Goal: Task Accomplishment & Management: Use online tool/utility

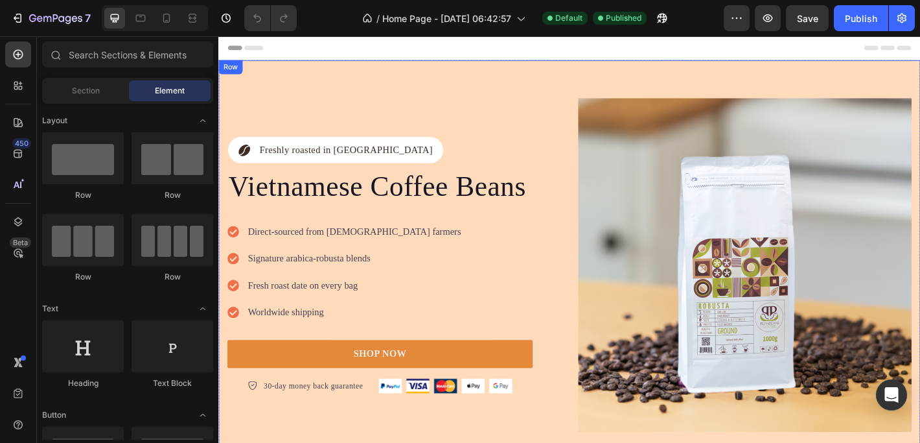
click at [306, 78] on div "Icon Freshly roasted in Vietnam Text Block Row Vietnamese Coffee Beans Heading …" at bounding box center [607, 290] width 778 height 454
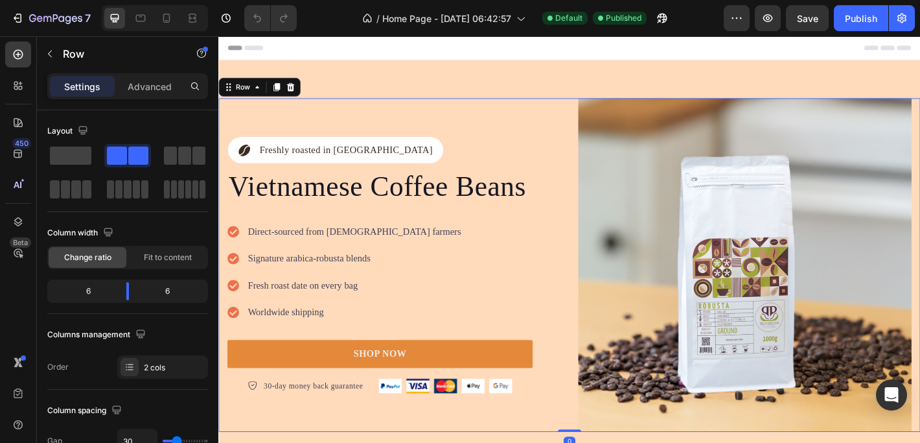
click at [384, 109] on div "Icon Freshly roasted in [GEOGRAPHIC_DATA] Text Block Row Vietnamese Coffee Bean…" at bounding box center [412, 289] width 369 height 369
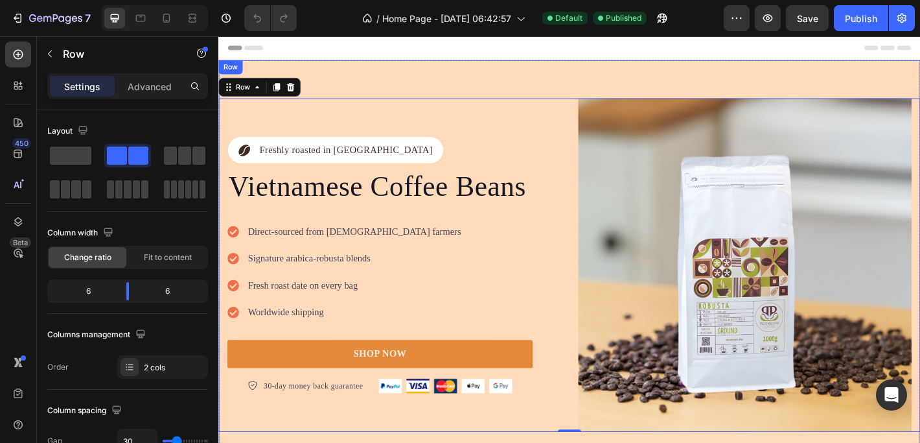
click at [386, 82] on div "Icon Freshly roasted in Vietnam Text Block Row Vietnamese Coffee Beans Heading …" at bounding box center [607, 290] width 778 height 454
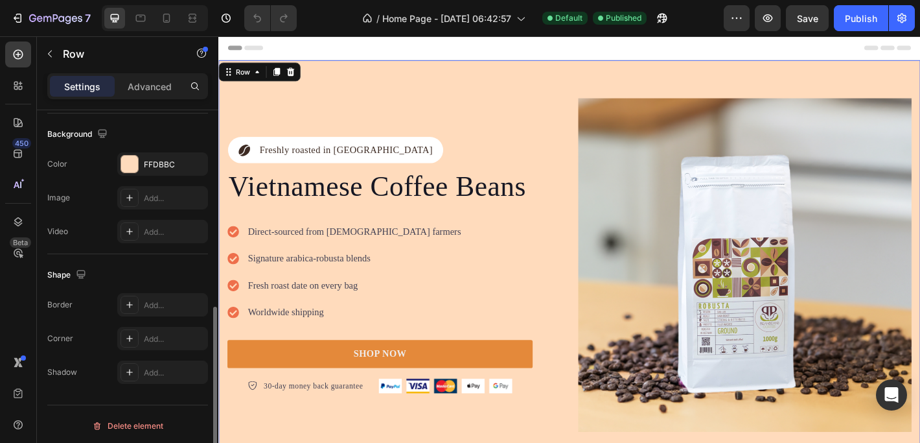
scroll to position [421, 0]
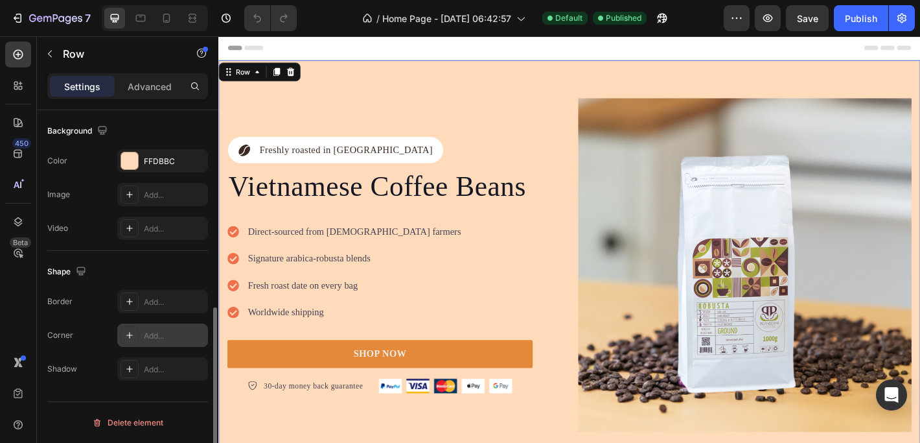
click at [128, 335] on icon at bounding box center [129, 335] width 6 height 6
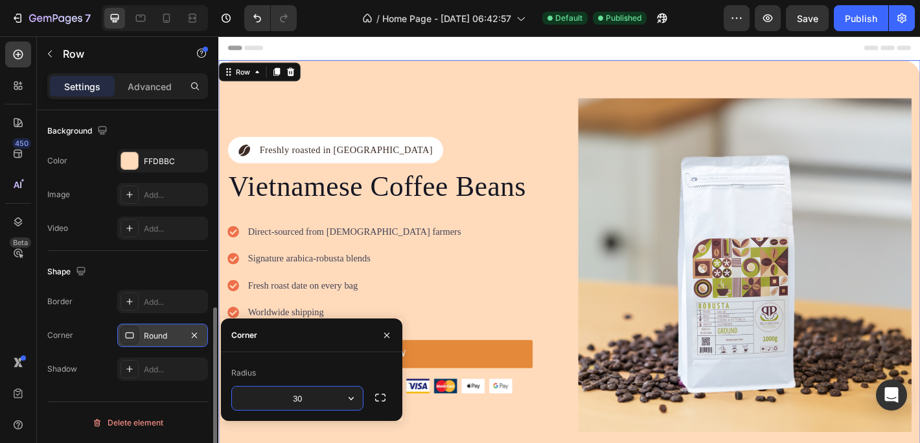
drag, startPoint x: 311, startPoint y: 393, endPoint x: 284, endPoint y: 393, distance: 27.2
click at [284, 393] on input "30" at bounding box center [297, 397] width 131 height 23
click at [306, 398] on input "30" at bounding box center [297, 397] width 131 height 23
type input "3"
type input "60"
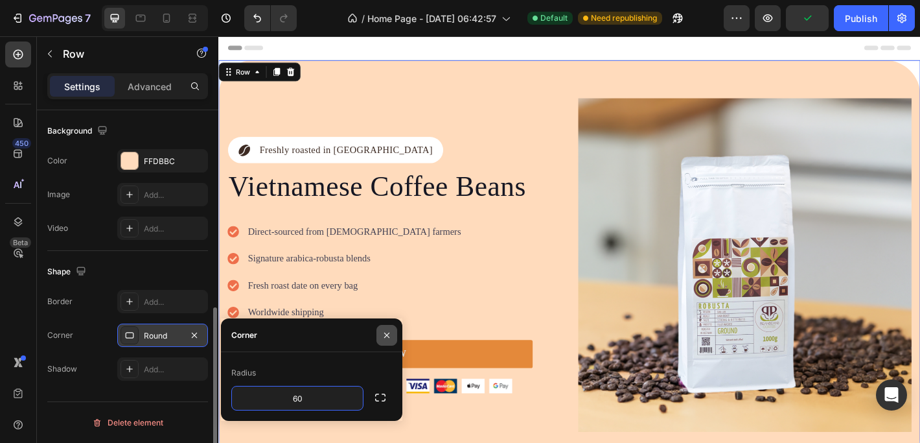
click at [388, 332] on icon "button" at bounding box center [386, 334] width 5 height 5
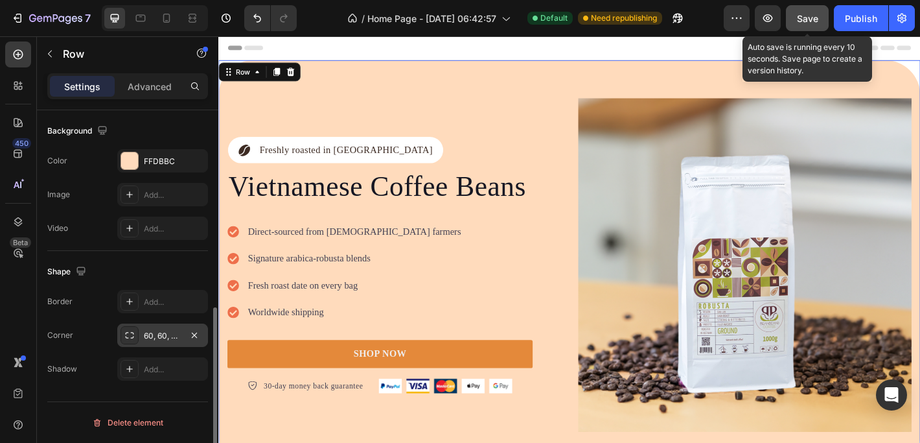
click at [810, 17] on span "Save" at bounding box center [807, 18] width 21 height 11
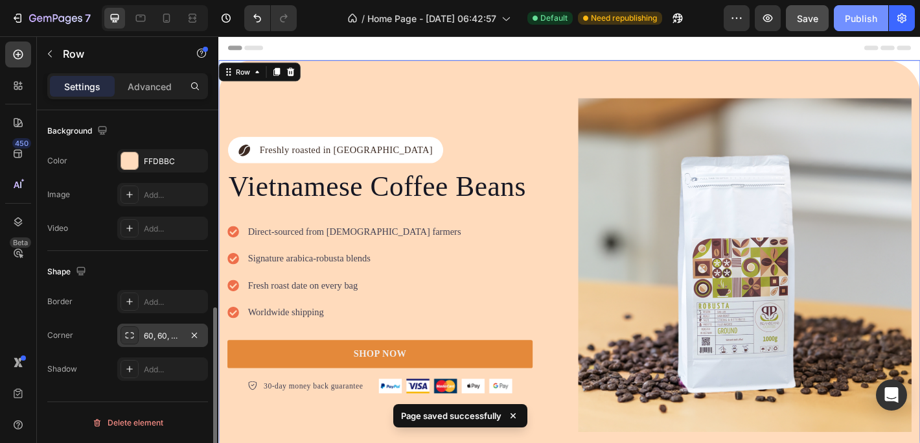
click at [862, 21] on div "Publish" at bounding box center [861, 19] width 32 height 14
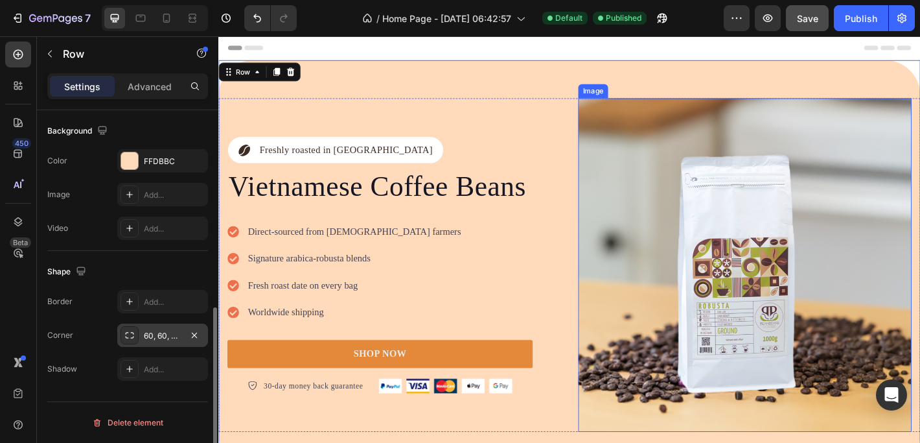
click at [700, 110] on img at bounding box center [801, 289] width 369 height 369
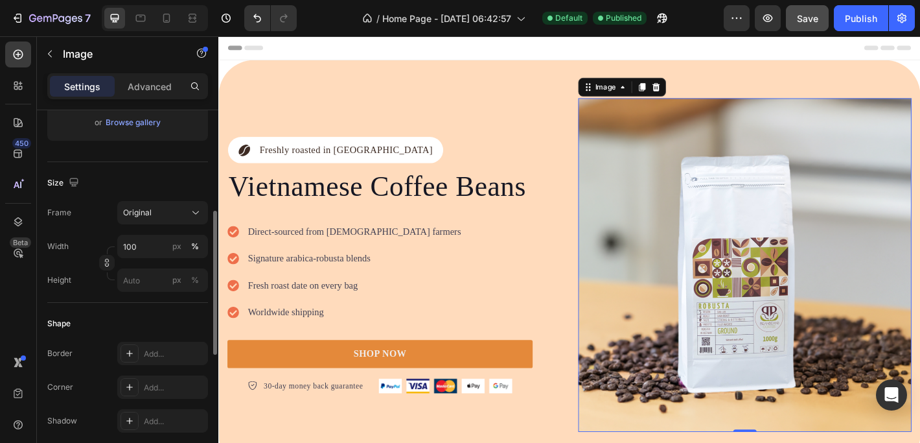
scroll to position [262, 0]
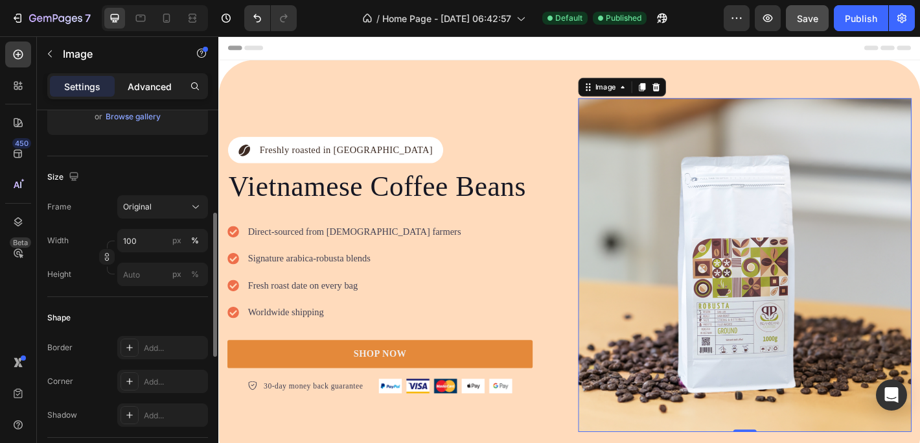
click at [159, 87] on p "Advanced" at bounding box center [150, 87] width 44 height 14
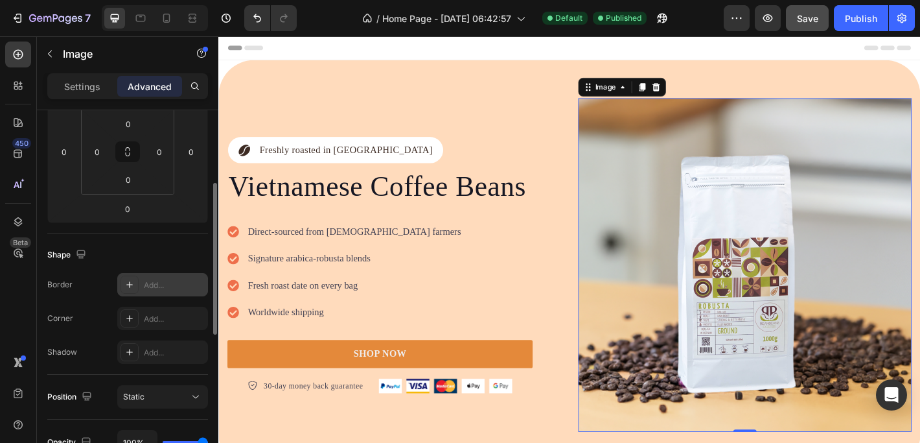
scroll to position [216, 0]
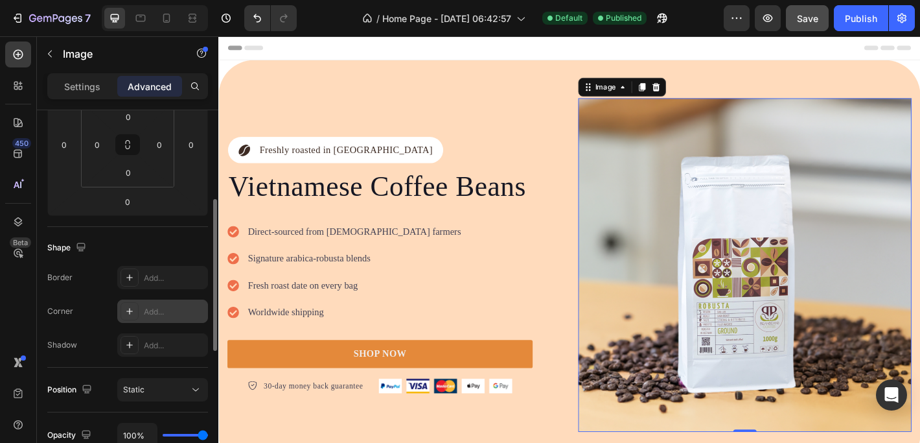
click at [148, 311] on div "Add..." at bounding box center [174, 312] width 61 height 12
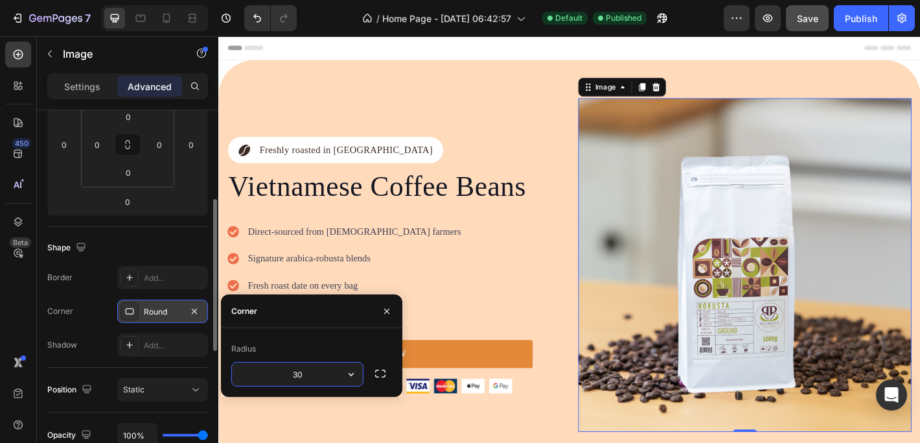
type input "30"
click at [702, 157] on img at bounding box center [801, 289] width 369 height 369
drag, startPoint x: 312, startPoint y: 377, endPoint x: 294, endPoint y: 377, distance: 18.8
click at [294, 377] on input "30" at bounding box center [297, 373] width 131 height 23
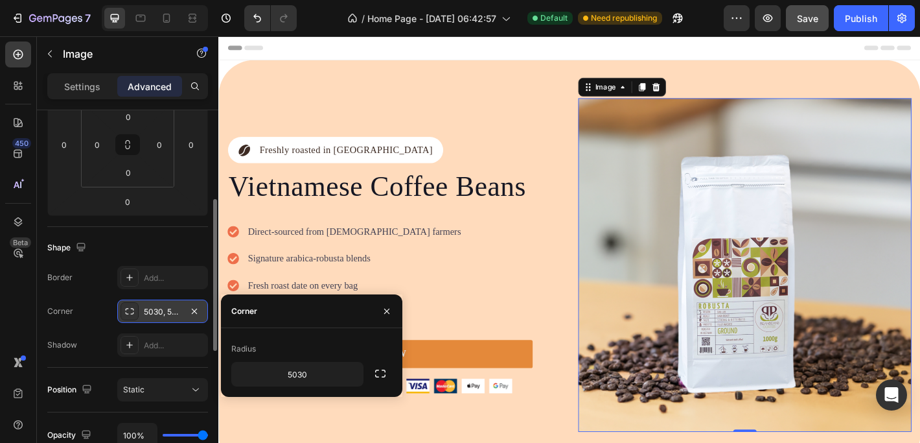
click at [634, 236] on img at bounding box center [801, 289] width 369 height 369
click at [293, 371] on input "5030" at bounding box center [297, 373] width 131 height 23
drag, startPoint x: 318, startPoint y: 371, endPoint x: 283, endPoint y: 371, distance: 35.6
click at [283, 371] on input "5030" at bounding box center [297, 373] width 131 height 23
click at [163, 317] on div "Sharp" at bounding box center [162, 310] width 91 height 23
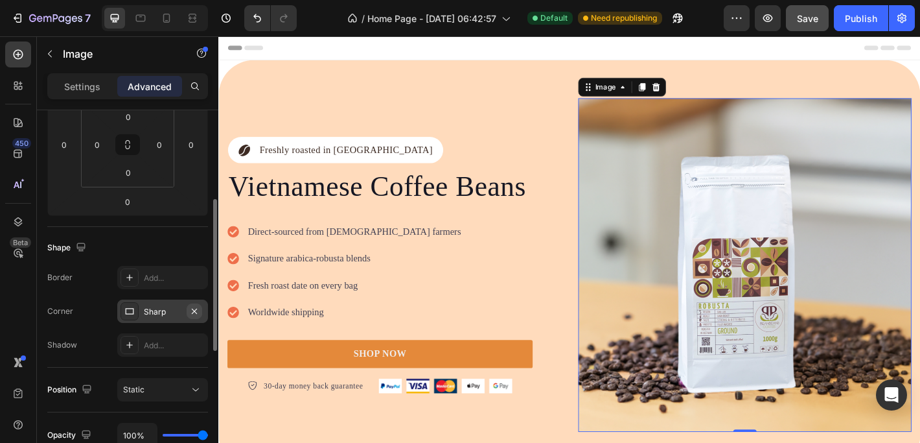
click at [198, 311] on icon "button" at bounding box center [194, 311] width 10 height 10
click at [133, 310] on icon at bounding box center [129, 311] width 10 height 10
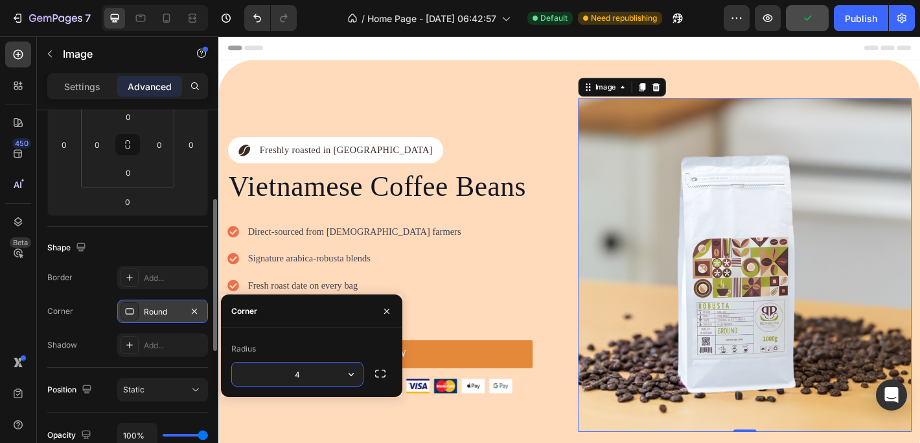
type input "40"
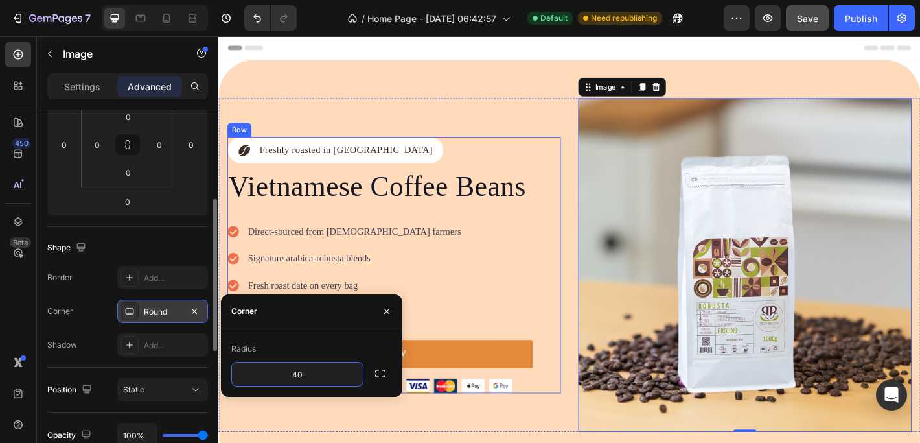
click at [562, 165] on div "Icon Freshly roasted in [GEOGRAPHIC_DATA] Text Block Row Vietnamese Coffee Bean…" at bounding box center [397, 290] width 338 height 284
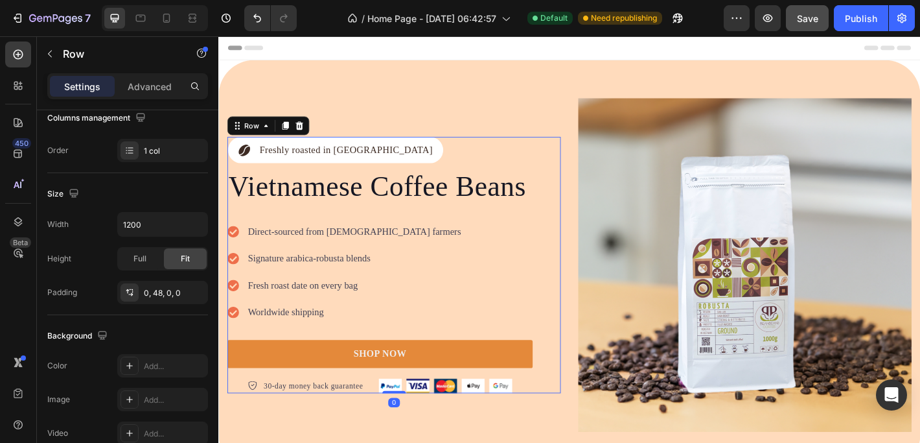
scroll to position [0, 0]
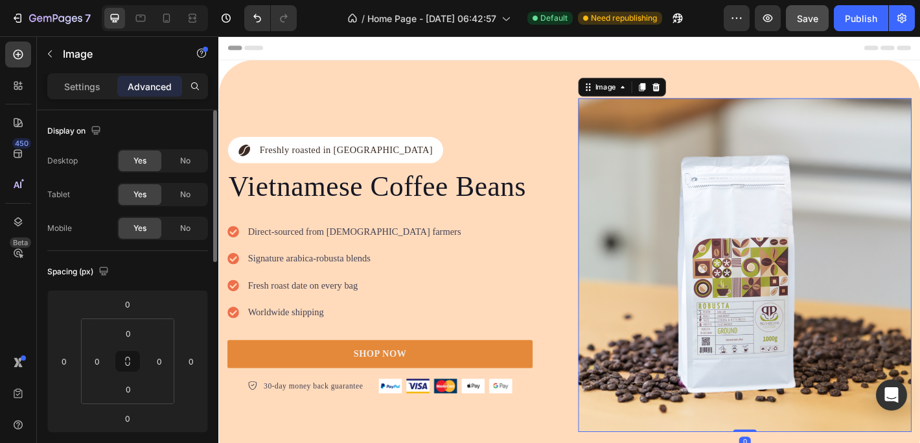
click at [696, 152] on img at bounding box center [801, 289] width 369 height 369
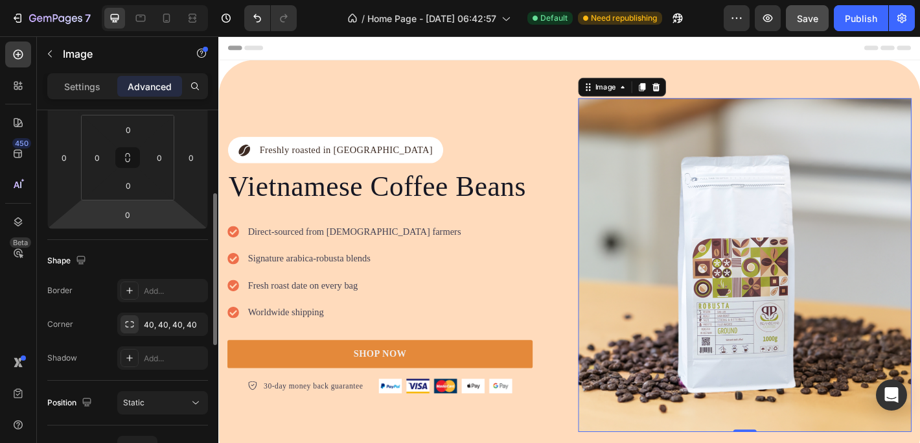
scroll to position [212, 0]
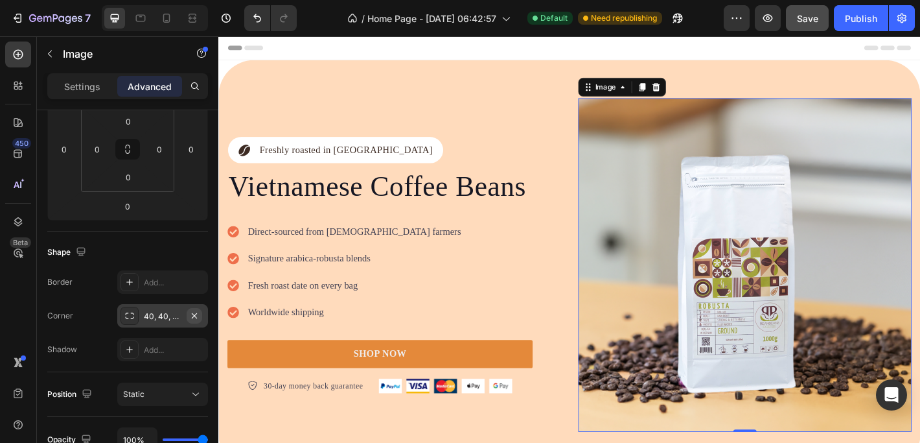
click at [194, 314] on icon "button" at bounding box center [194, 315] width 10 height 10
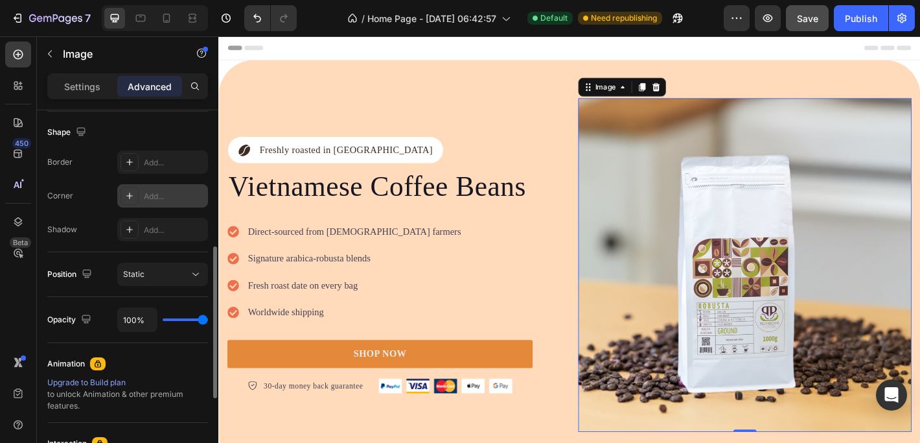
scroll to position [350, 0]
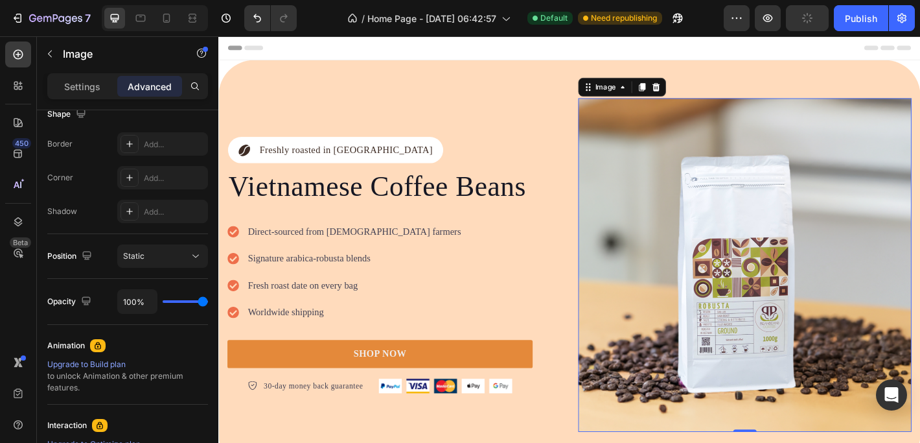
type input "99%"
type input "99"
type input "98%"
type input "98"
type input "97%"
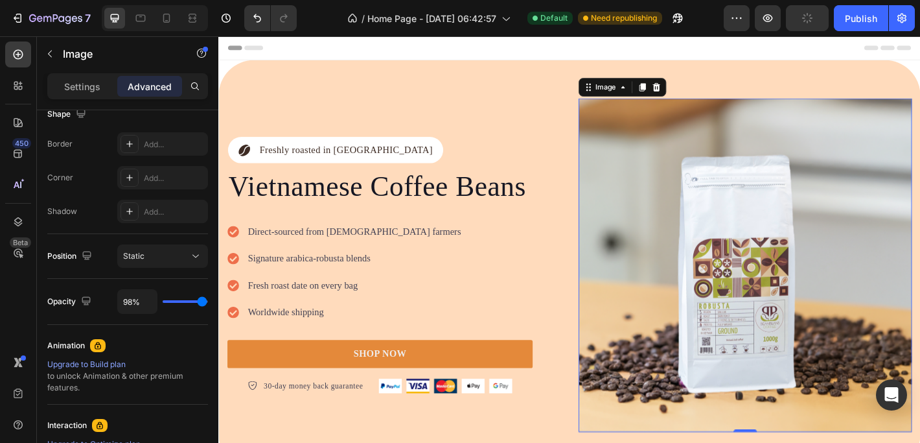
type input "97"
type input "96%"
type input "96"
type input "95%"
type input "95"
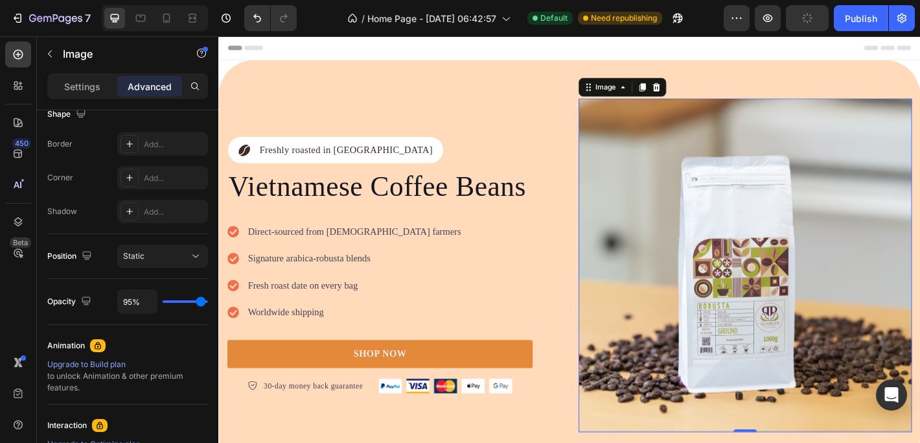
type input "94%"
type input "94"
type input "93%"
type input "93"
type input "92%"
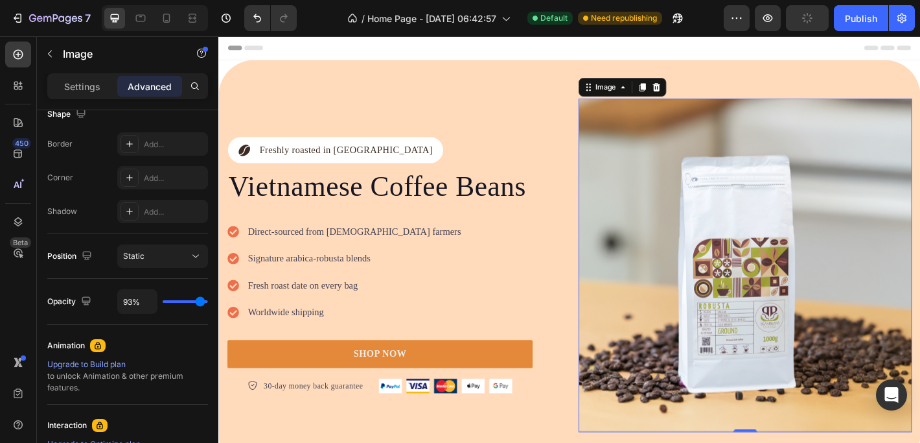
type input "92"
type input "91%"
type input "91"
type input "90%"
type input "90"
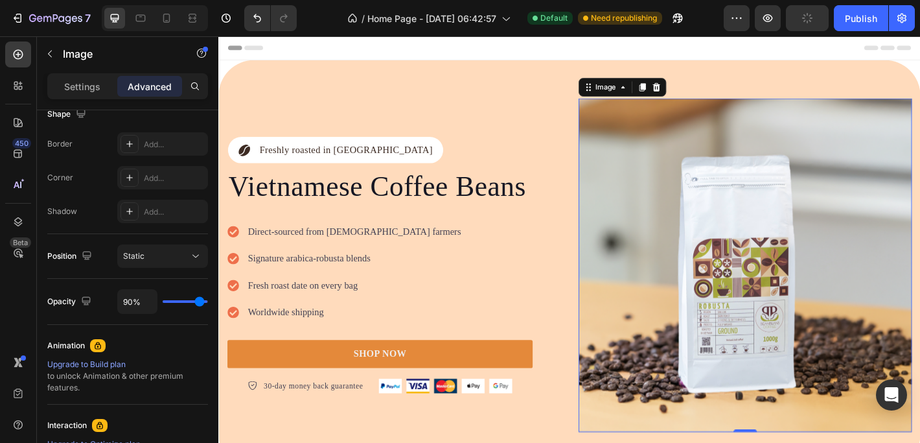
type input "89%"
type input "89"
type input "88%"
type input "88"
type input "87%"
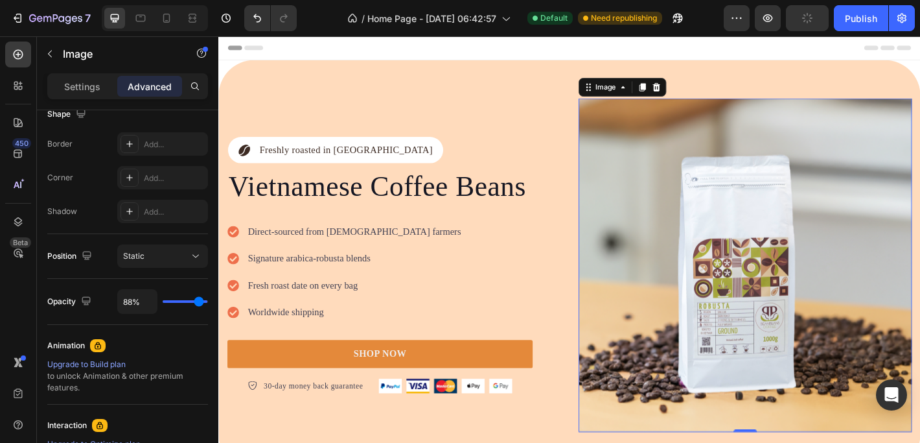
type input "87"
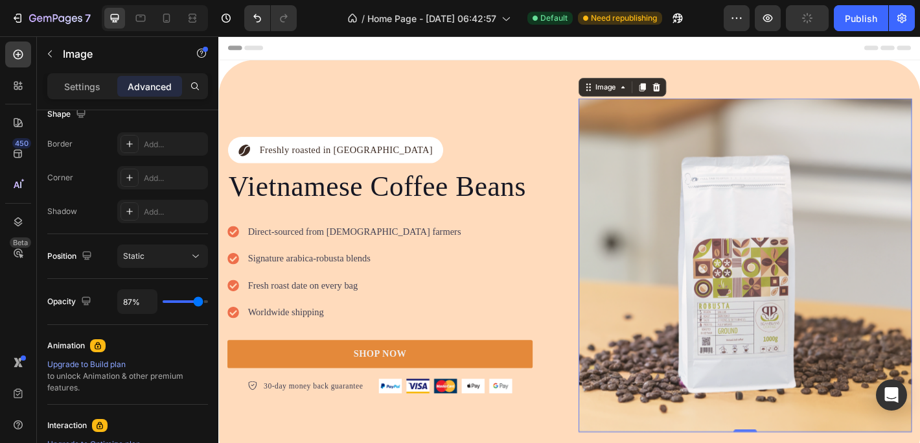
type input "86%"
type input "86"
type input "85%"
type input "85"
type input "84%"
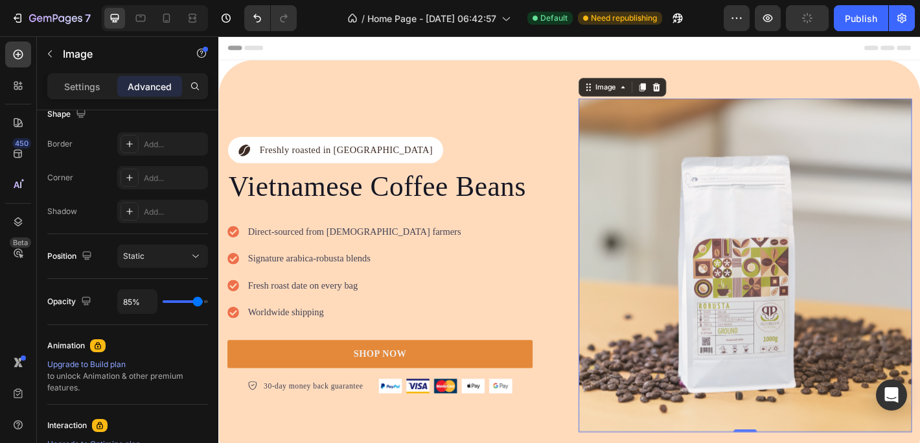
type input "84"
type input "83%"
type input "83"
type input "82%"
type input "82"
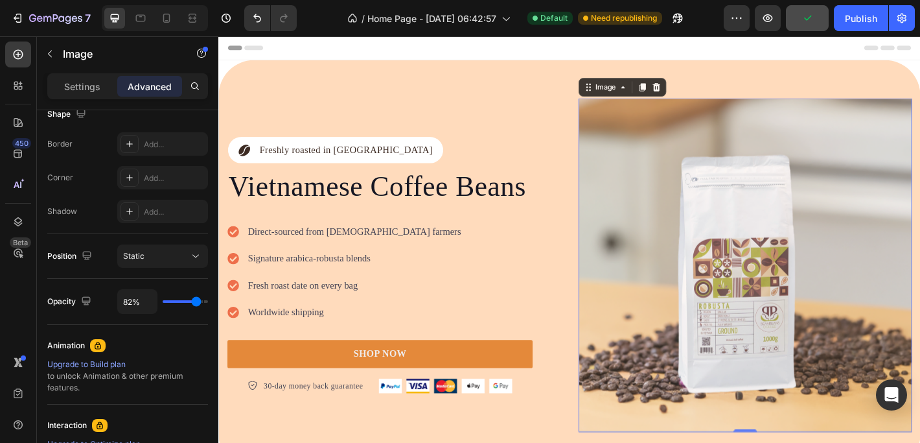
type input "81%"
type input "81"
type input "80%"
type input "80"
type input "79%"
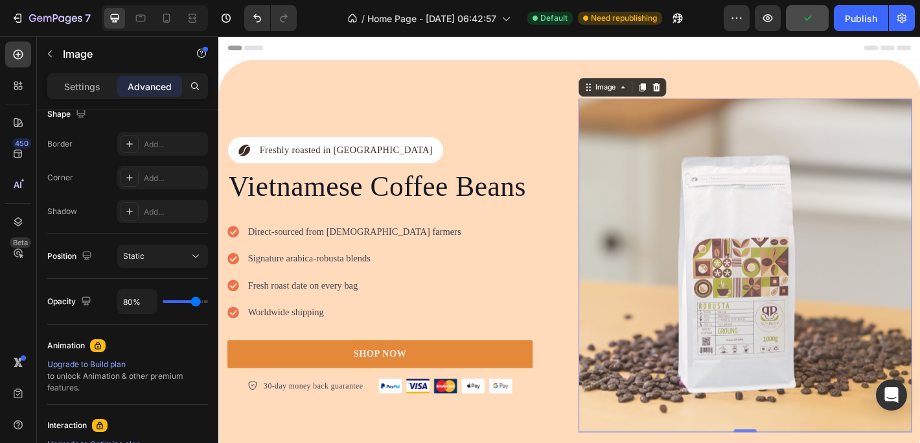
type input "79"
type input "80%"
type input "80"
type input "82%"
type input "82"
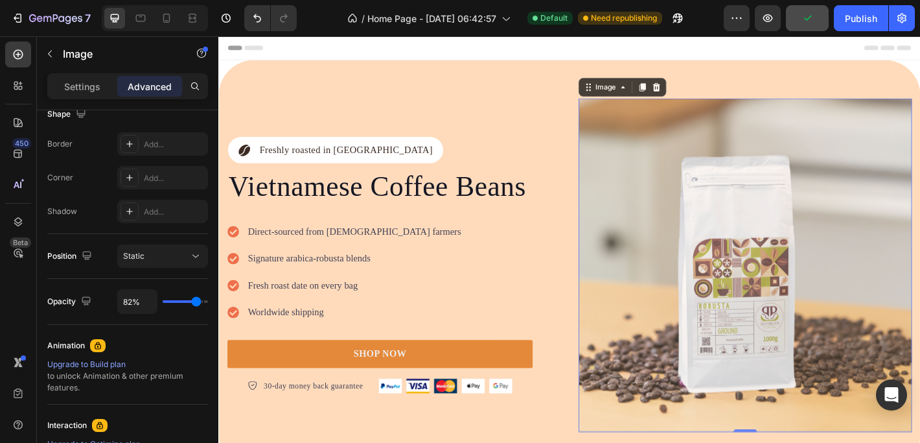
type input "85%"
type input "85"
type input "88%"
type input "88"
type input "90%"
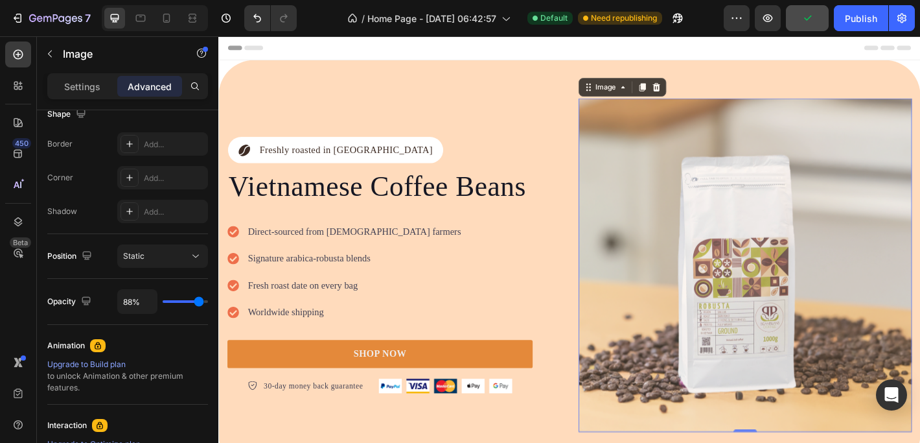
type input "90"
type input "93%"
type input "93"
type input "95%"
type input "95"
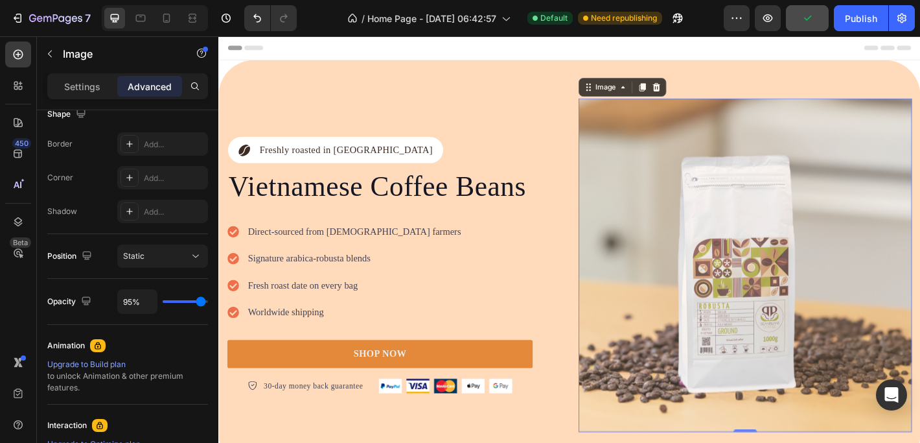
type input "97%"
type input "97"
type input "99%"
type input "99"
type input "100%"
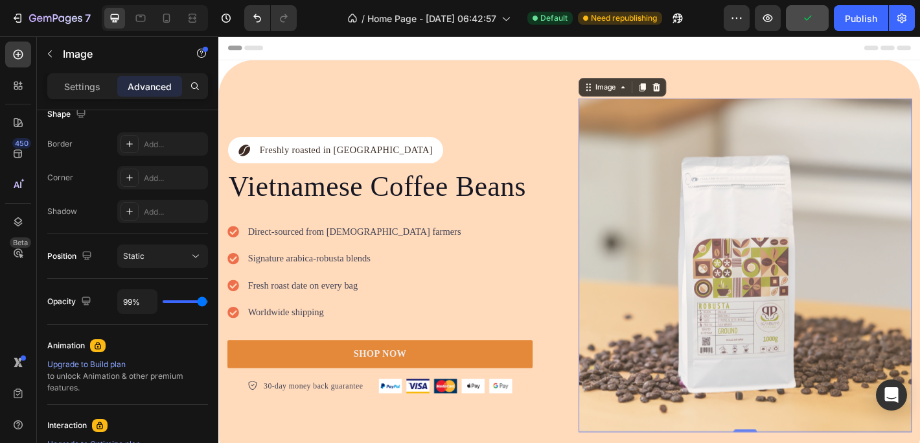
type input "100"
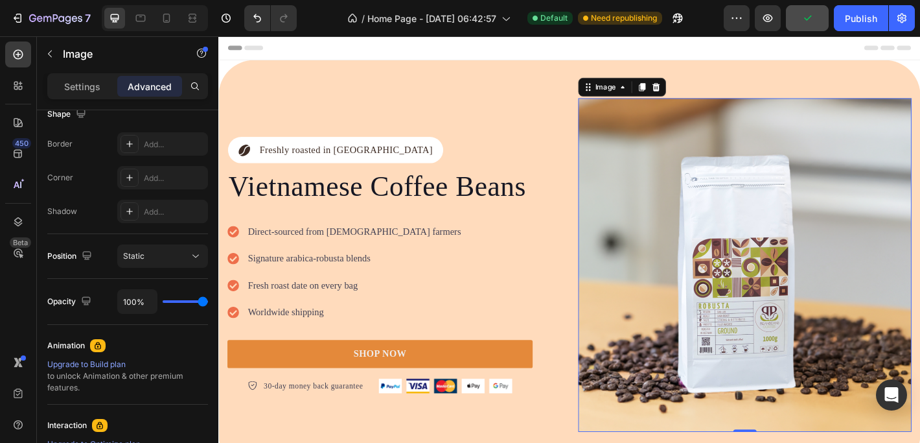
click at [208, 303] on div "Display on Desktop Yes No Tablet Yes No Mobile Yes No Spacing (px) 0 0 0 0 0 0 …" at bounding box center [127, 294] width 181 height 369
click at [177, 259] on div "Static" at bounding box center [156, 256] width 66 height 12
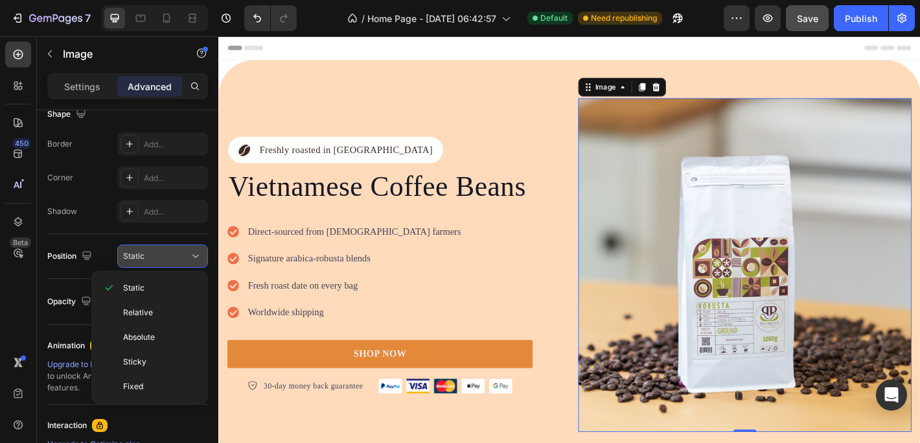
click at [177, 259] on div "Static" at bounding box center [156, 256] width 66 height 12
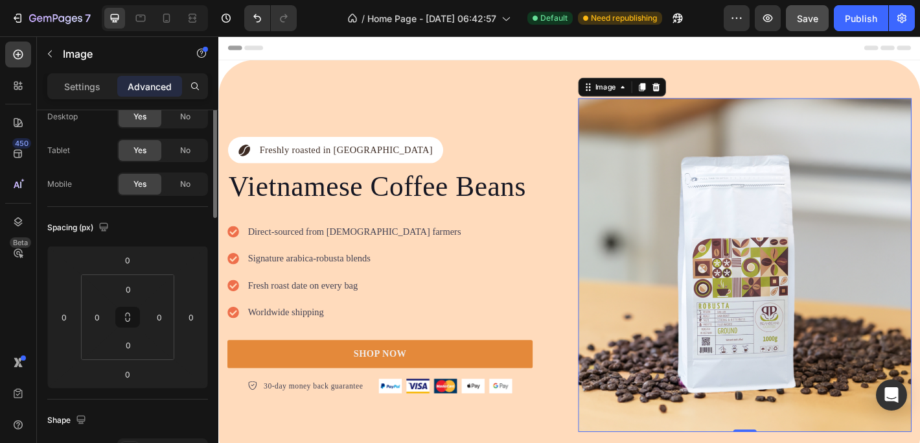
scroll to position [0, 0]
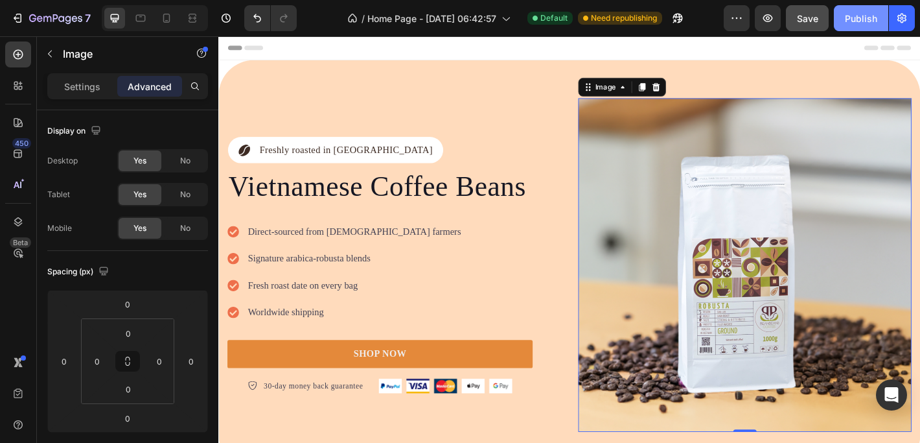
click at [864, 7] on button "Publish" at bounding box center [861, 18] width 54 height 26
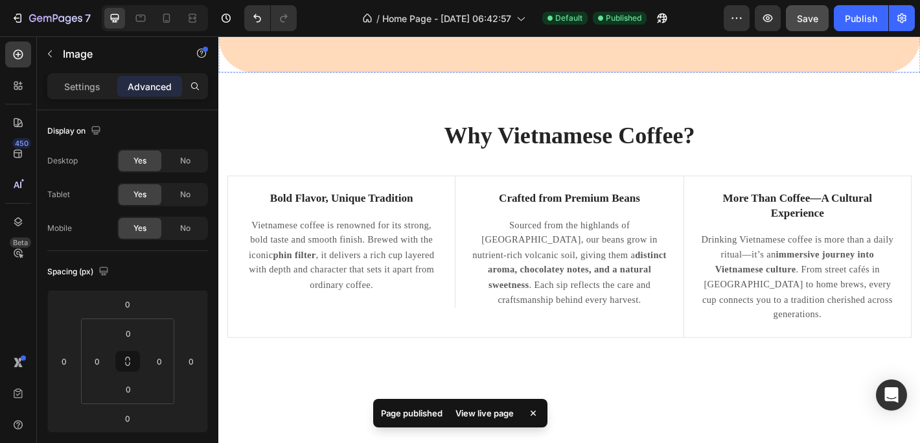
scroll to position [452, 0]
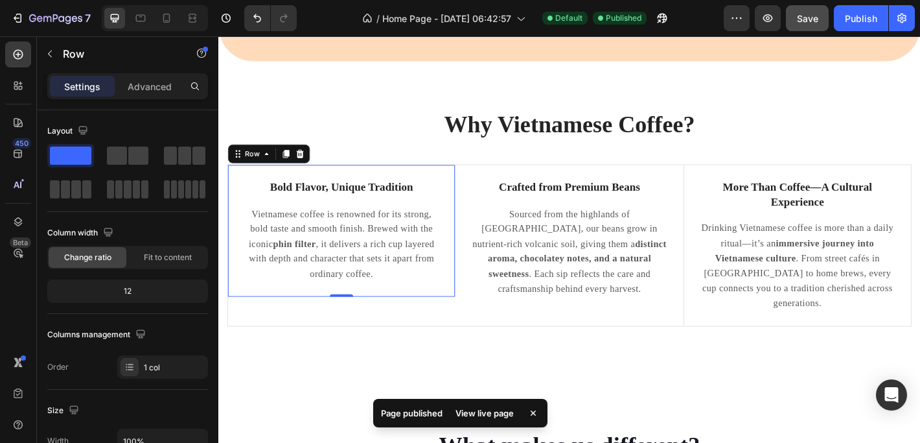
click at [240, 269] on div "Bold Flavor, Unique Tradition Text Block Vietnamese coffee is renowned for its …" at bounding box center [355, 252] width 252 height 146
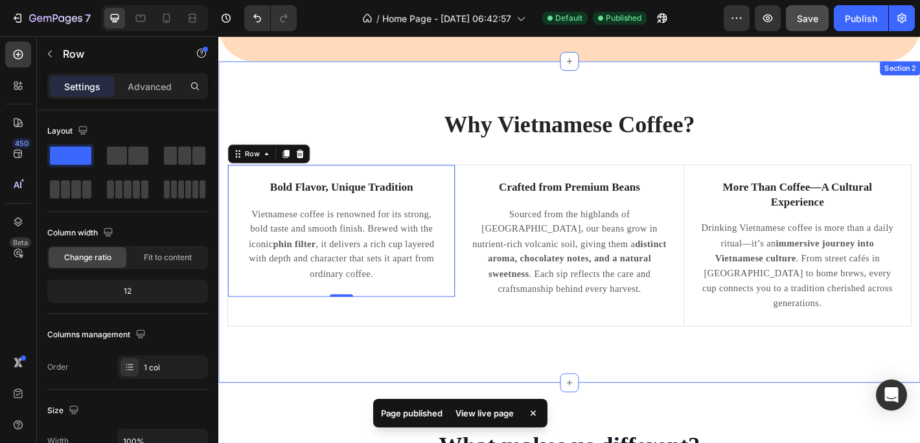
click at [439, 374] on div "Why Vietnamese Coffee? Heading Row Bold Flavor, Unique Tradition Text Block Vie…" at bounding box center [607, 242] width 778 height 356
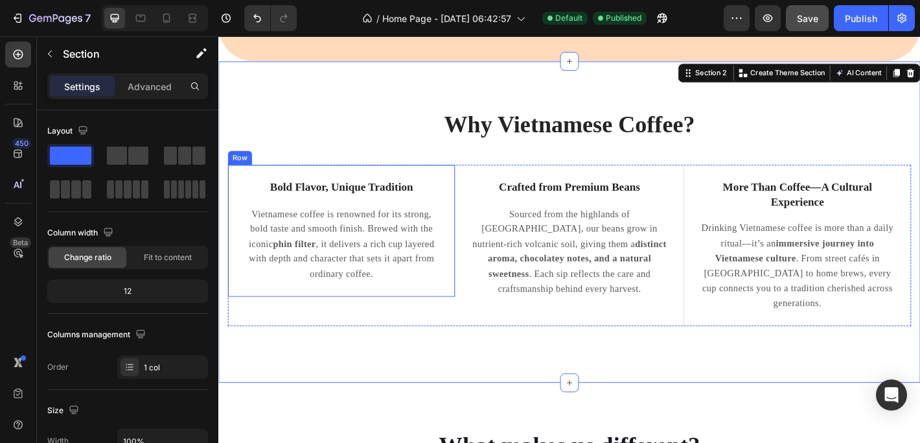
click at [472, 312] on div "Bold Flavor, Unique Tradition Text Block Vietnamese coffee is renowned for its …" at bounding box center [355, 252] width 252 height 146
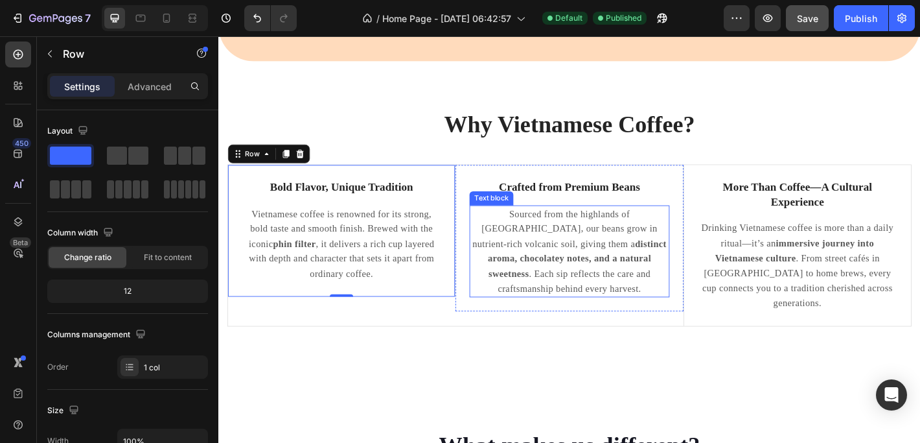
click at [611, 257] on p "Sourced from the highlands of Vietnam, our beans grow in nutrient-rich volcanic…" at bounding box center [607, 275] width 218 height 100
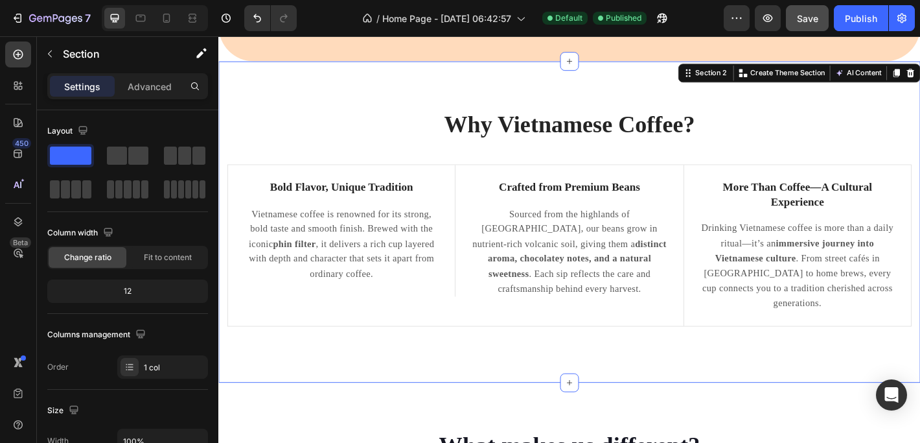
click at [415, 177] on div "Why Vietnamese Coffee? Heading Row Bold Flavor, Unique Tradition Text Block Vie…" at bounding box center [607, 242] width 758 height 252
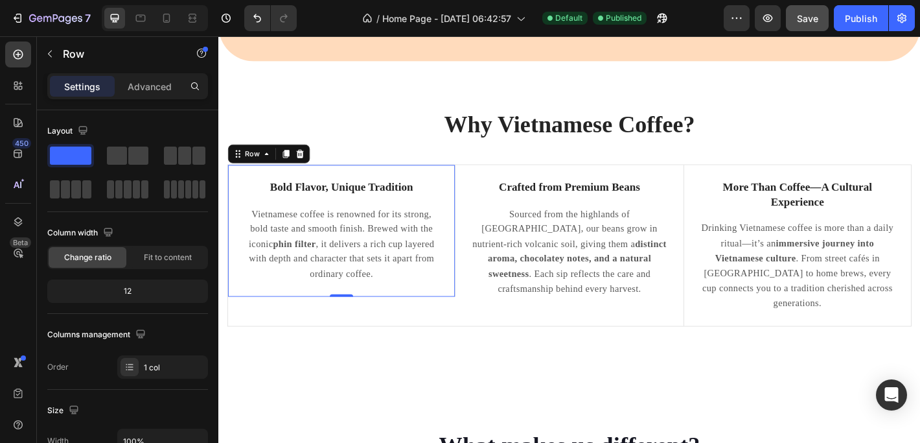
click at [415, 179] on div "Bold Flavor, Unique Tradition Text Block Vietnamese coffee is renowned for its …" at bounding box center [355, 252] width 252 height 146
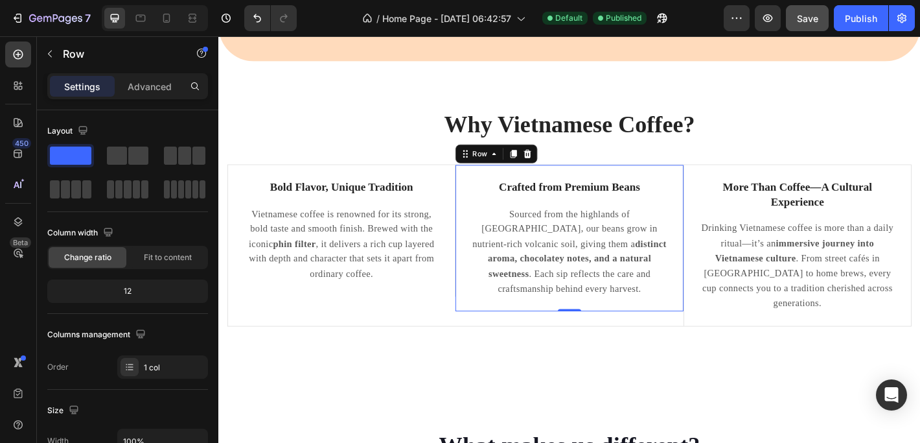
click at [539, 180] on div "Crafted from Premium Beans Text Block Sourced from the highlands of Vietnam, ou…" at bounding box center [607, 260] width 252 height 162
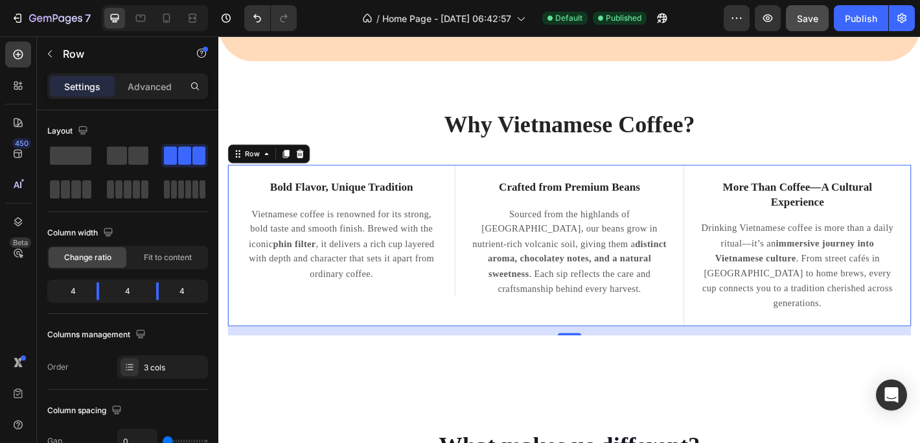
click at [762, 178] on div "Bold Flavor, Unique Tradition Text Block Vietnamese coffee is renowned for its …" at bounding box center [607, 267] width 758 height 179
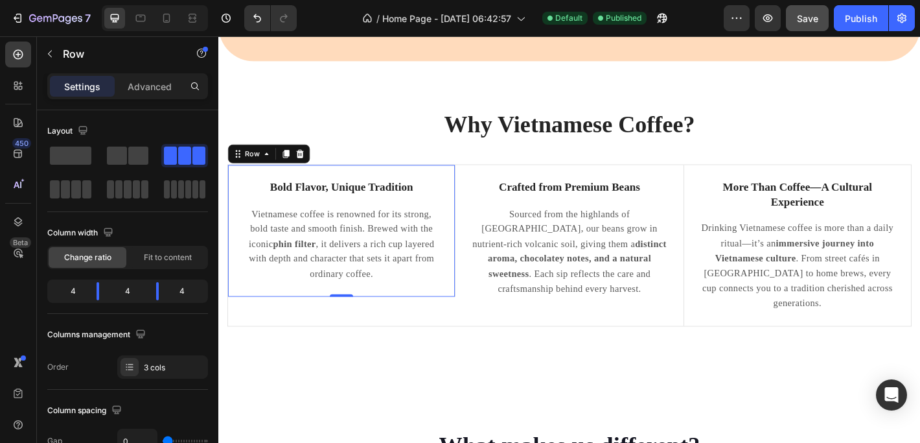
click at [365, 184] on div "Bold Flavor, Unique Tradition Text Block Vietnamese coffee is renowned for its …" at bounding box center [355, 252] width 252 height 146
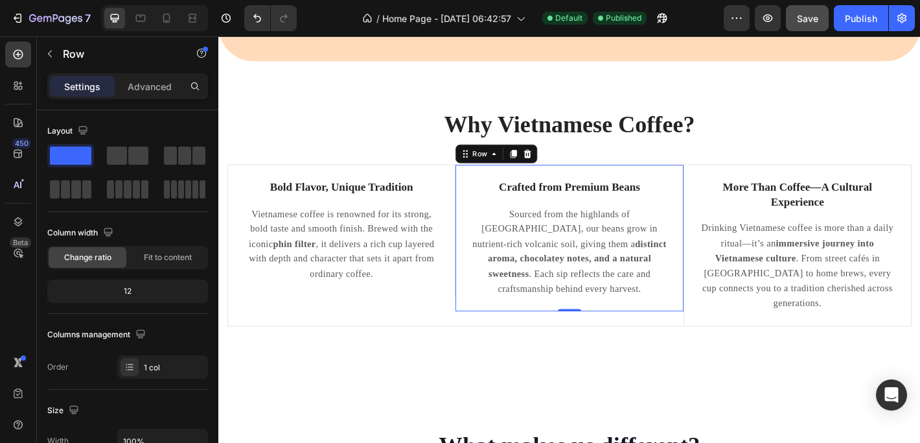
click at [494, 179] on div "Crafted from Premium Beans Text Block Sourced from the highlands of Vietnam, ou…" at bounding box center [607, 260] width 252 height 162
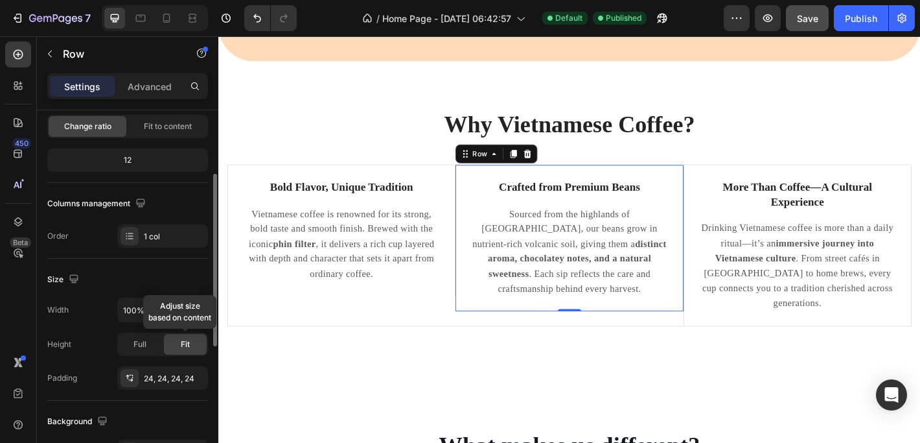
scroll to position [133, 0]
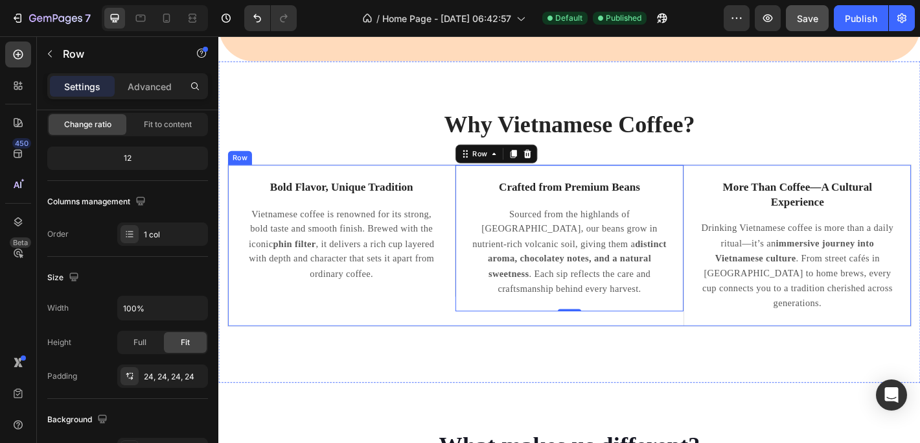
click at [787, 178] on div "Bold Flavor, Unique Tradition Text Block Vietnamese coffee is renowned for its …" at bounding box center [607, 267] width 758 height 179
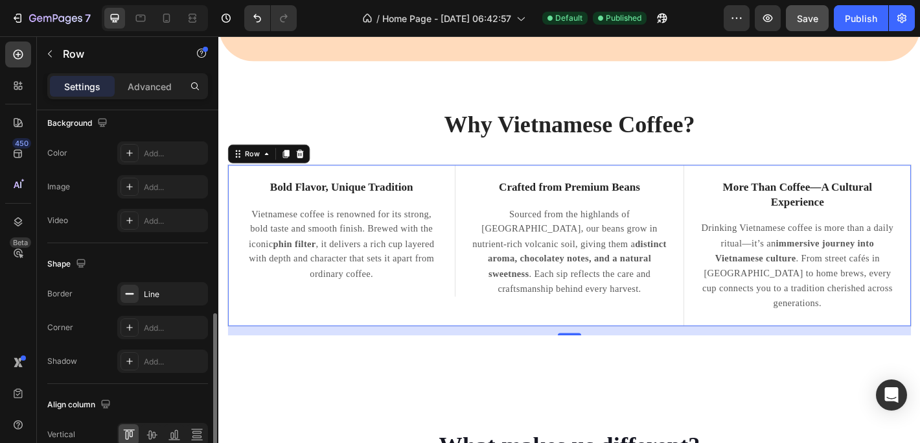
scroll to position [507, 0]
click at [159, 319] on div "Add..." at bounding box center [174, 325] width 61 height 12
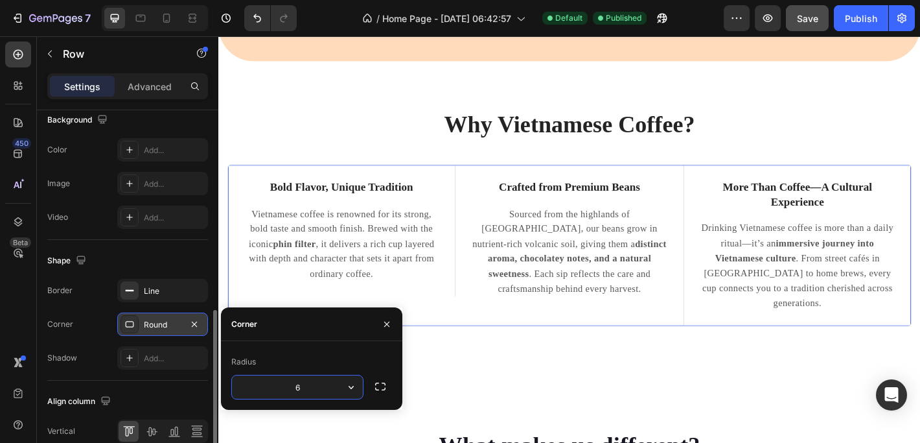
type input "60"
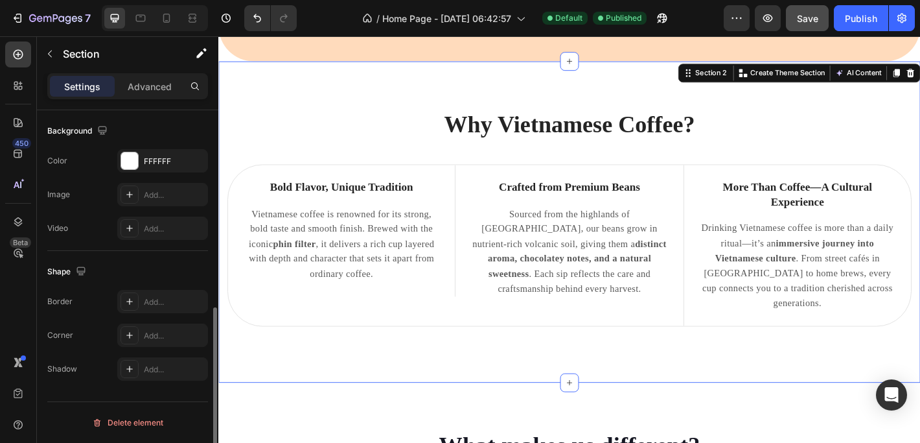
click at [534, 384] on div "Why Vietnamese Coffee? Heading Row Bold Flavor, Unique Tradition Text Block Vie…" at bounding box center [607, 242] width 778 height 356
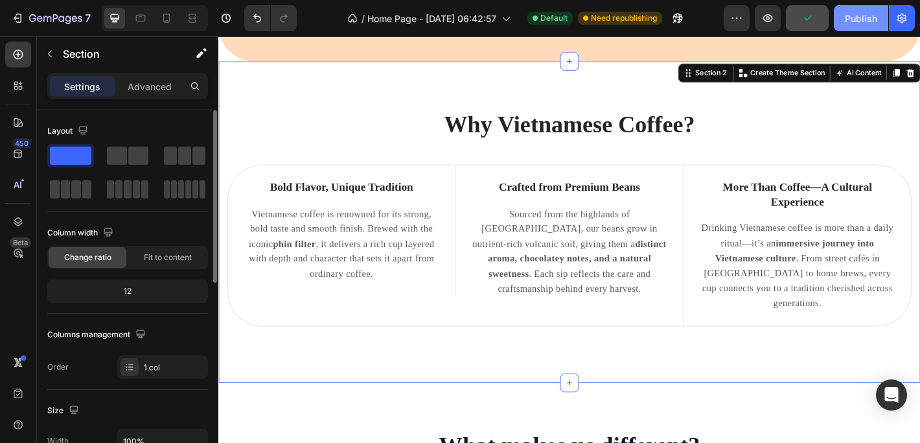
click at [865, 19] on div "Publish" at bounding box center [861, 19] width 32 height 14
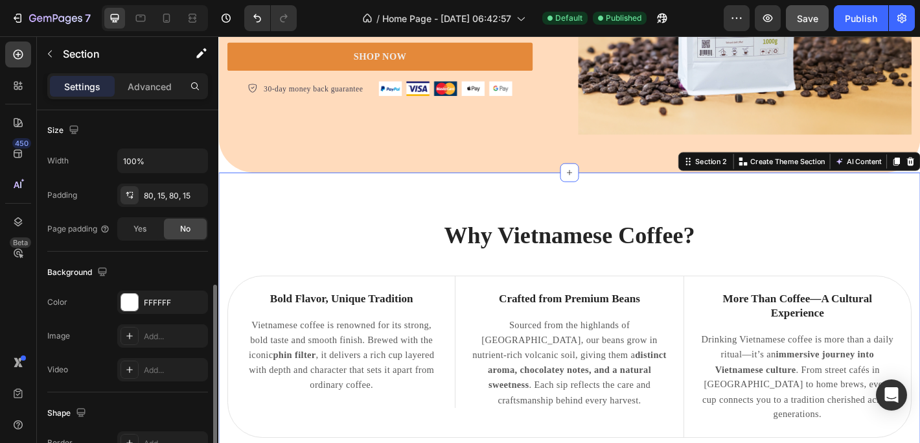
scroll to position [310, 0]
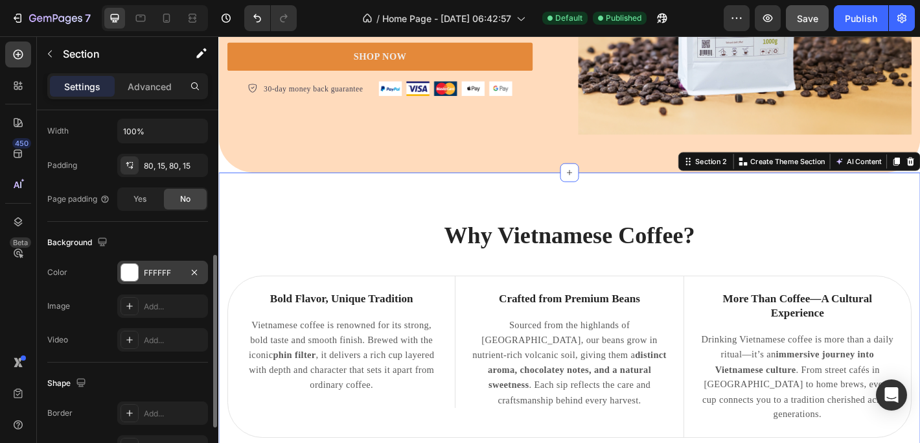
click at [163, 268] on div "FFFFFF" at bounding box center [163, 273] width 38 height 12
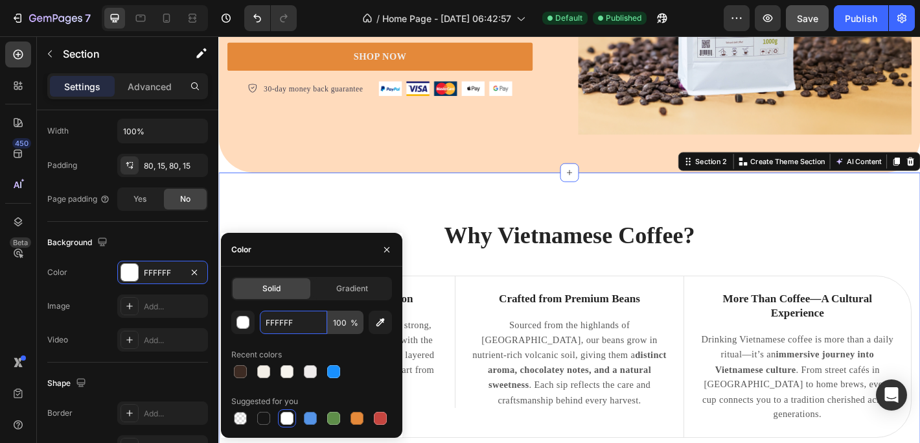
paste input "#f7e7ca"
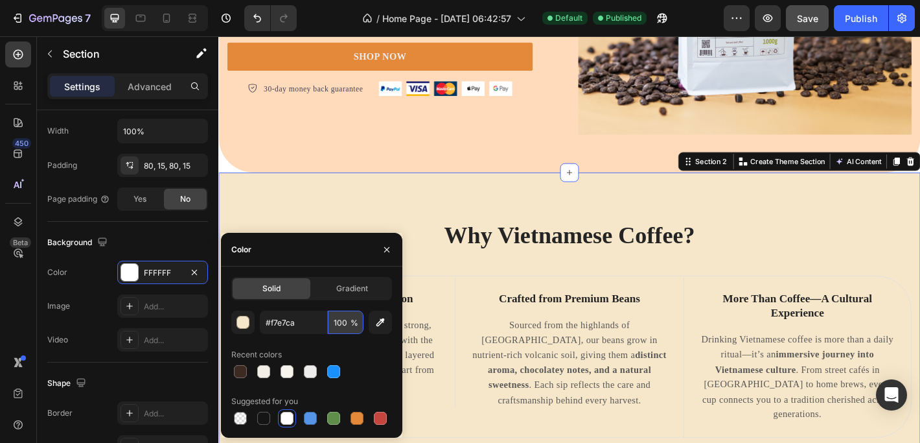
type input "F7E7CA"
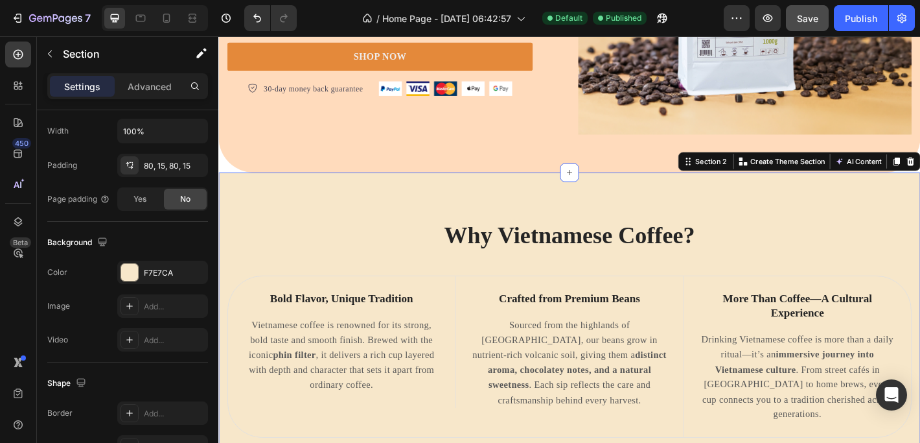
click at [450, 208] on div "Why Vietnamese Coffee? Heading Row Bold Flavor, Unique Tradition Text Block Vie…" at bounding box center [607, 365] width 778 height 356
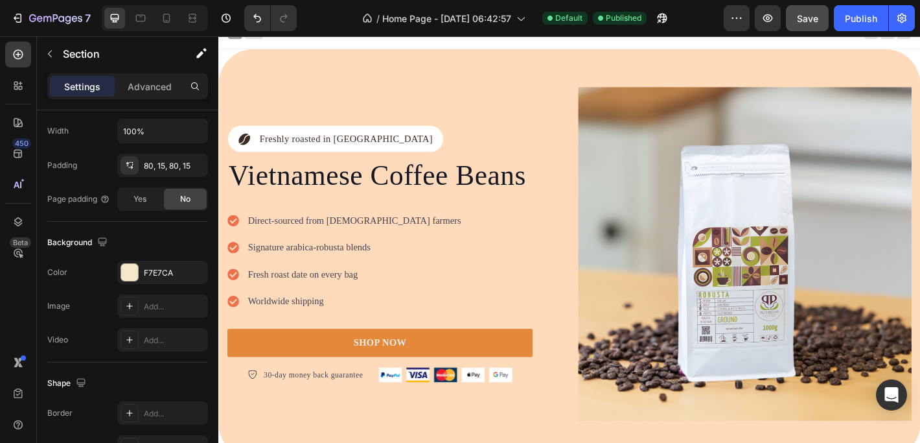
scroll to position [0, 0]
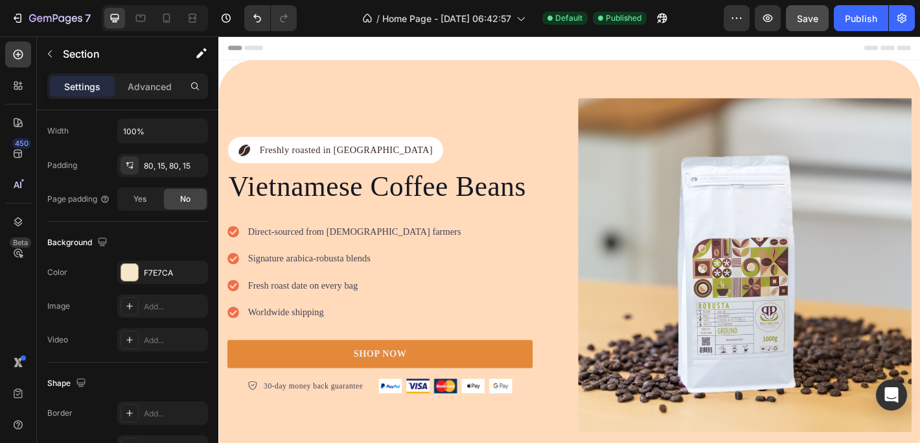
click at [492, 43] on div "Header" at bounding box center [607, 49] width 757 height 26
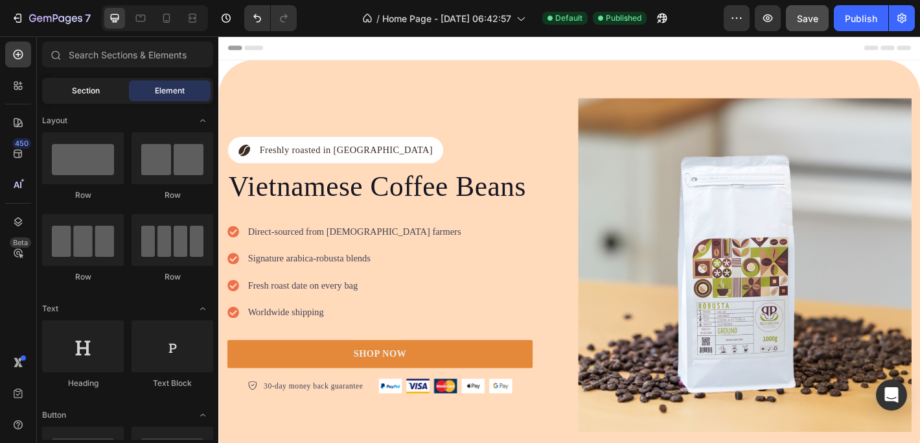
click at [70, 93] on div "Section" at bounding box center [86, 90] width 82 height 21
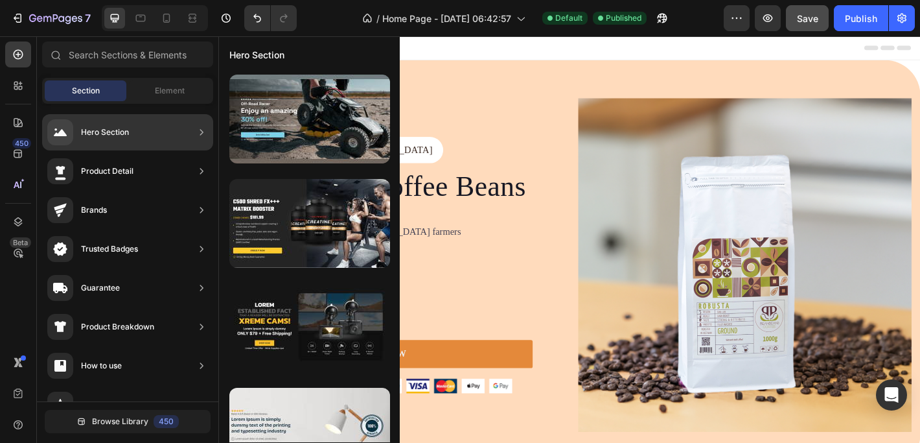
click at [92, 128] on div "Hero Section" at bounding box center [105, 132] width 48 height 13
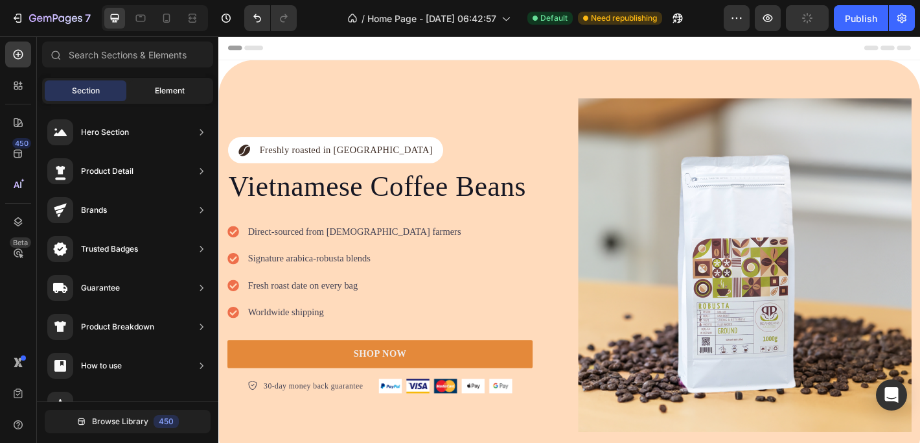
click at [165, 88] on span "Element" at bounding box center [170, 91] width 30 height 12
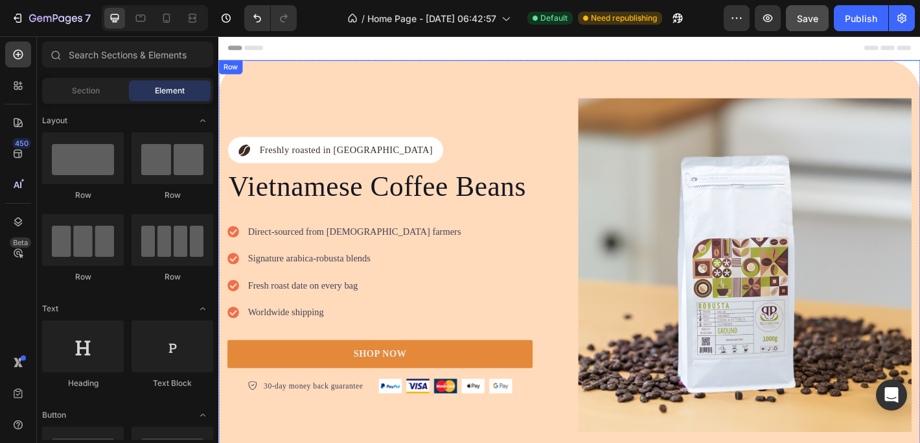
click at [919, 65] on div "Icon Freshly roasted in Vietnam Text Block Row Vietnamese Coffee Beans Heading …" at bounding box center [607, 290] width 778 height 454
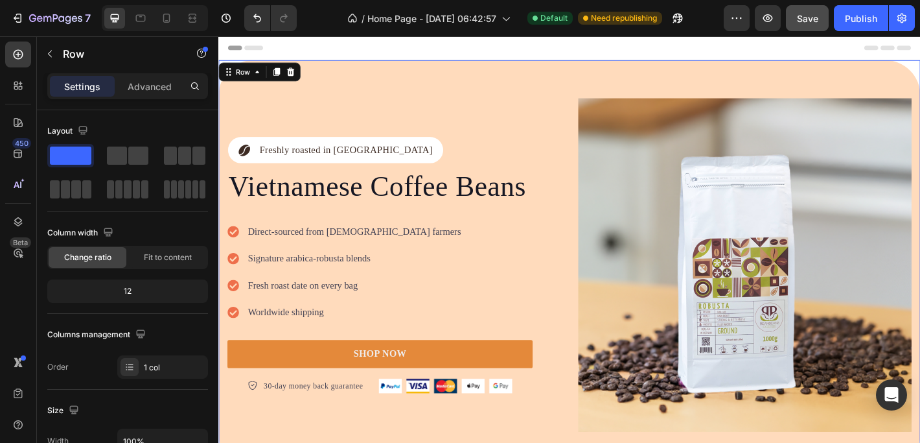
click at [919, 62] on div "Header" at bounding box center [607, 49] width 778 height 27
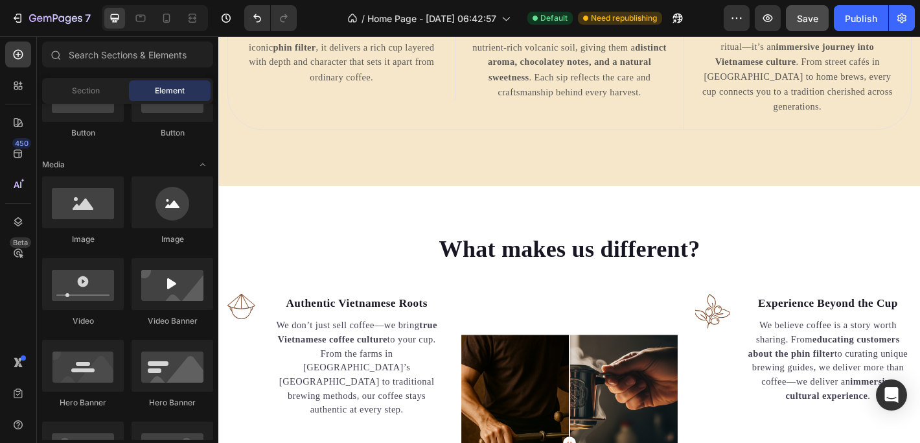
scroll to position [673, 0]
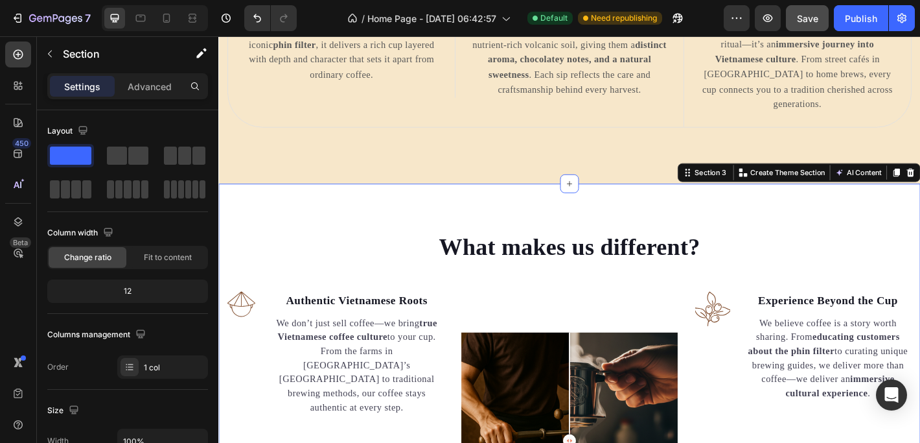
click at [770, 181] on div "Section 3" at bounding box center [763, 187] width 40 height 12
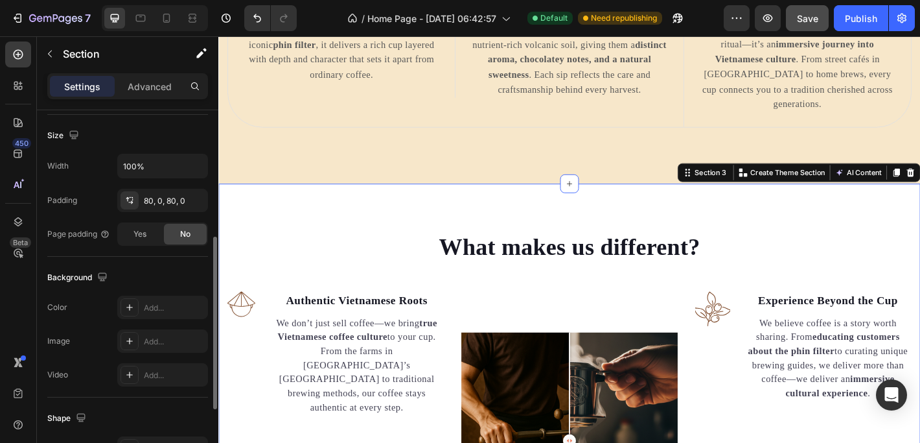
scroll to position [271, 0]
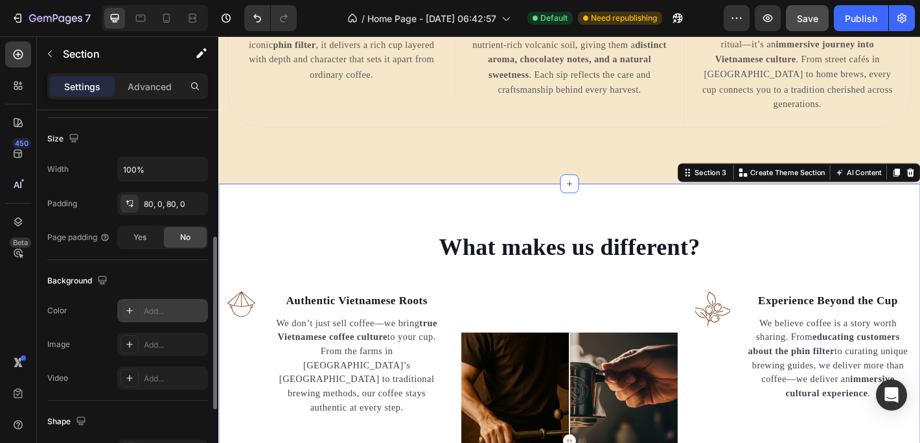
click at [158, 305] on div "Add..." at bounding box center [174, 311] width 61 height 12
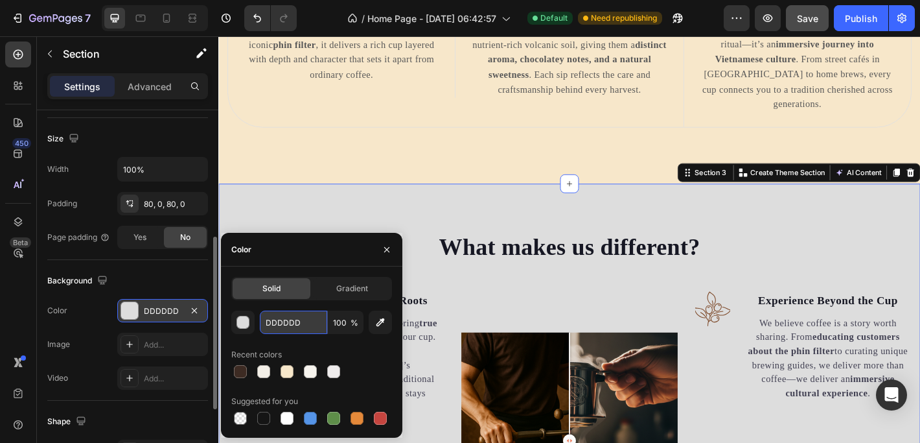
click at [305, 319] on input "DDDDDD" at bounding box center [293, 321] width 67 height 23
paste input "#f7e7ca"
type input "#f7e7ca"
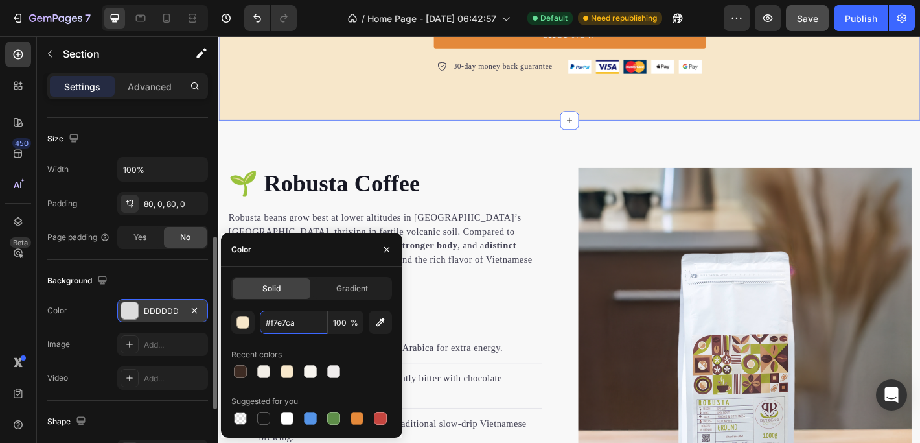
scroll to position [1394, 0]
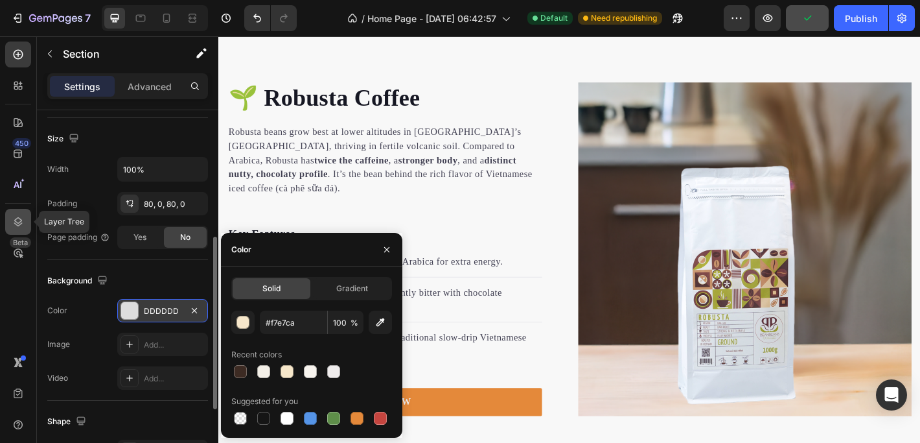
click at [20, 220] on icon at bounding box center [18, 221] width 13 height 13
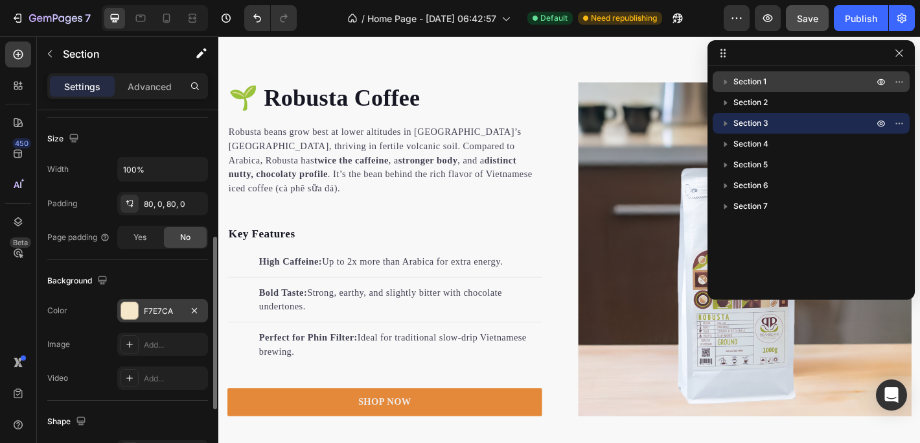
click at [737, 79] on span "Section 1" at bounding box center [749, 81] width 33 height 13
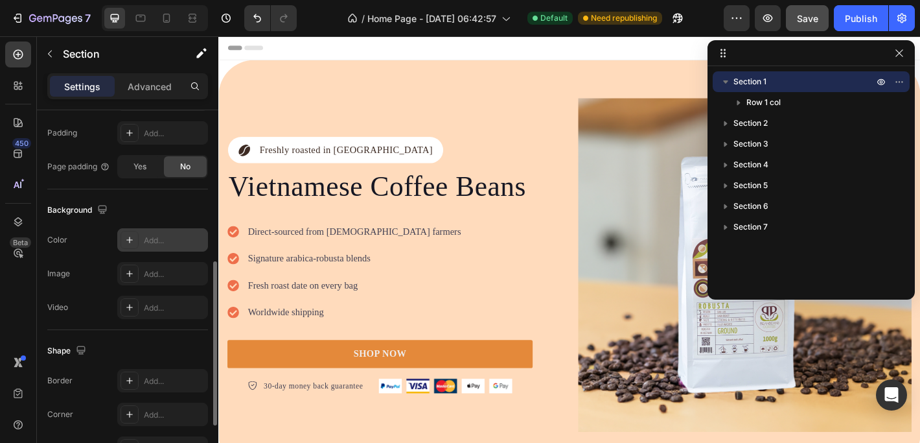
scroll to position [324, 0]
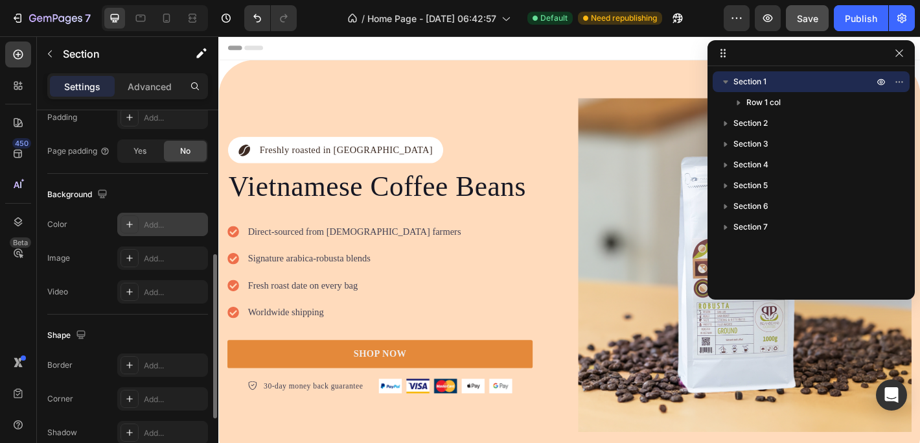
click at [168, 220] on div "Add..." at bounding box center [174, 225] width 61 height 12
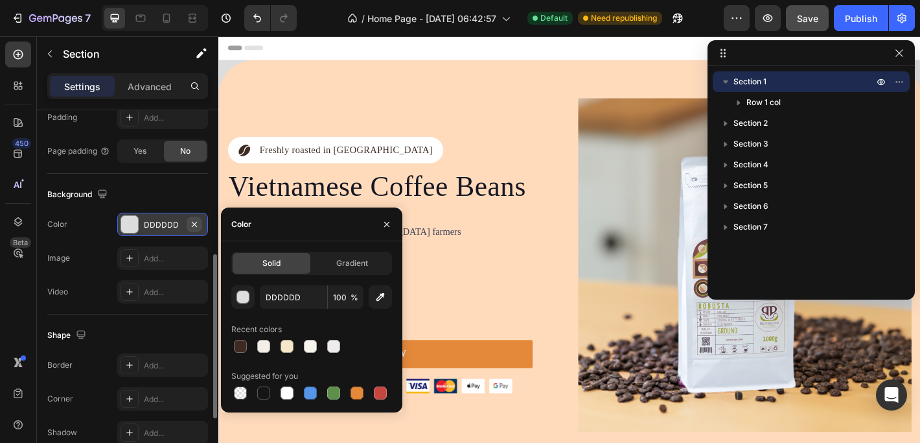
click at [194, 221] on icon "button" at bounding box center [194, 224] width 10 height 10
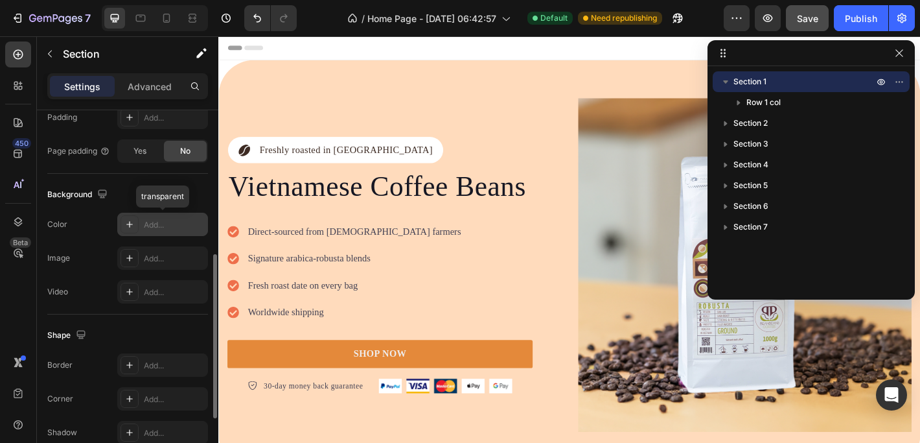
click at [177, 223] on div "Add..." at bounding box center [174, 225] width 61 height 12
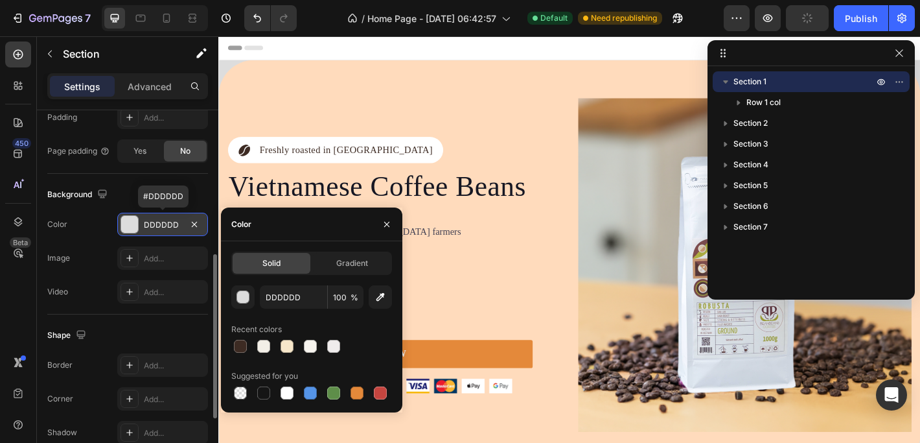
drag, startPoint x: 179, startPoint y: 224, endPoint x: 139, endPoint y: 224, distance: 40.2
click at [139, 224] on div "DDDDDD" at bounding box center [162, 224] width 91 height 23
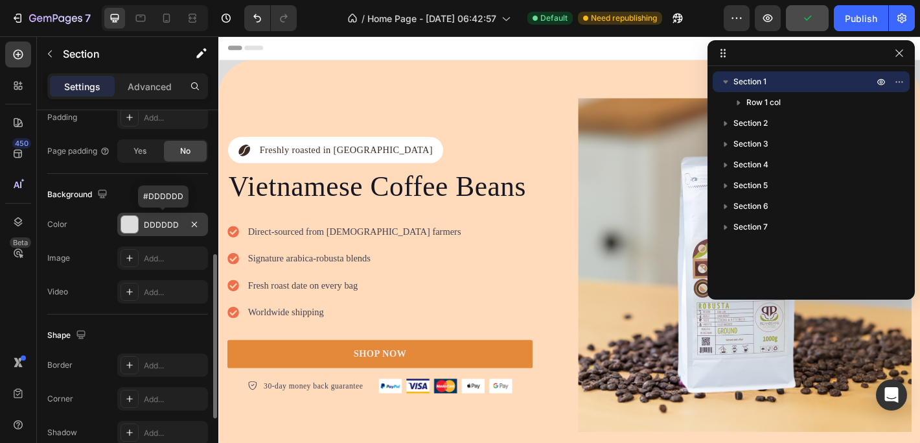
click at [179, 222] on div "DDDDDD" at bounding box center [163, 225] width 38 height 12
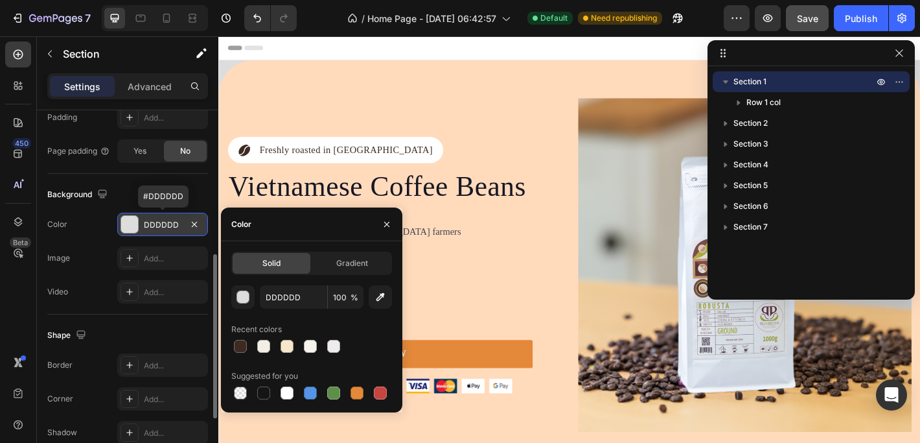
drag, startPoint x: 179, startPoint y: 222, endPoint x: 141, endPoint y: 219, distance: 38.3
click at [141, 219] on div "DDDDDD" at bounding box center [162, 224] width 91 height 23
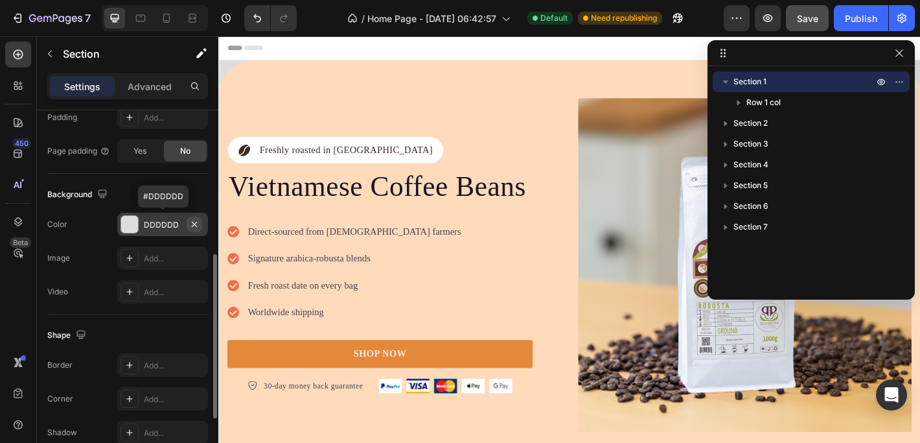
click at [192, 223] on icon "button" at bounding box center [194, 224] width 10 height 10
click at [159, 222] on div "Add..." at bounding box center [174, 225] width 61 height 12
click at [174, 199] on div "Background" at bounding box center [127, 194] width 161 height 21
click at [134, 224] on div at bounding box center [129, 224] width 17 height 17
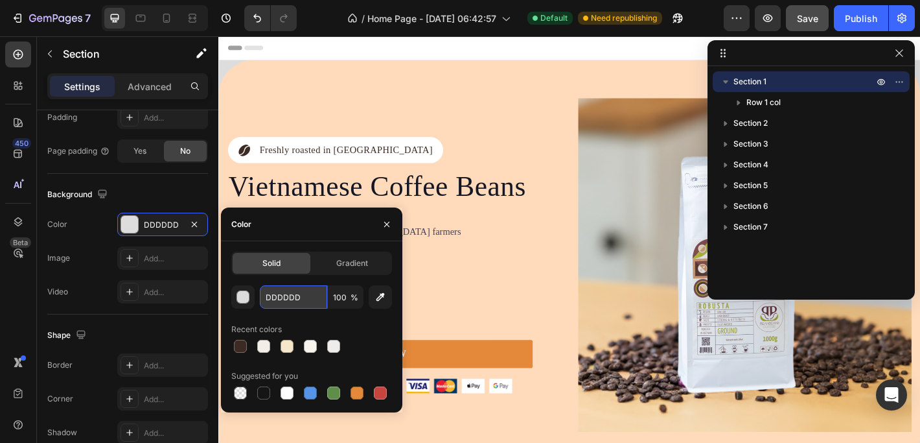
click at [308, 294] on input "DDDDDD" at bounding box center [293, 296] width 67 height 23
drag, startPoint x: 308, startPoint y: 294, endPoint x: 264, endPoint y: 292, distance: 44.1
click at [264, 292] on input "DDDDDD" at bounding box center [293, 296] width 67 height 23
paste input "#f7e7ca"
type input "#f7e7ca"
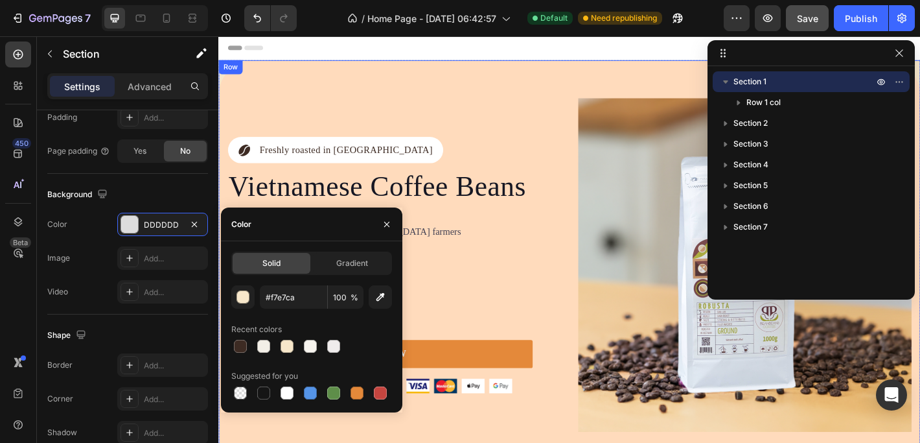
click at [382, 88] on div "Icon Freshly roasted in Vietnam Text Block Row Vietnamese Coffee Beans Heading …" at bounding box center [607, 290] width 778 height 454
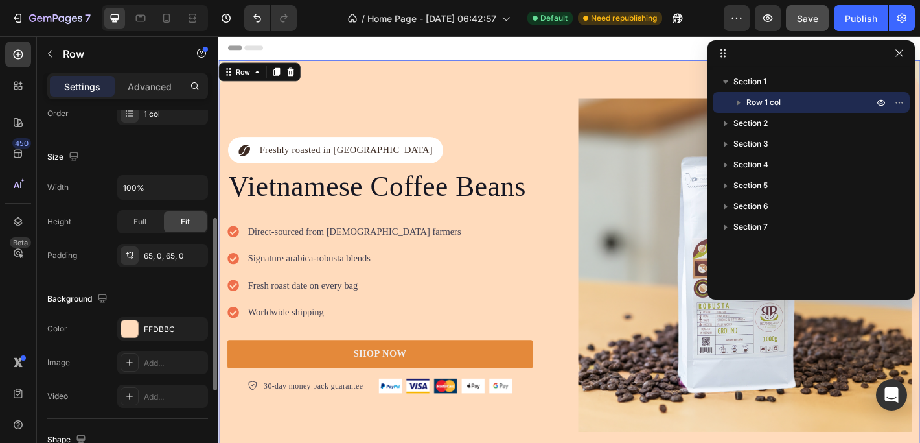
scroll to position [263, 0]
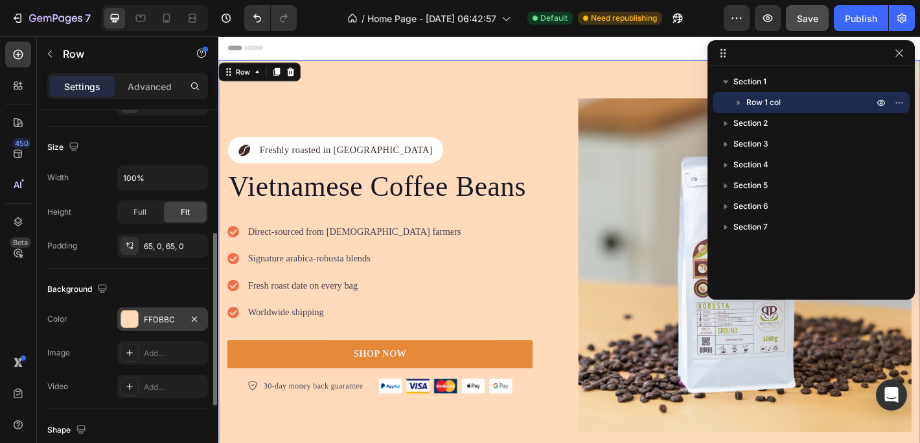
click at [129, 327] on div at bounding box center [129, 318] width 17 height 17
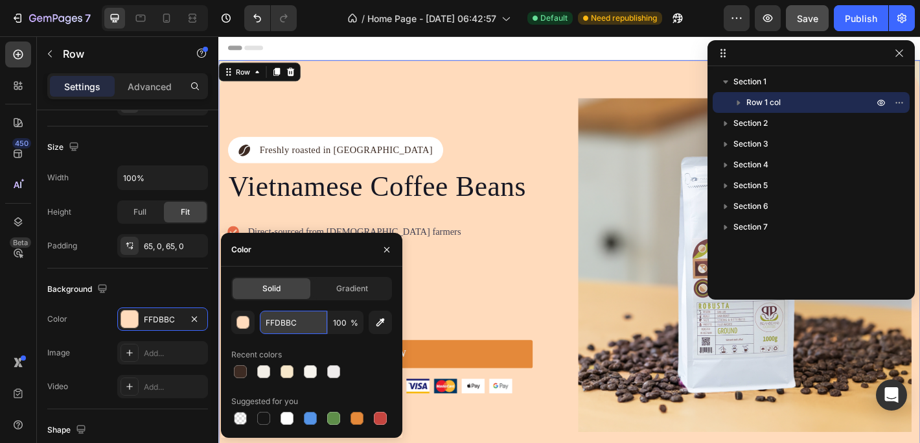
click at [305, 323] on input "FFDBBC" at bounding box center [293, 321] width 67 height 23
paste input "#f7e7ca"
type input "#f7e7ca"
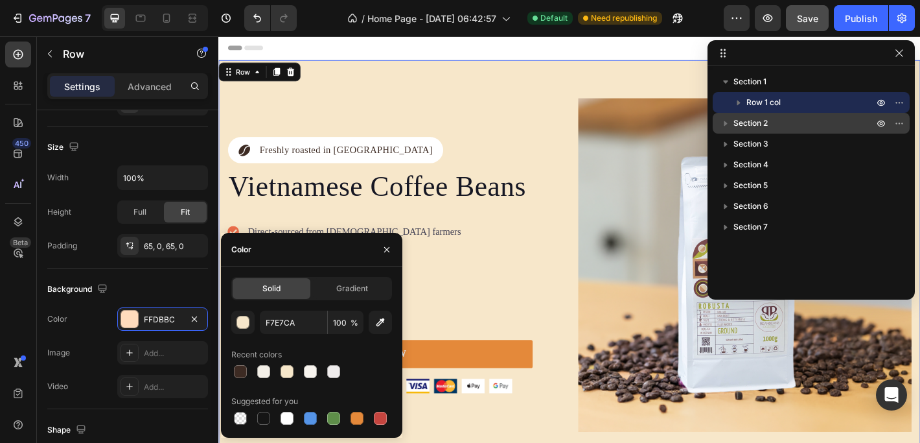
click at [752, 126] on span "Section 2" at bounding box center [750, 123] width 34 height 13
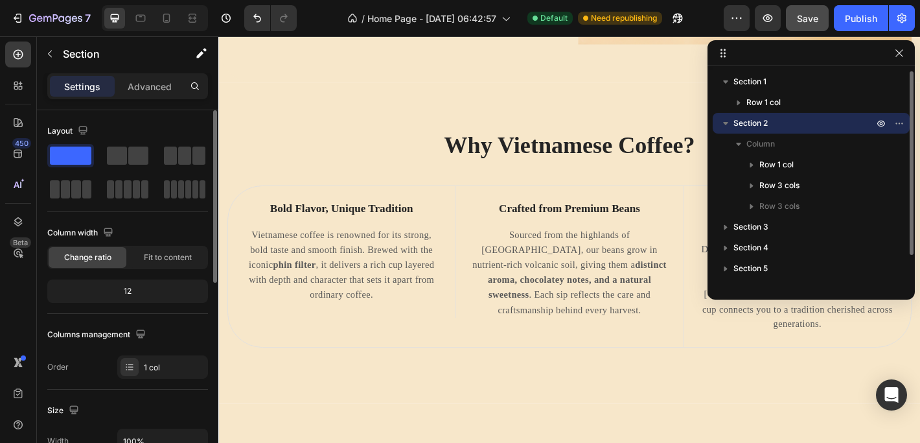
scroll to position [435, 0]
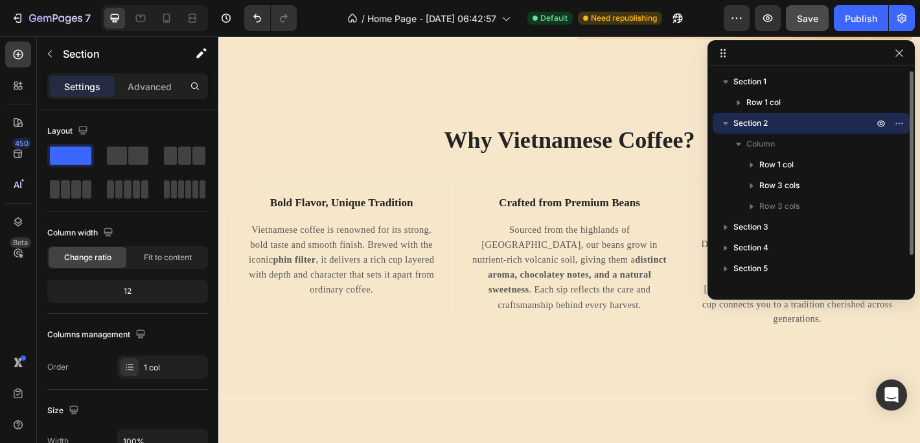
click at [730, 128] on icon "button" at bounding box center [725, 123] width 13 height 13
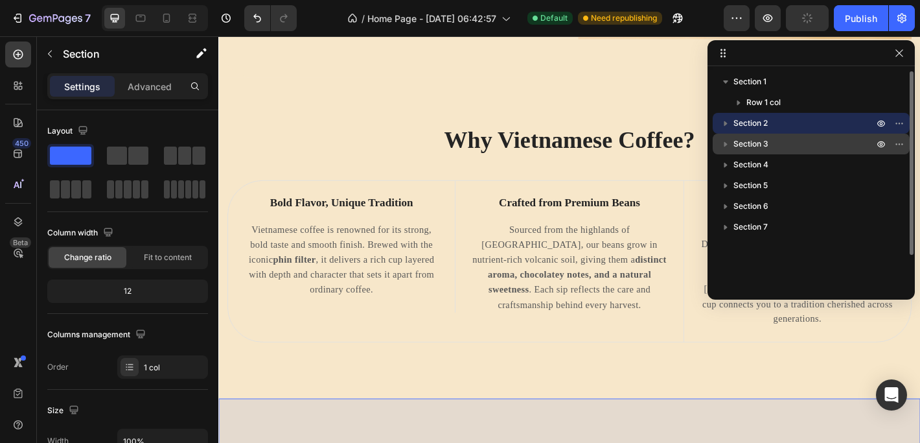
click at [728, 140] on icon "button" at bounding box center [725, 143] width 13 height 13
click at [756, 143] on span "Section 3" at bounding box center [750, 143] width 35 height 13
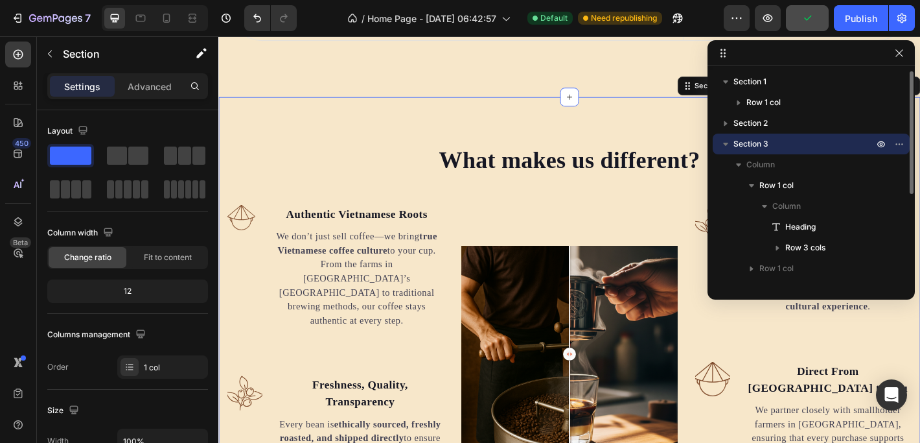
scroll to position [774, 0]
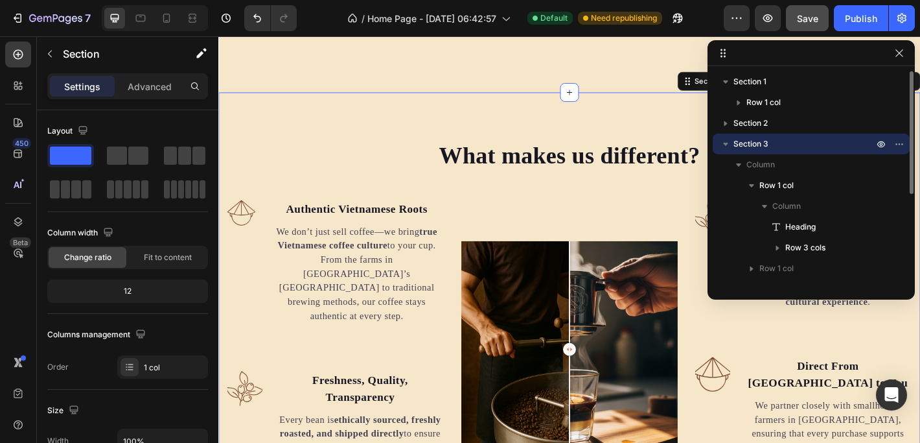
click at [724, 143] on icon "button" at bounding box center [725, 144] width 5 height 3
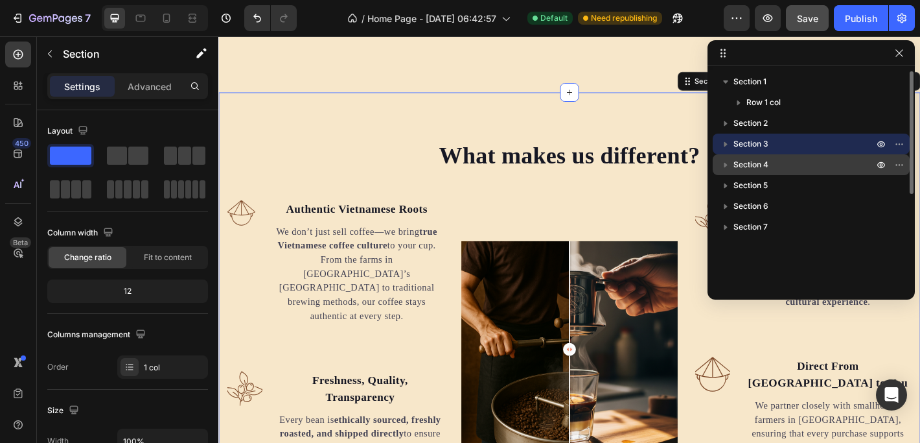
click at [741, 159] on span "Section 4" at bounding box center [750, 164] width 35 height 13
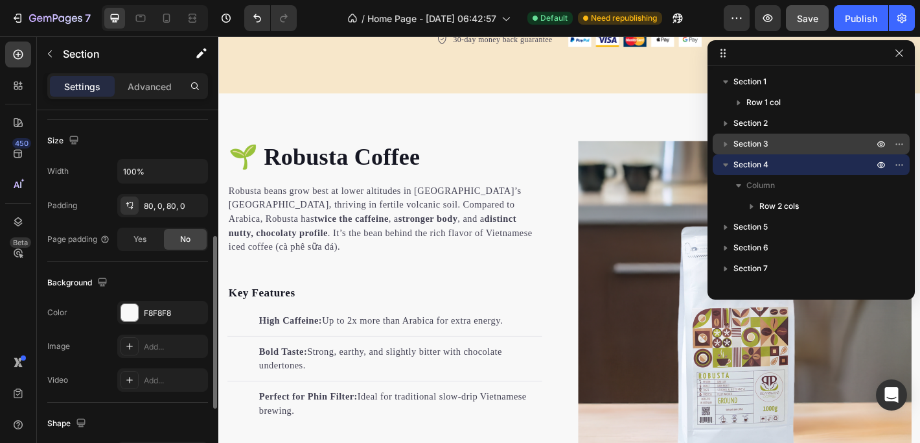
scroll to position [273, 0]
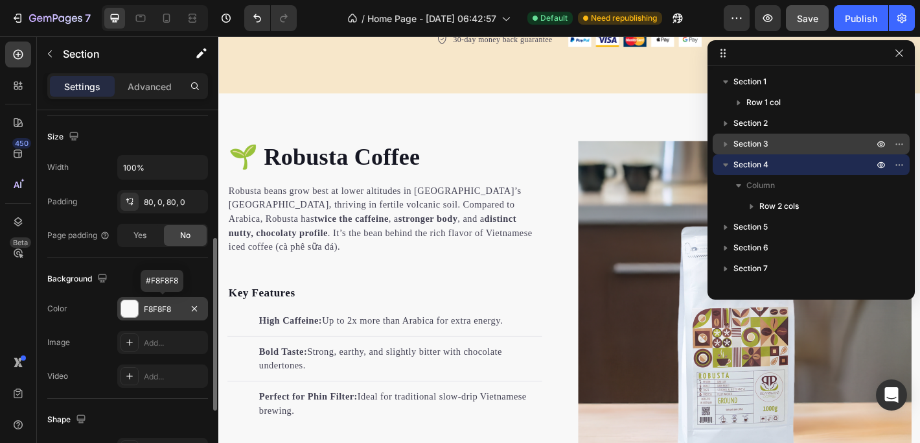
click at [150, 308] on div "F8F8F8" at bounding box center [163, 309] width 38 height 12
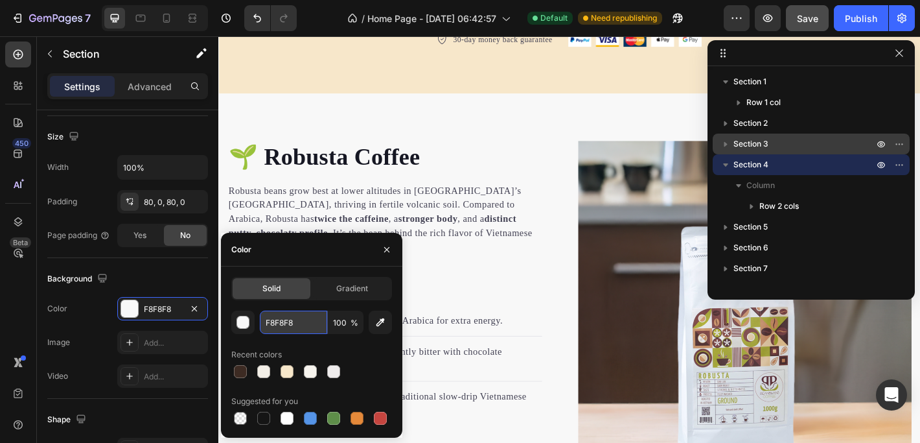
click at [299, 321] on input "F8F8F8" at bounding box center [293, 321] width 67 height 23
paste input "#f7e7ca"
type input "#f7e7ca"
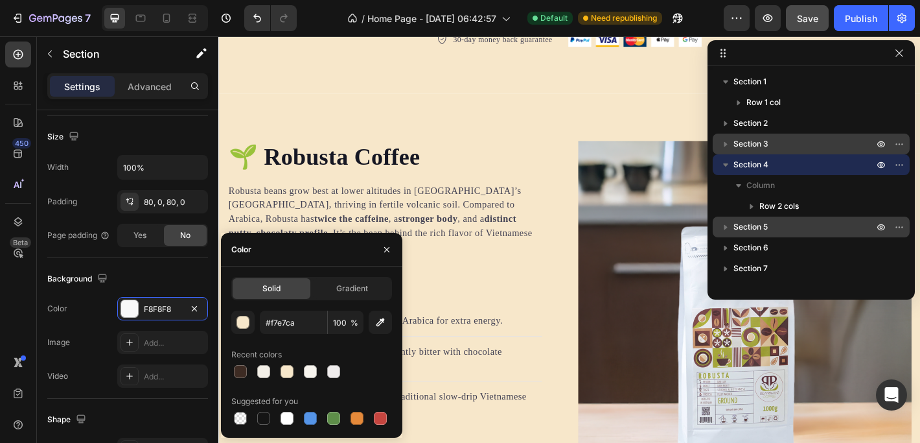
click at [757, 222] on span "Section 5" at bounding box center [750, 226] width 34 height 13
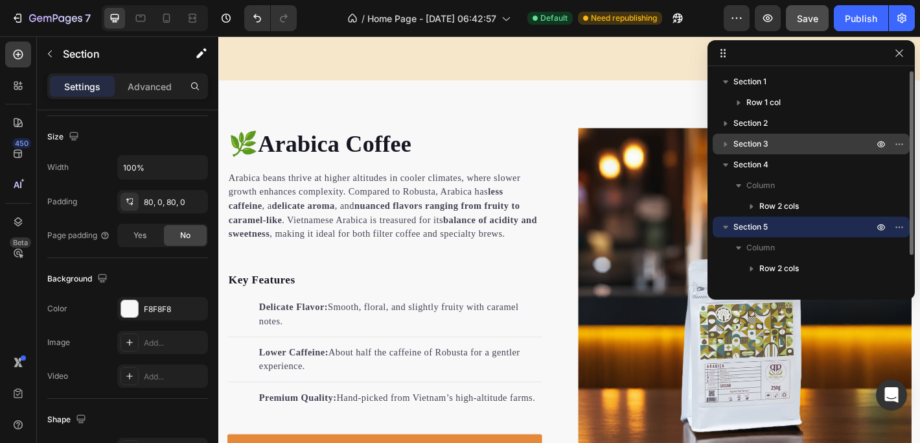
scroll to position [1820, 0]
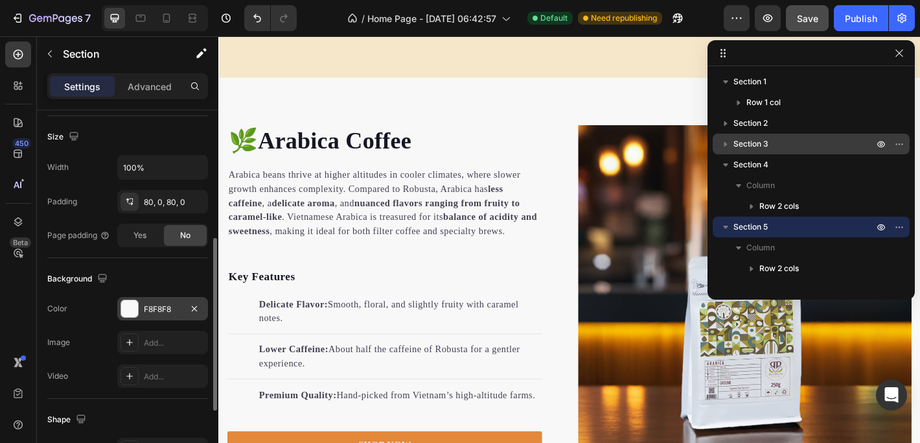
click at [178, 307] on div "F8F8F8" at bounding box center [163, 309] width 38 height 12
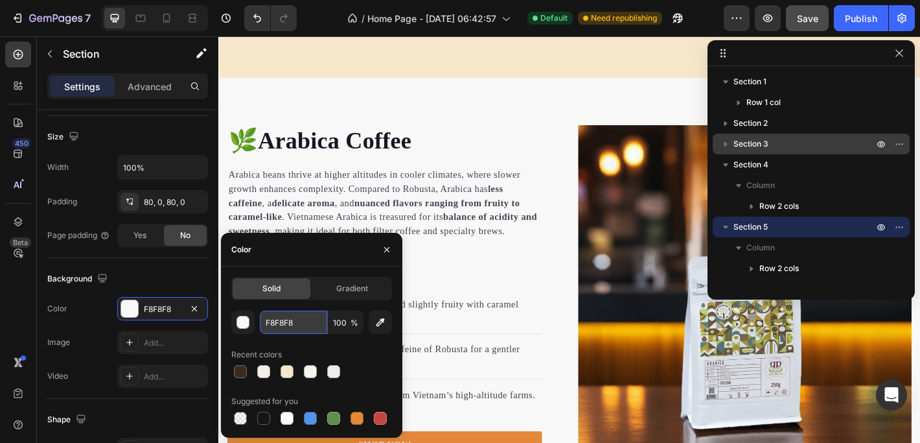
click at [314, 324] on input "F8F8F8" at bounding box center [293, 321] width 67 height 23
paste input "#f7e7ca"
type input "#f7e7ca"
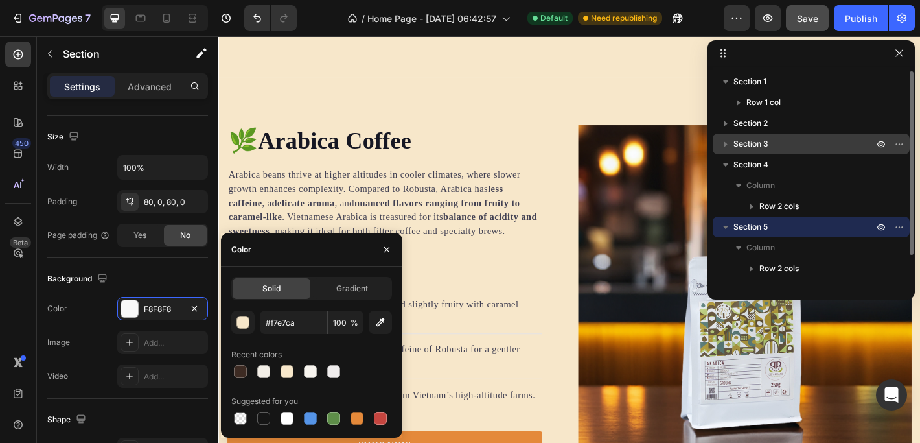
click at [724, 225] on icon "button" at bounding box center [725, 226] width 13 height 13
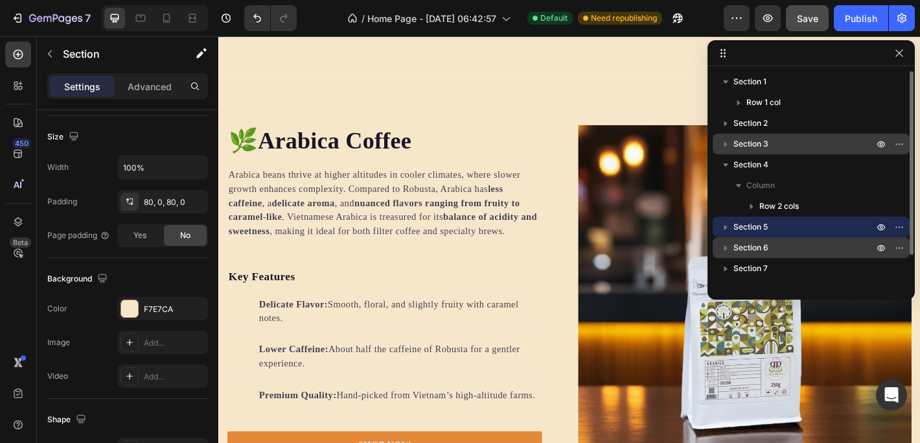
click at [748, 244] on span "Section 6" at bounding box center [750, 247] width 35 height 13
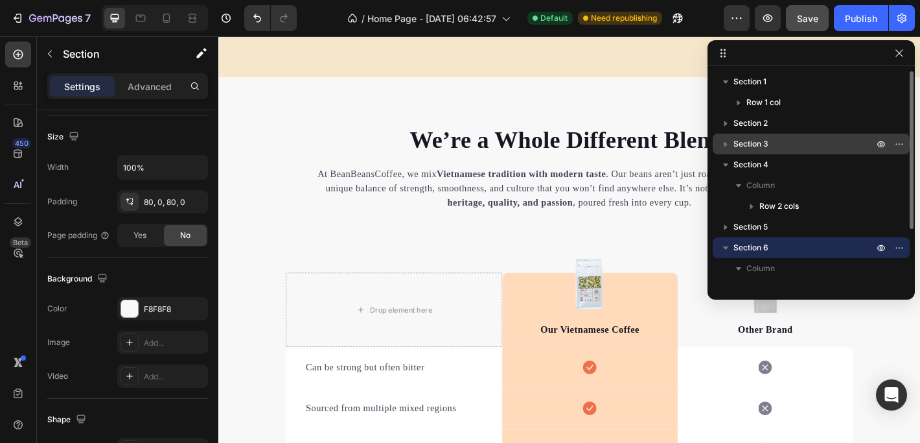
scroll to position [2294, 0]
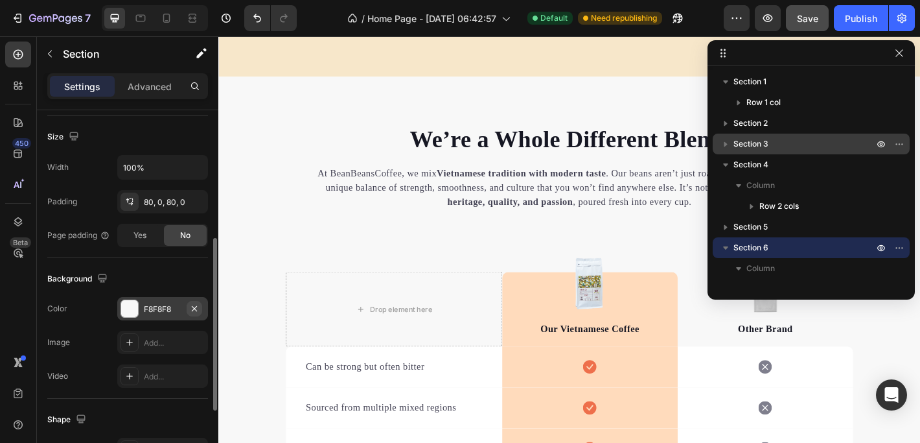
click at [192, 305] on icon "button" at bounding box center [194, 307] width 5 height 5
click at [163, 304] on div "Add..." at bounding box center [174, 309] width 61 height 12
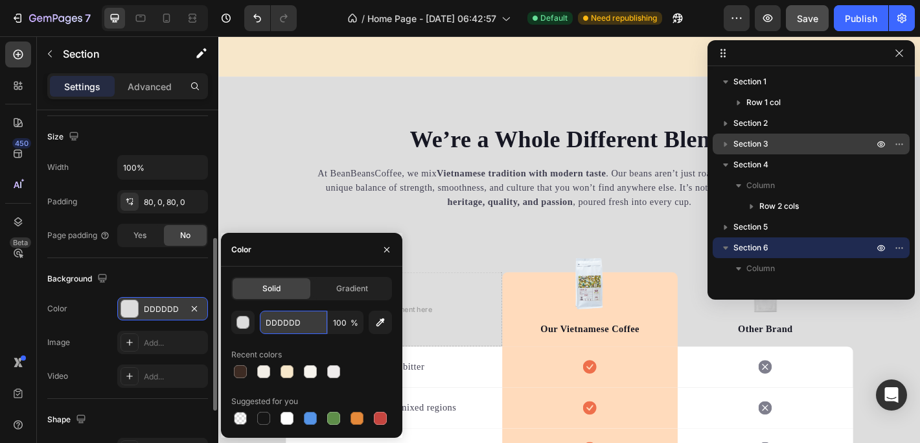
click at [308, 322] on input "DDDDDD" at bounding box center [293, 321] width 67 height 23
paste input "#f7e7ca"
type input "#f7e7ca"
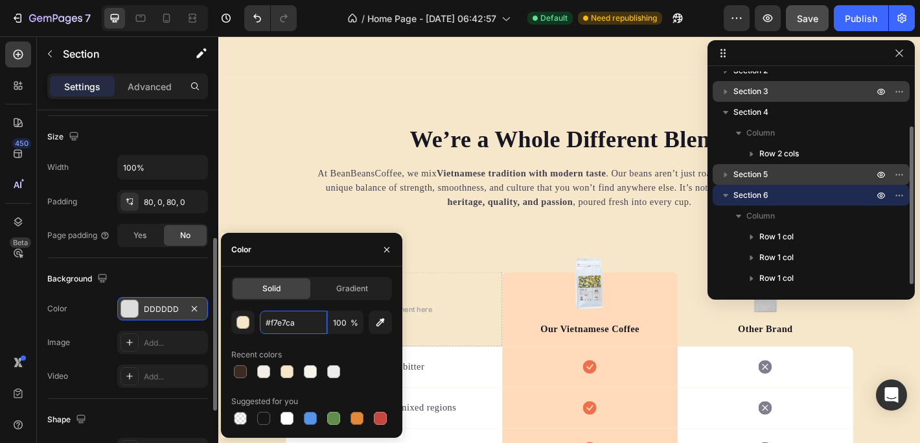
scroll to position [76, 0]
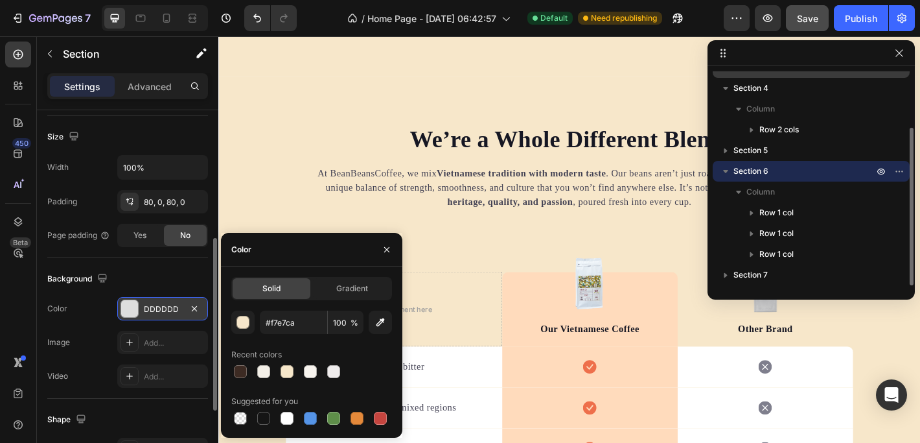
click at [726, 172] on icon "button" at bounding box center [725, 171] width 5 height 3
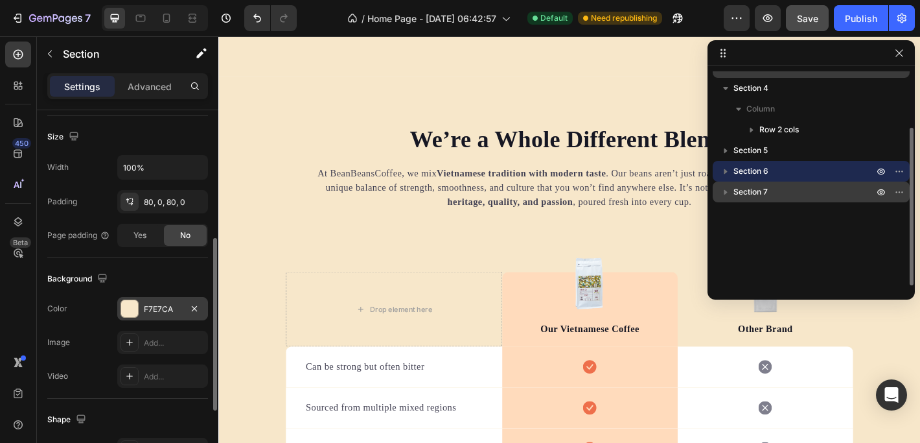
click at [746, 189] on span "Section 7" at bounding box center [750, 191] width 34 height 13
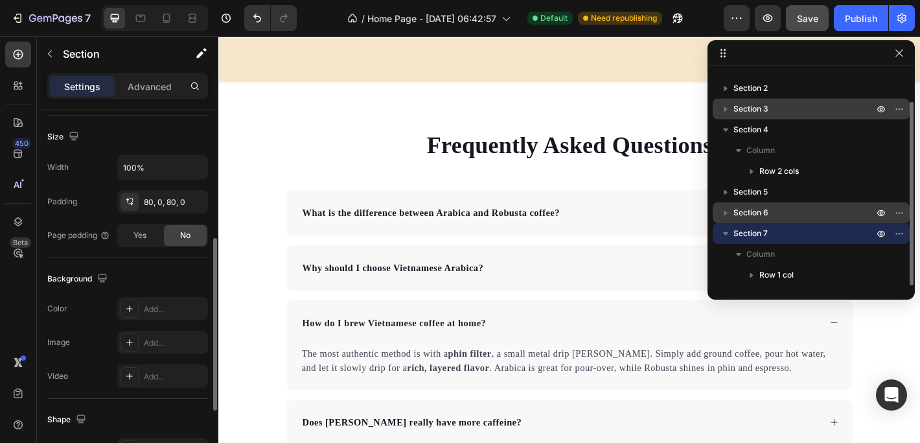
scroll to position [3008, 0]
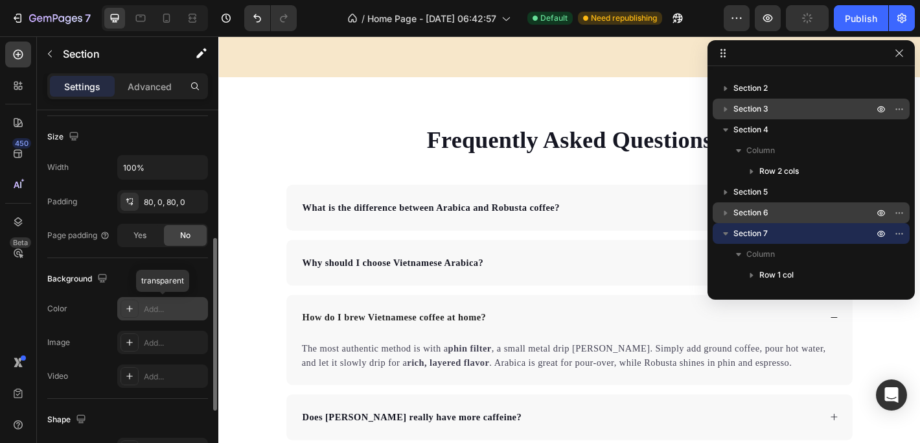
click at [170, 305] on div "Add..." at bounding box center [174, 309] width 61 height 12
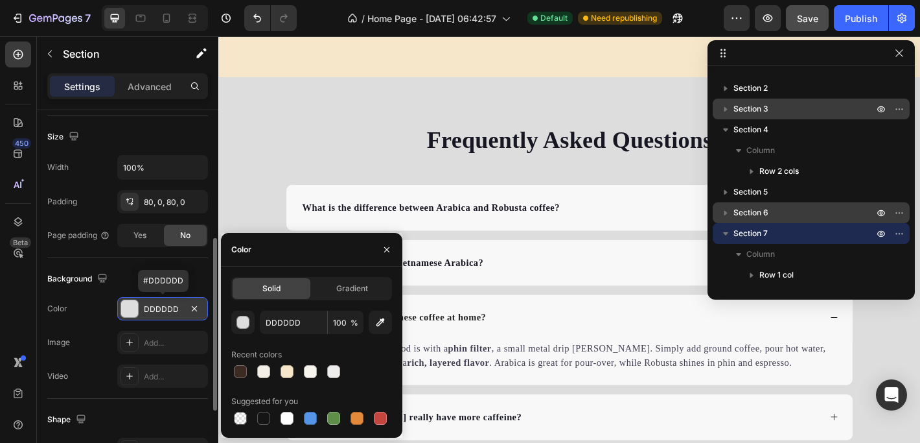
click at [176, 305] on div "DDDDDD" at bounding box center [163, 309] width 38 height 12
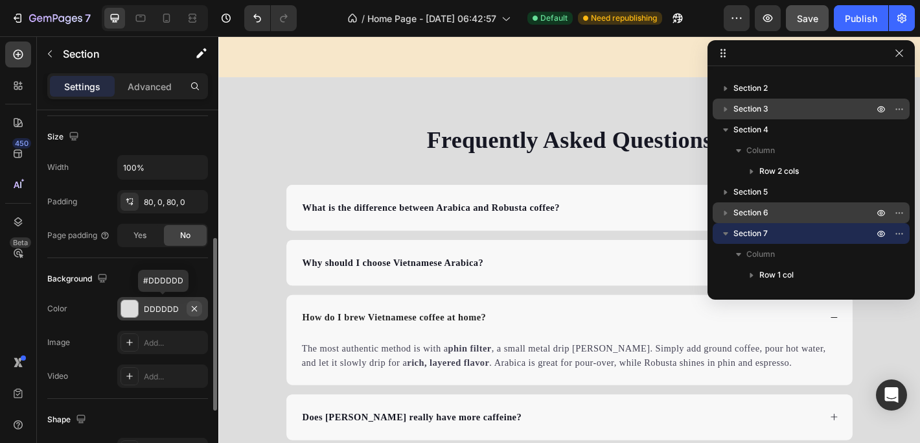
click at [194, 305] on icon "button" at bounding box center [194, 308] width 10 height 10
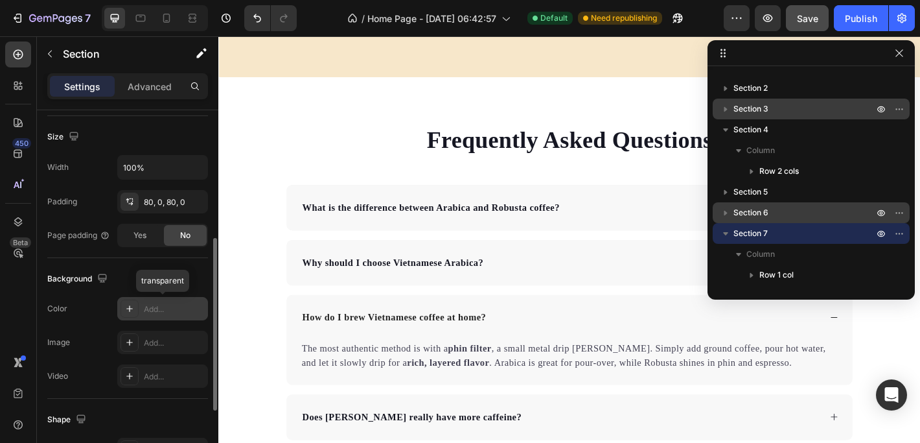
click at [178, 305] on div "Add..." at bounding box center [174, 309] width 61 height 12
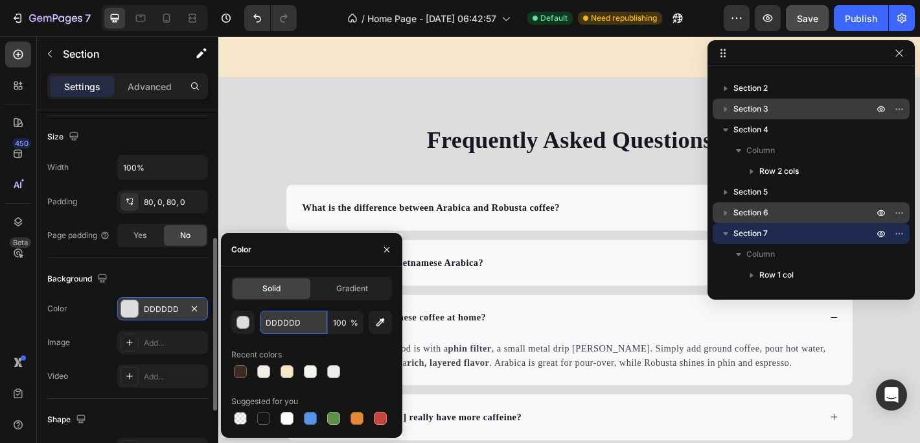
click at [302, 318] on input "DDDDDD" at bounding box center [293, 321] width 67 height 23
paste input "#f7e7ca"
type input "#f7e7ca"
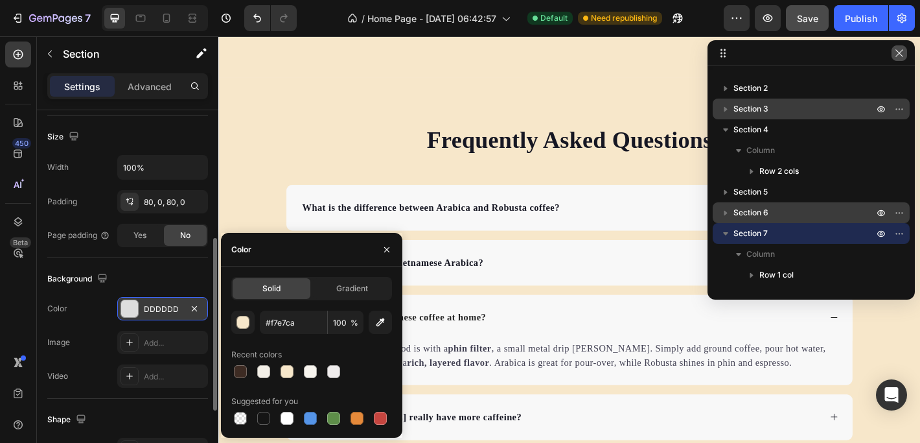
click at [899, 54] on icon "button" at bounding box center [899, 53] width 10 height 10
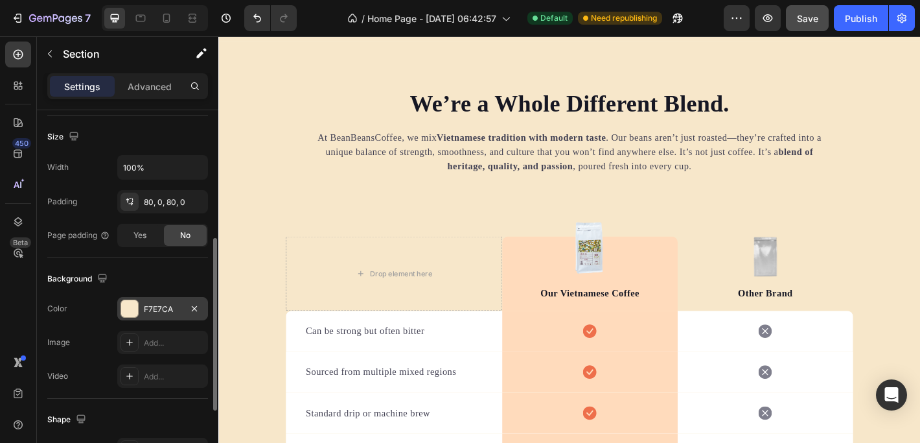
scroll to position [2338, 0]
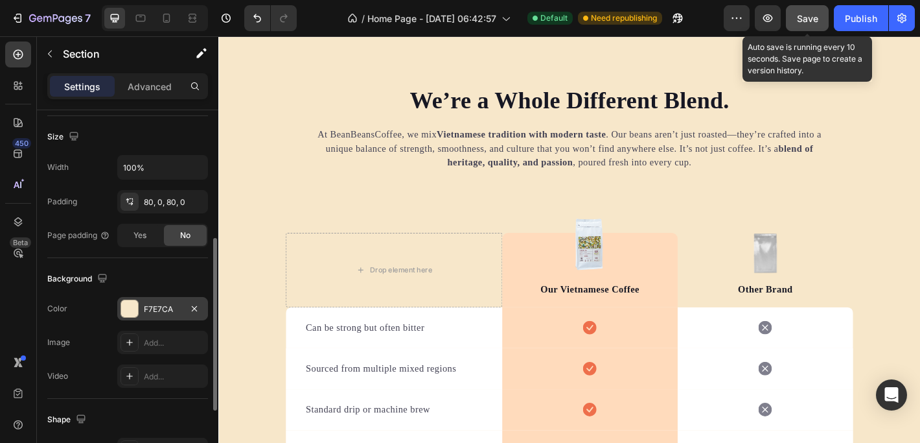
click at [800, 22] on span "Save" at bounding box center [807, 18] width 21 height 11
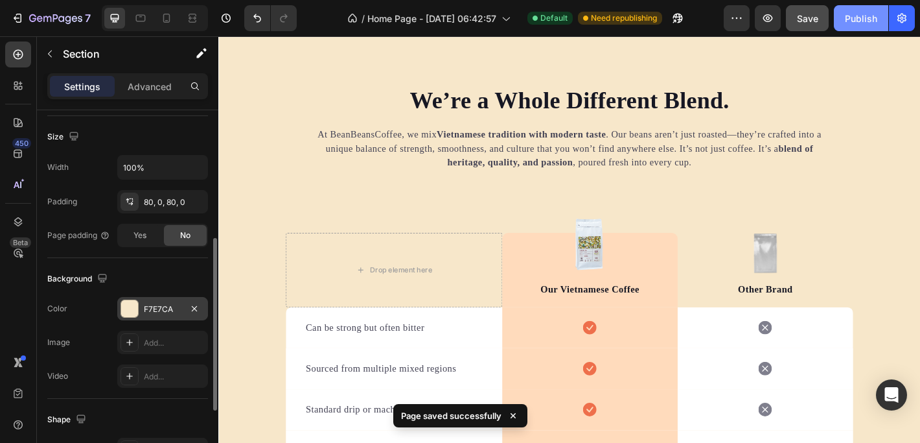
click at [859, 22] on div "Publish" at bounding box center [861, 19] width 32 height 14
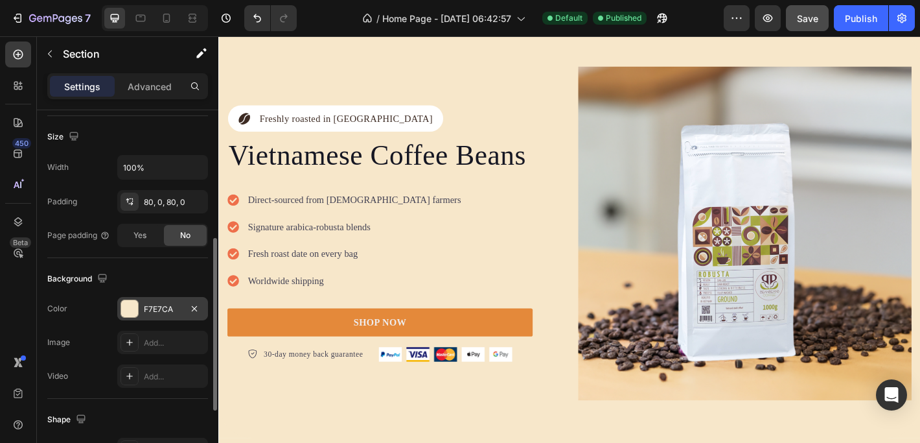
scroll to position [0, 0]
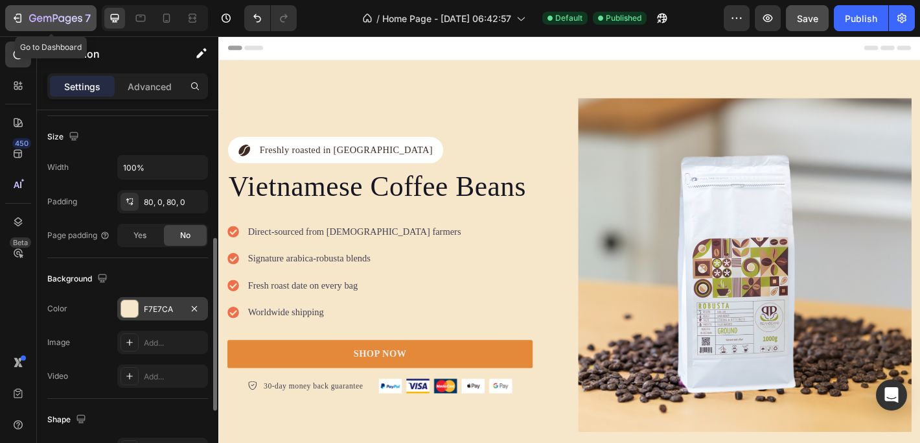
click at [17, 19] on icon "button" at bounding box center [17, 18] width 13 height 13
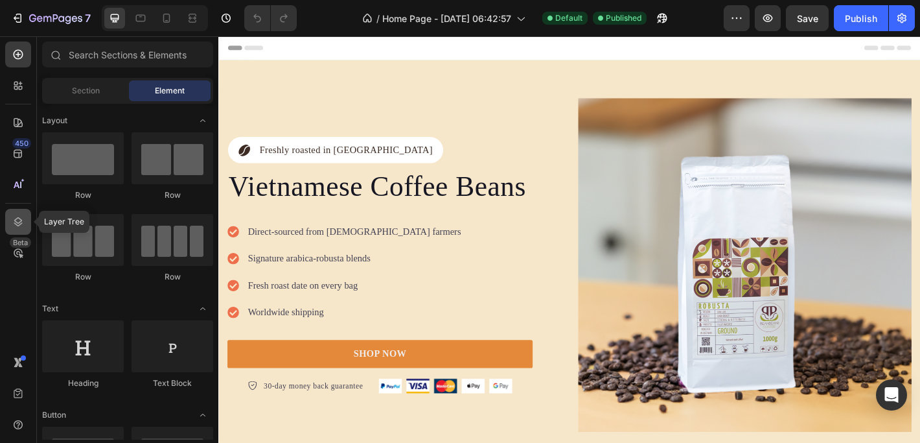
click at [23, 222] on icon at bounding box center [18, 221] width 13 height 13
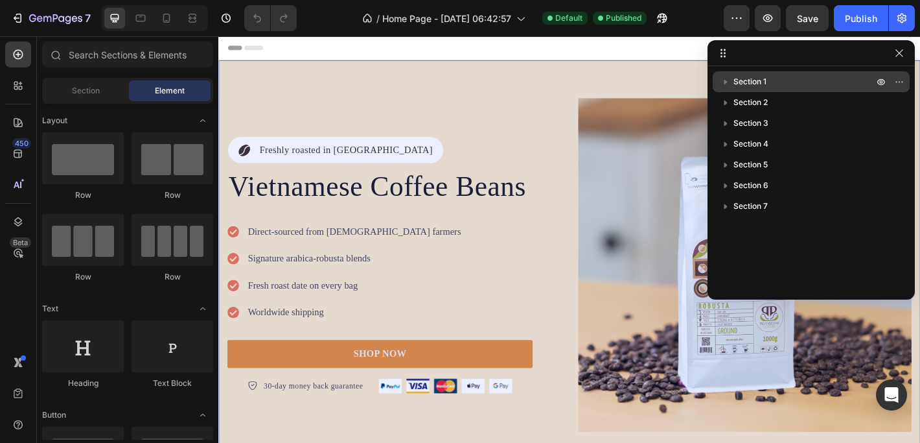
click at [763, 76] on span "Section 1" at bounding box center [749, 81] width 33 height 13
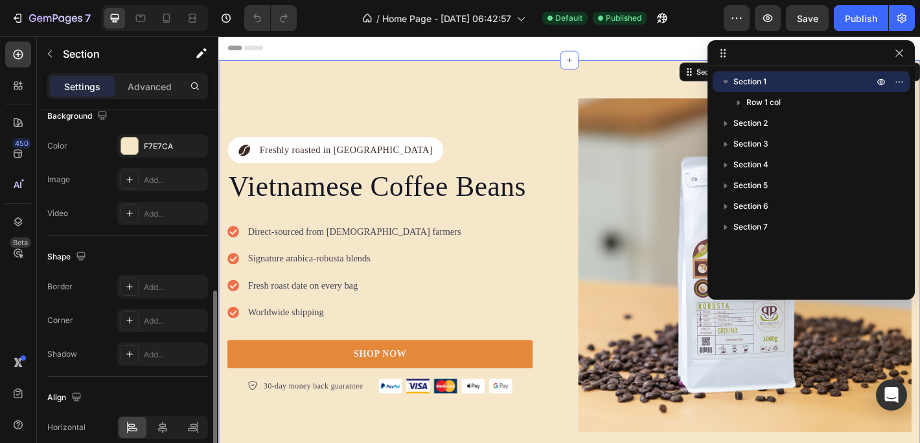
scroll to position [403, 0]
click at [162, 286] on div "Add..." at bounding box center [174, 287] width 61 height 12
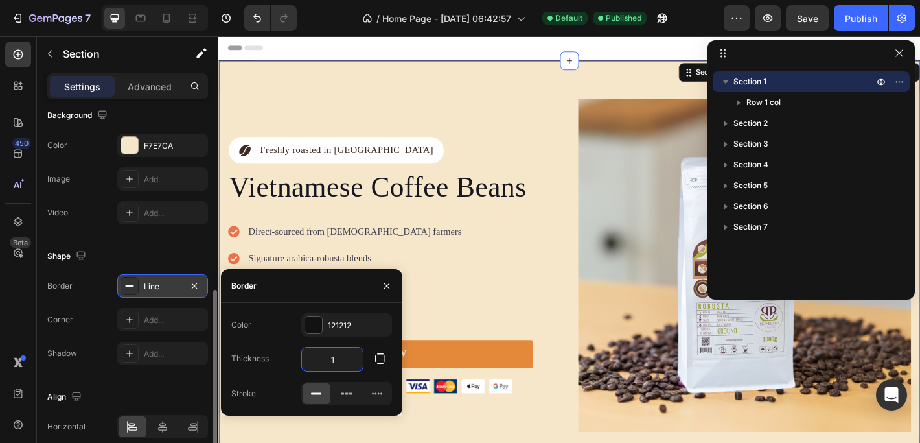
click at [344, 358] on input "1" at bounding box center [332, 358] width 61 height 23
type input "2"
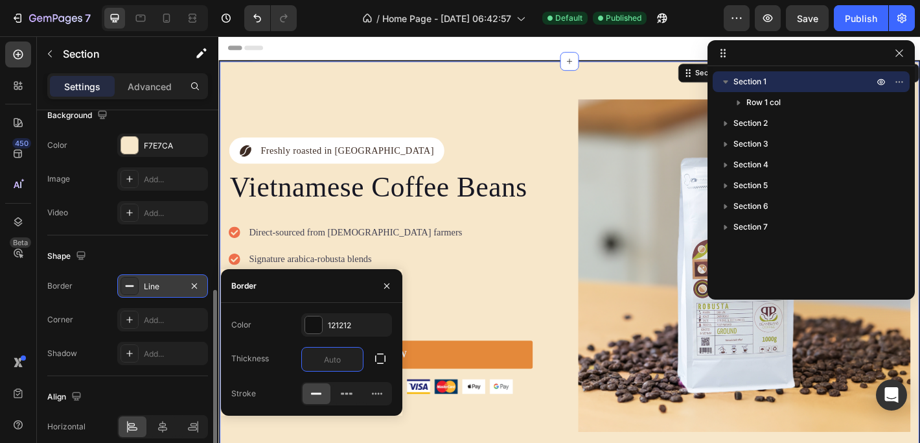
type input "1"
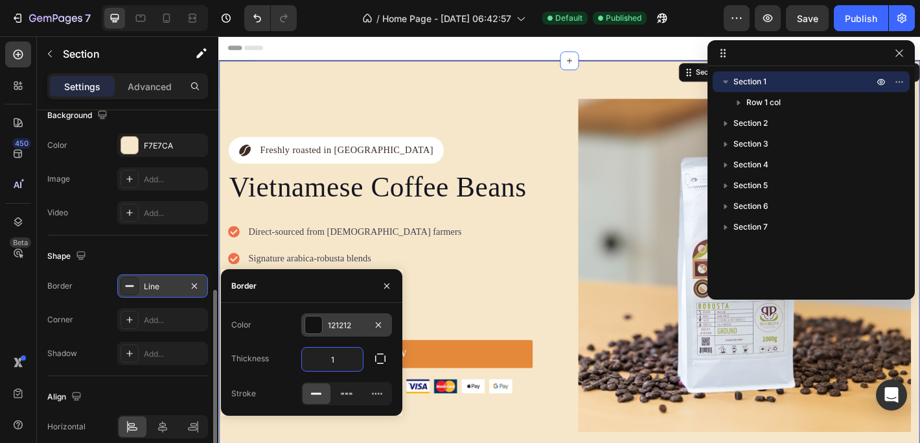
click at [319, 323] on div at bounding box center [313, 324] width 17 height 17
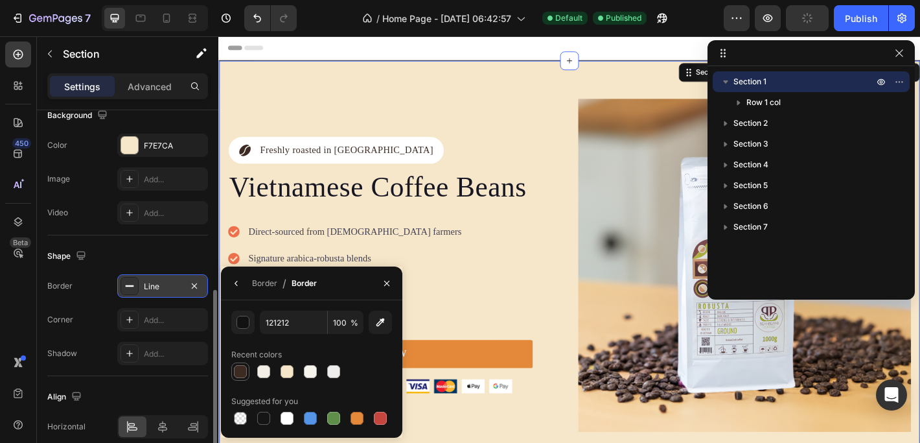
click at [239, 370] on div at bounding box center [240, 371] width 13 height 13
type input "3D2B23"
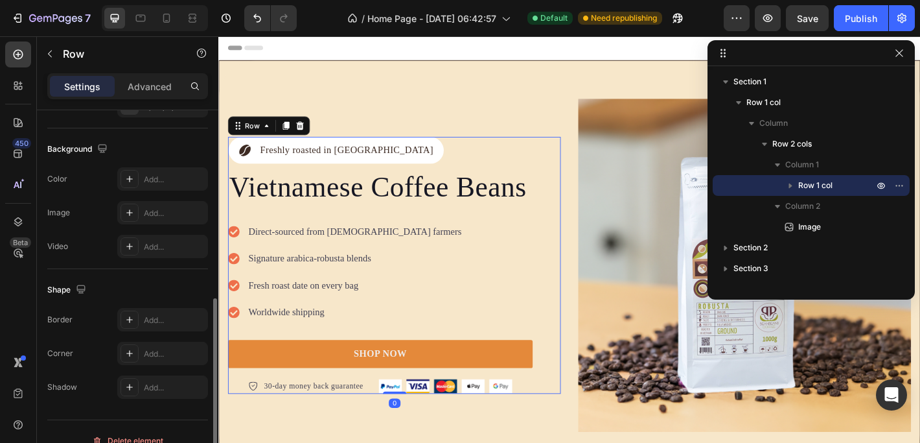
click at [581, 153] on div "Icon Freshly roasted in [GEOGRAPHIC_DATA] Text Block Row Vietnamese Coffee Bean…" at bounding box center [413, 290] width 369 height 284
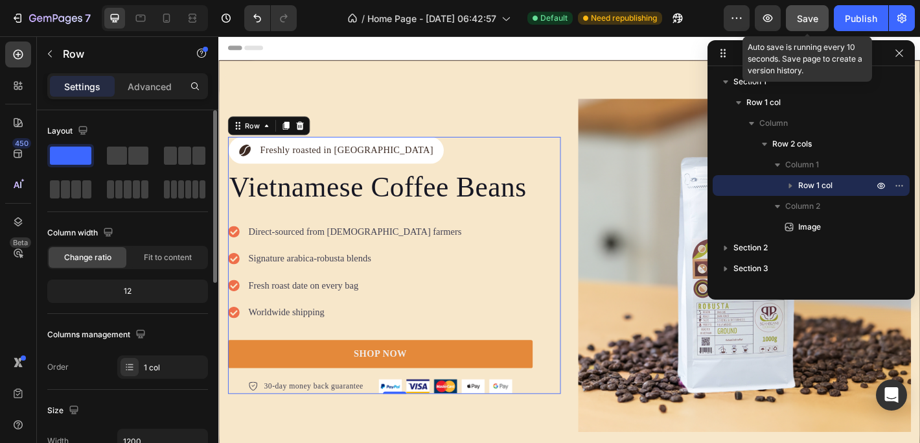
click at [812, 25] on div "Save" at bounding box center [807, 19] width 21 height 14
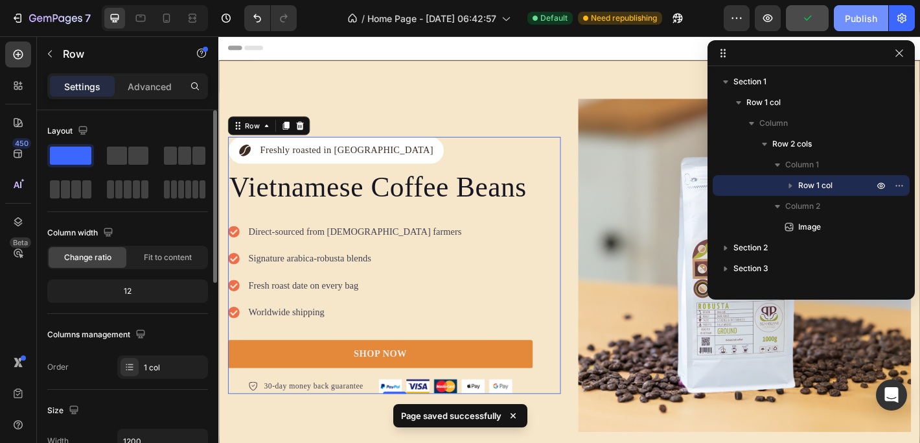
click at [868, 19] on div "Publish" at bounding box center [861, 19] width 32 height 14
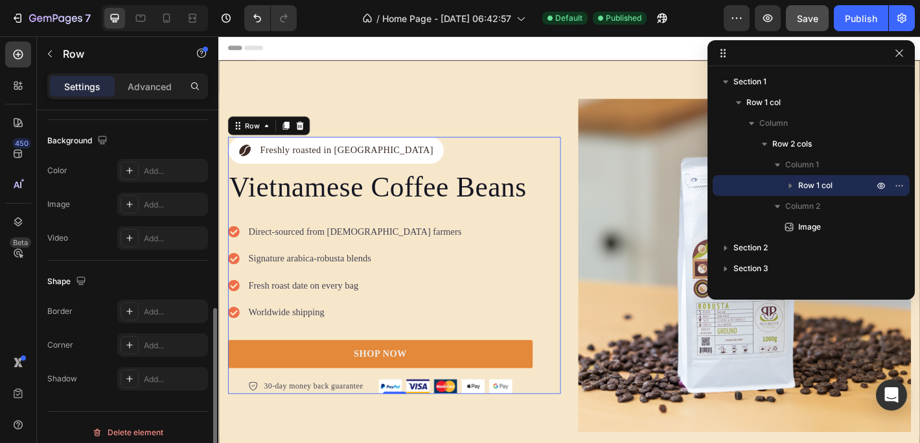
scroll to position [415, 0]
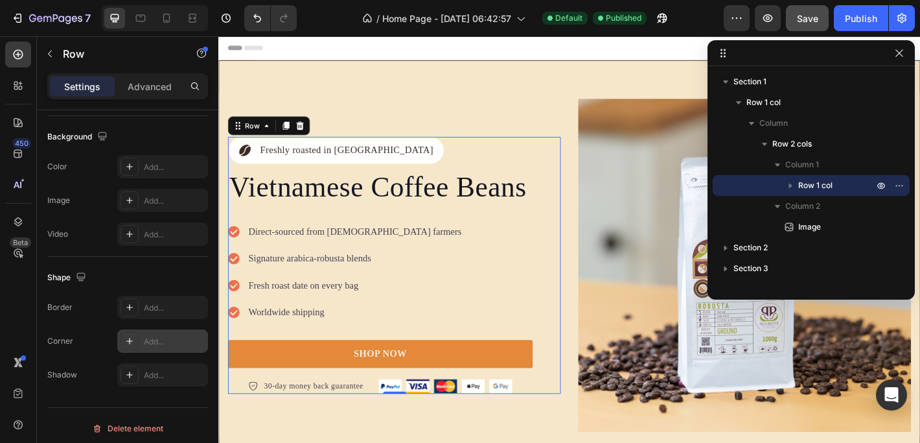
click at [158, 340] on div "Add..." at bounding box center [174, 342] width 61 height 12
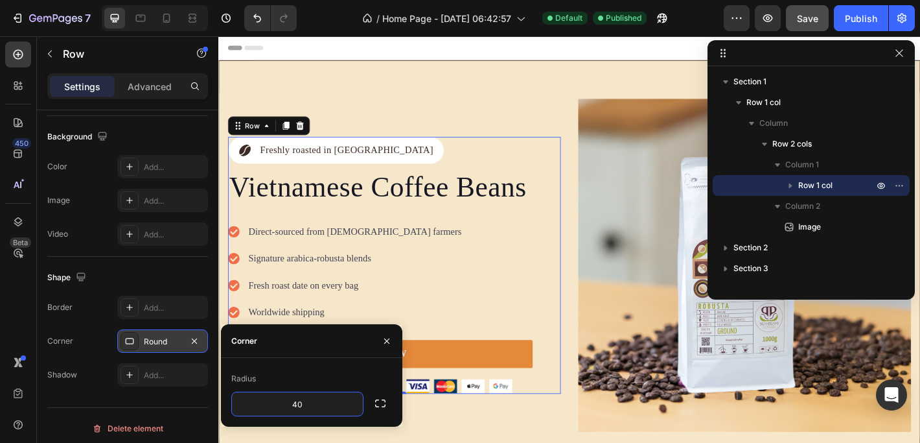
type input "40"
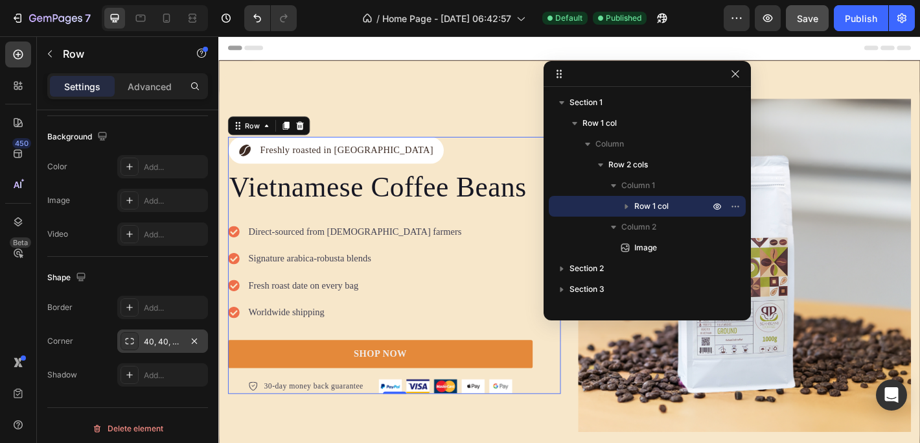
drag, startPoint x: 808, startPoint y: 46, endPoint x: 634, endPoint y: 68, distance: 175.0
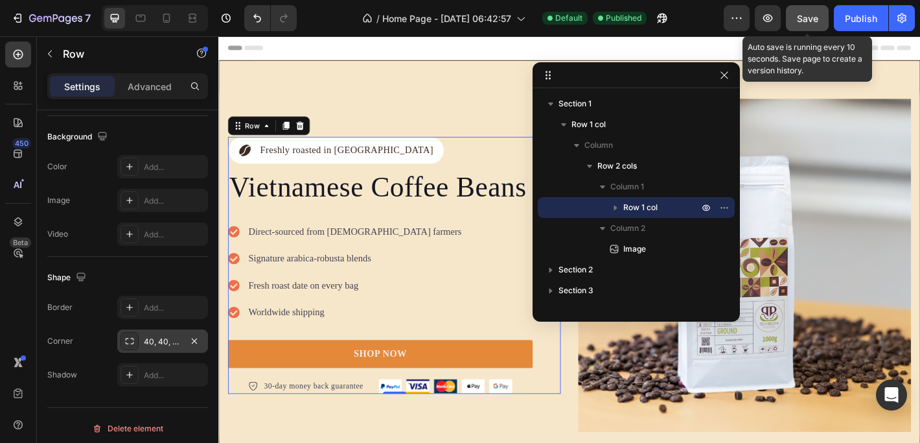
click at [806, 8] on button "Save" at bounding box center [807, 18] width 43 height 26
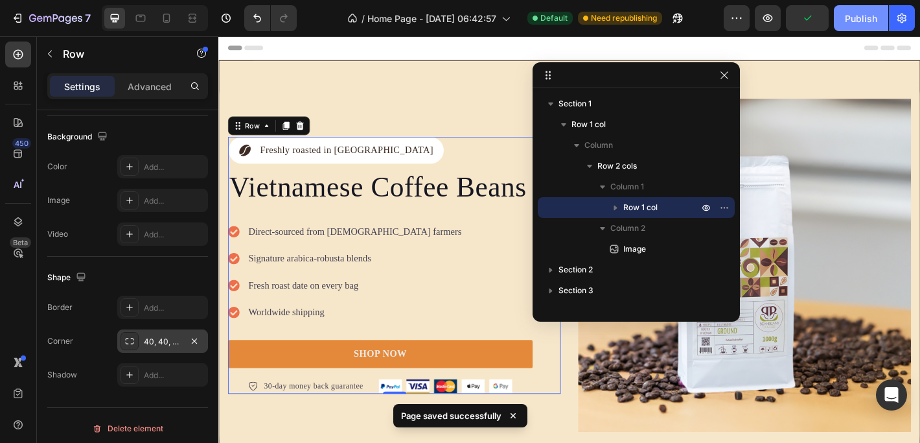
click at [865, 17] on div "Publish" at bounding box center [861, 19] width 32 height 14
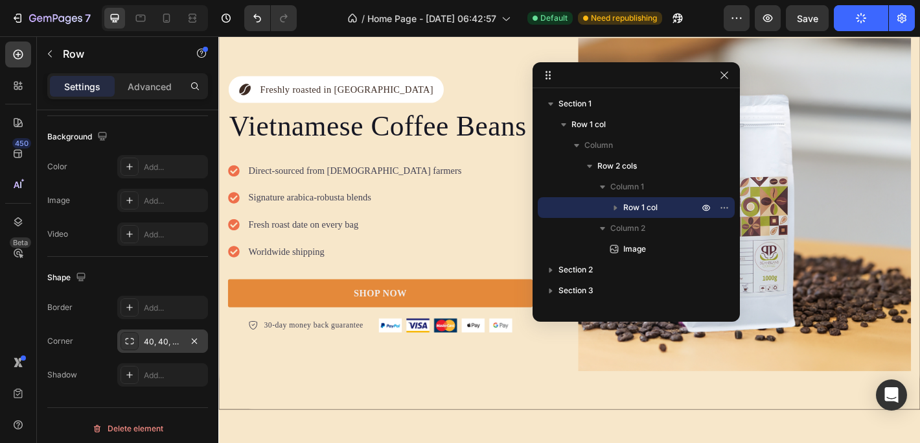
scroll to position [41, 0]
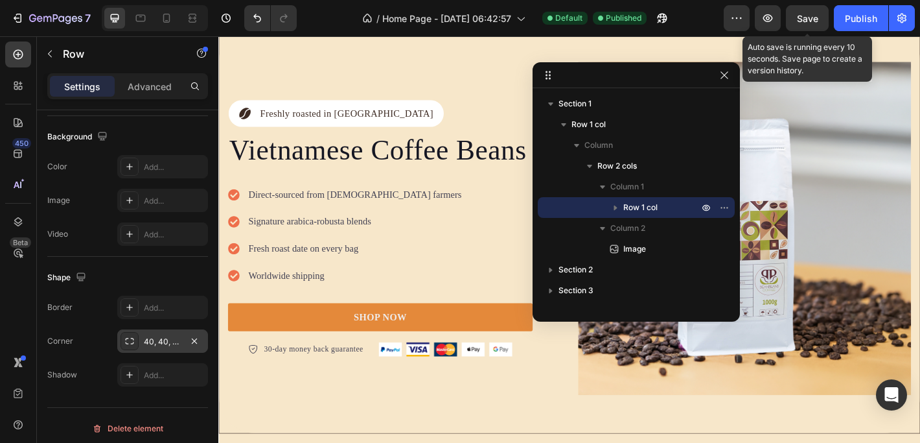
click at [804, 13] on span "Save" at bounding box center [807, 18] width 21 height 11
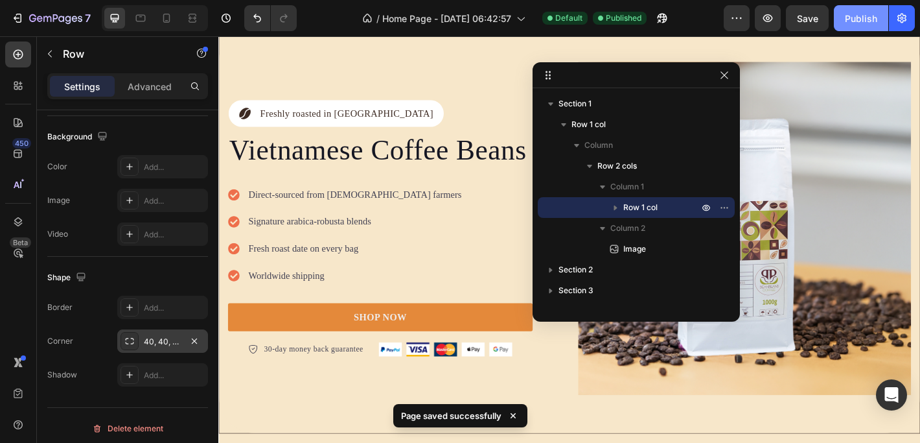
click at [866, 16] on div "Publish" at bounding box center [861, 19] width 32 height 14
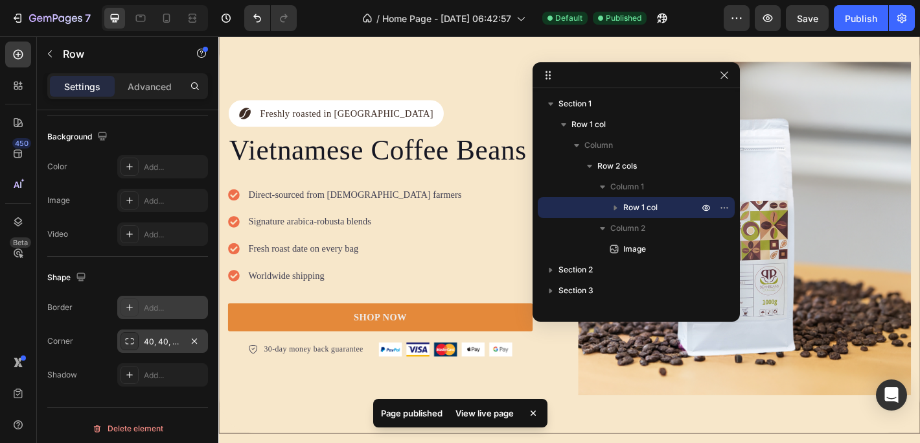
click at [167, 302] on div "Add..." at bounding box center [174, 308] width 61 height 12
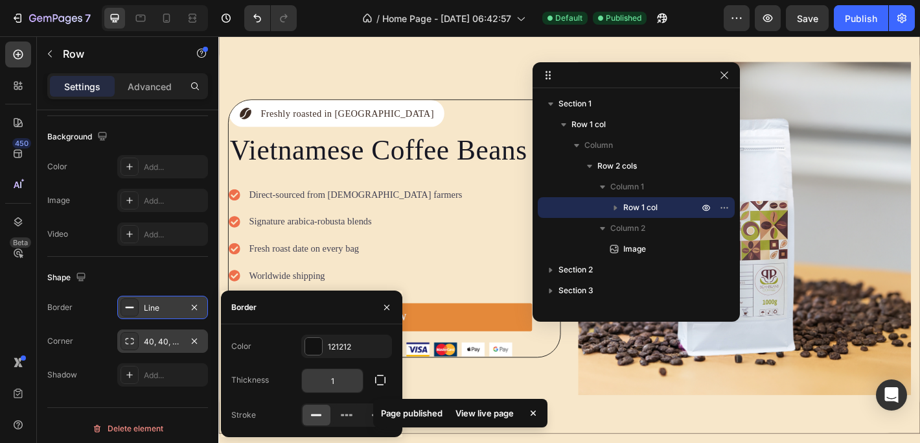
click at [337, 380] on input "1" at bounding box center [332, 380] width 61 height 23
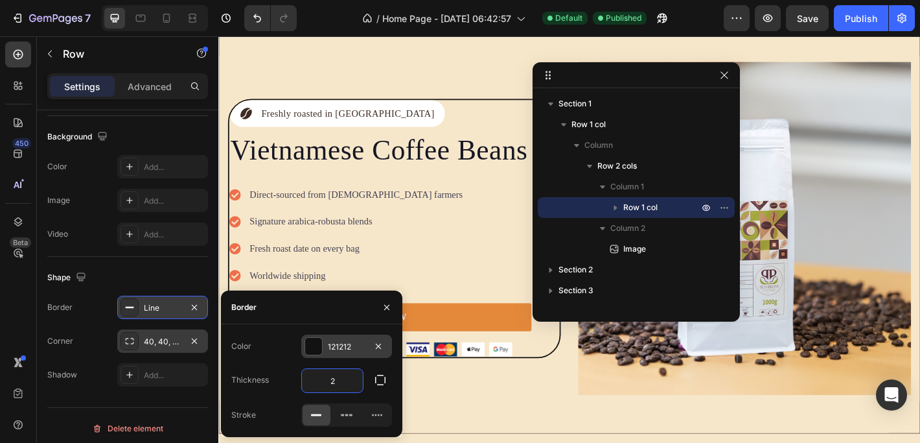
type input "2"
click at [310, 344] on div at bounding box center [313, 346] width 17 height 17
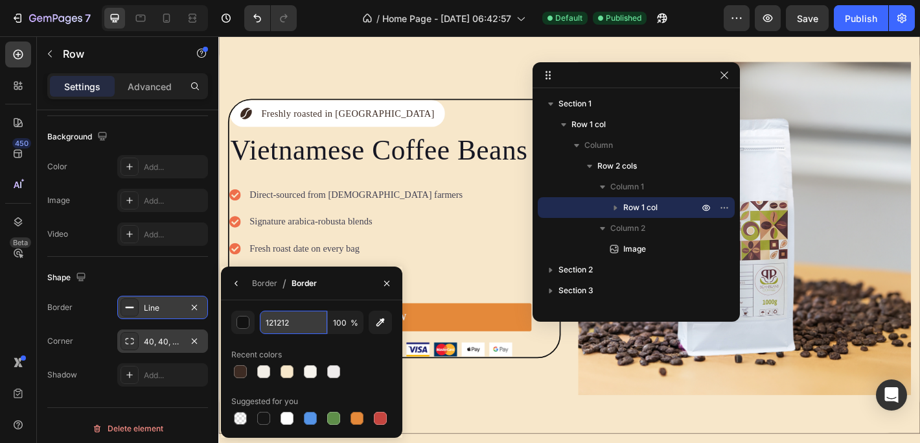
drag, startPoint x: 297, startPoint y: 321, endPoint x: 260, endPoint y: 321, distance: 36.3
click at [260, 321] on input "121212" at bounding box center [293, 321] width 67 height 23
click at [242, 371] on div at bounding box center [240, 371] width 13 height 13
type input "3D2B23"
click at [389, 281] on icon "button" at bounding box center [387, 283] width 10 height 10
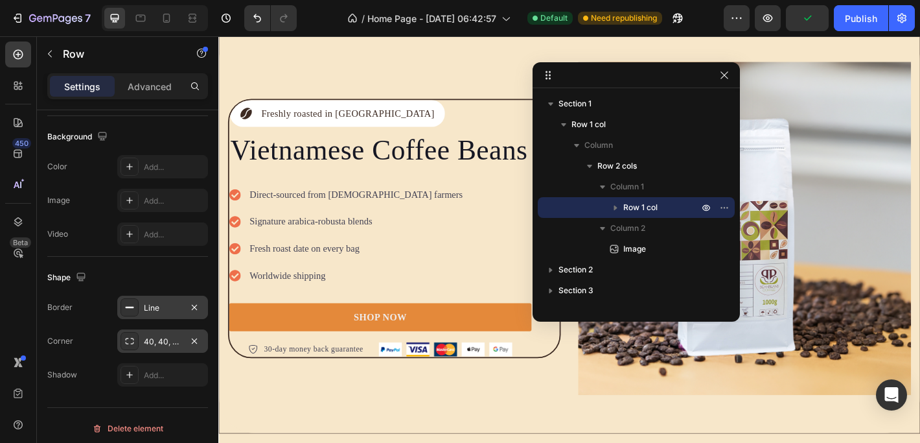
click at [168, 343] on div "40, 40, 40, 40" at bounding box center [163, 342] width 38 height 12
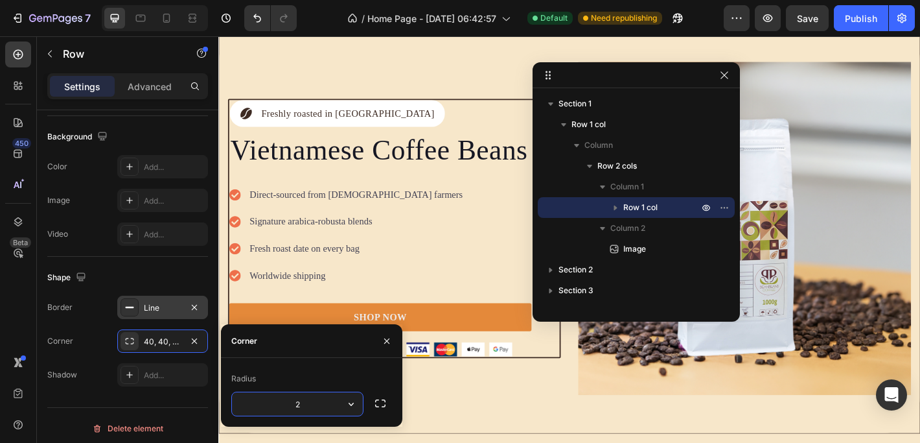
type input "20"
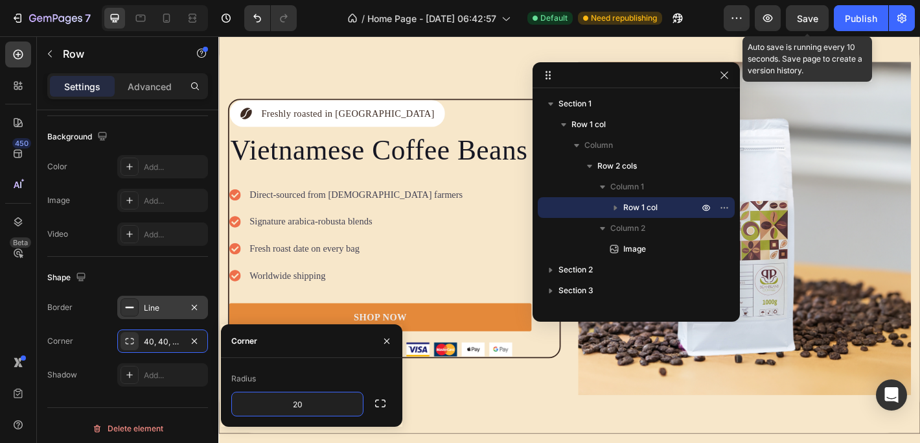
click at [813, 17] on span "Save" at bounding box center [807, 18] width 21 height 11
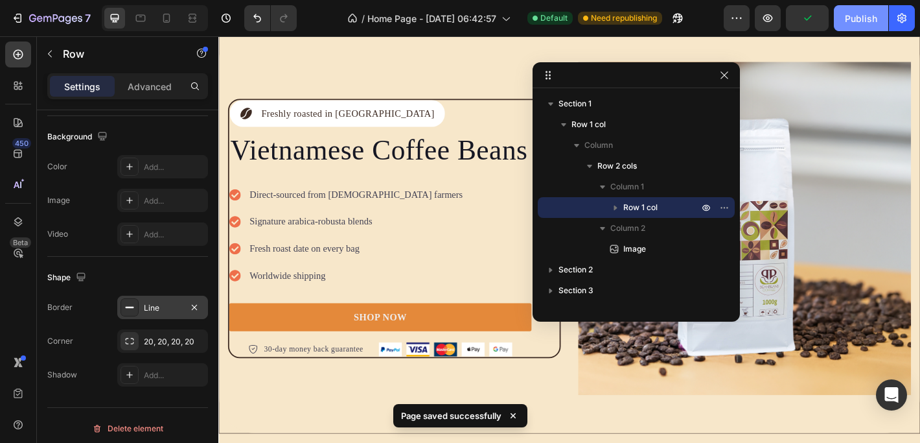
click at [861, 20] on div "Publish" at bounding box center [861, 19] width 32 height 14
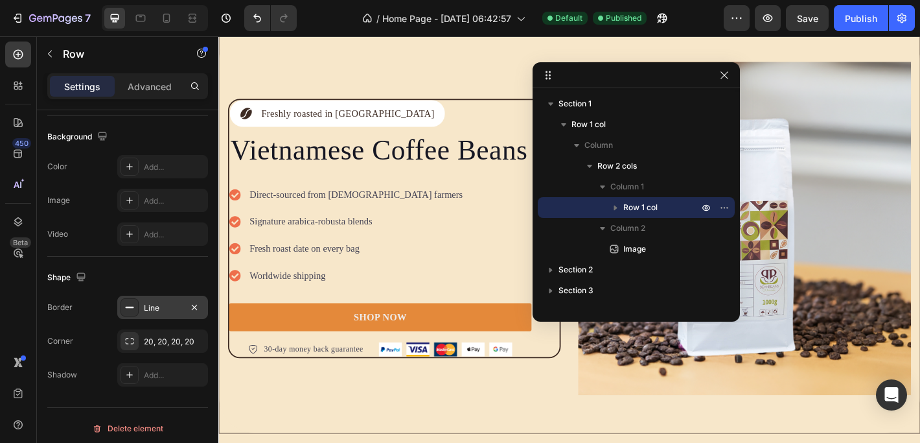
click at [465, 108] on div "Icon Freshly roasted in [GEOGRAPHIC_DATA] Text Block Row Vietnamese Coffee Bean…" at bounding box center [397, 249] width 335 height 284
click at [464, 106] on div "Icon Freshly roasted in [GEOGRAPHIC_DATA] Text Block Row Vietnamese Coffee Bean…" at bounding box center [413, 249] width 369 height 286
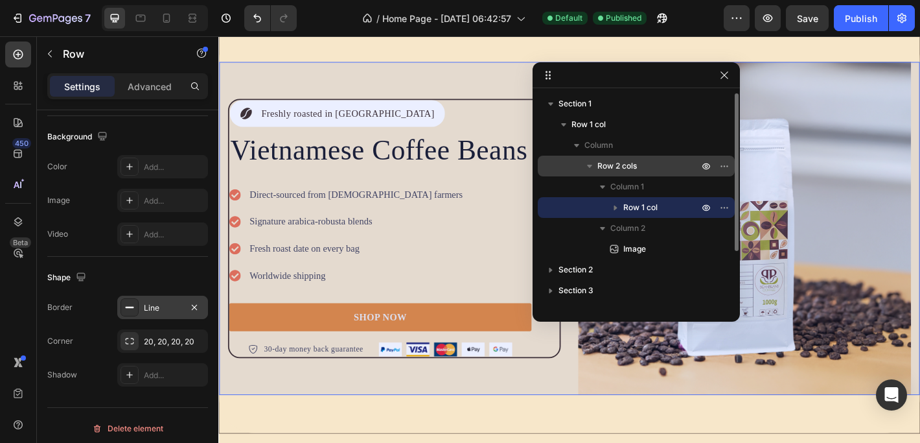
click at [623, 161] on span "Row 2 cols" at bounding box center [617, 165] width 40 height 13
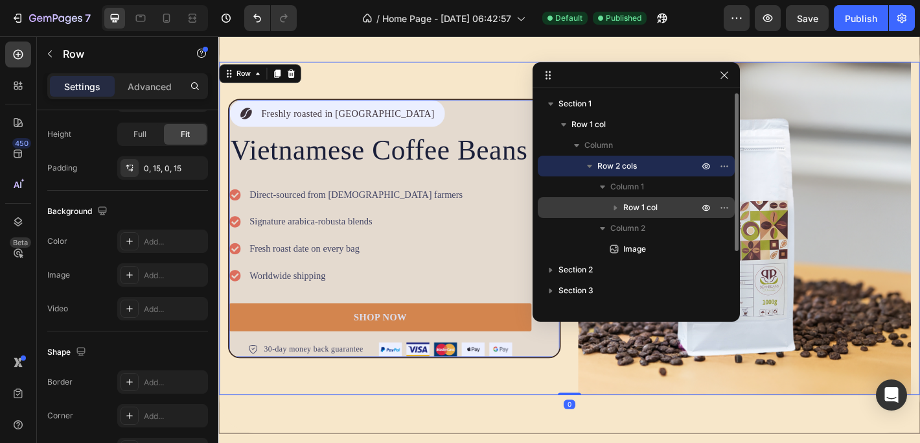
click at [632, 207] on span "Row 1 col" at bounding box center [640, 207] width 34 height 13
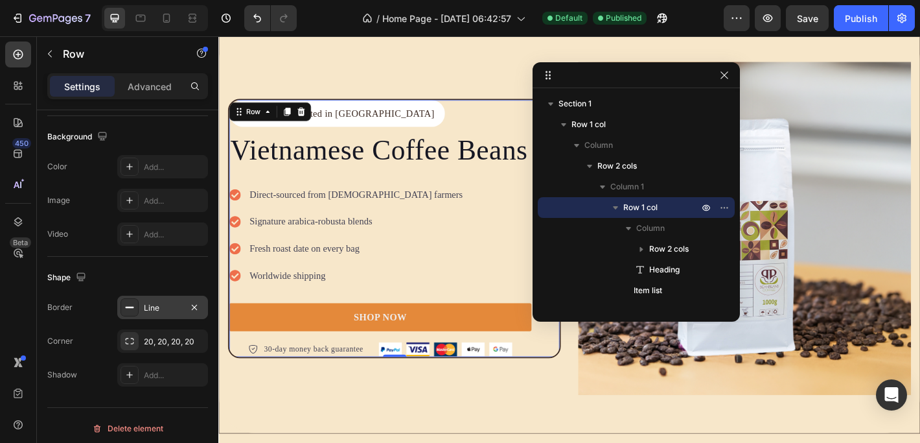
click at [174, 304] on div "Line" at bounding box center [163, 308] width 38 height 12
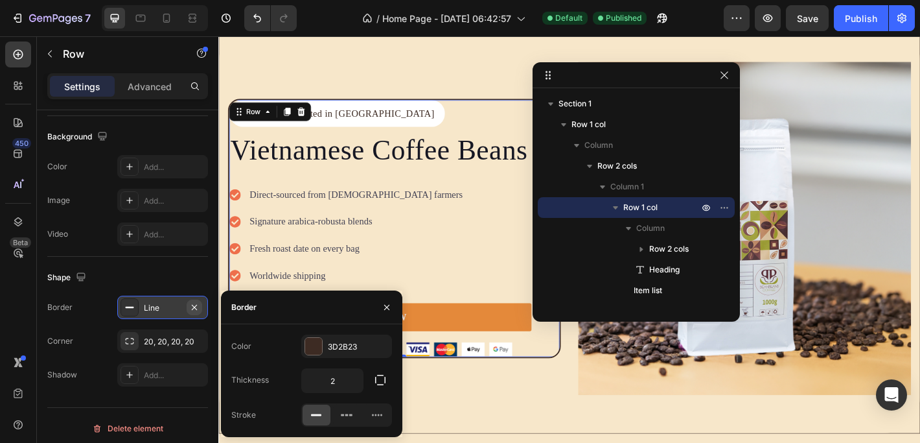
click at [195, 306] on icon "button" at bounding box center [194, 307] width 10 height 10
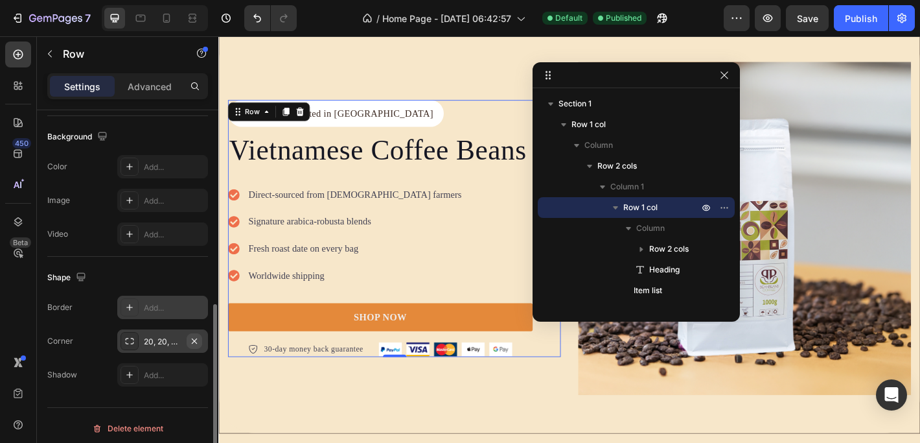
click at [198, 340] on icon "button" at bounding box center [194, 341] width 10 height 10
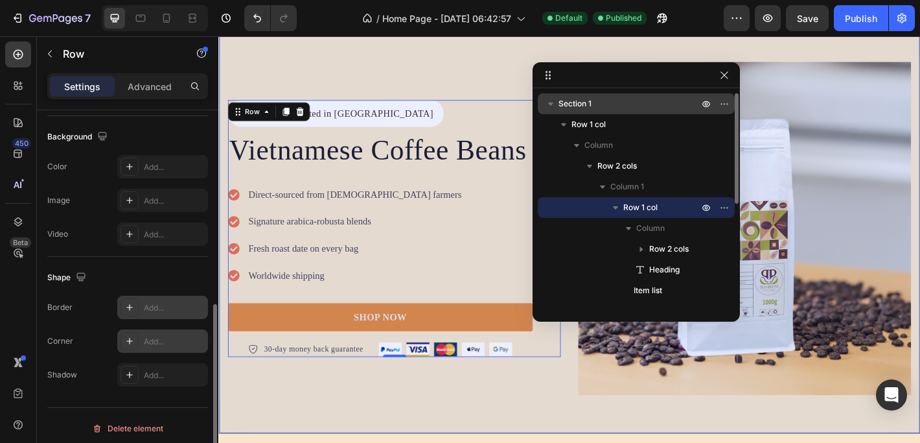
click at [583, 103] on span "Section 1" at bounding box center [575, 103] width 33 height 13
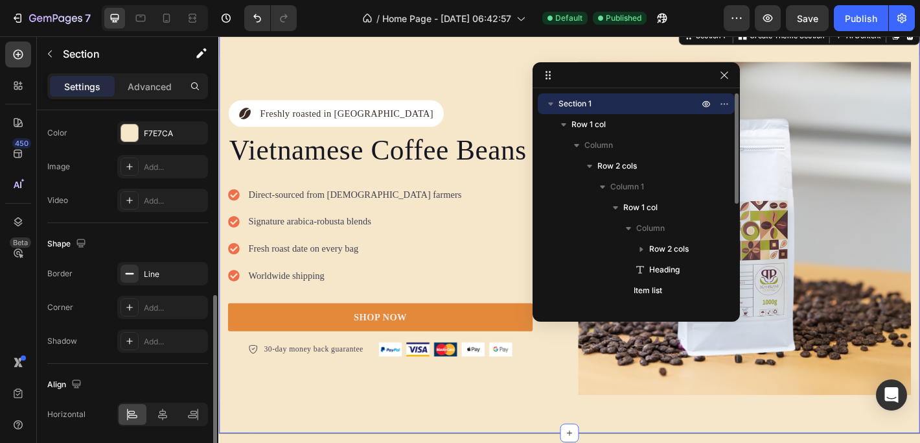
scroll to position [0, 0]
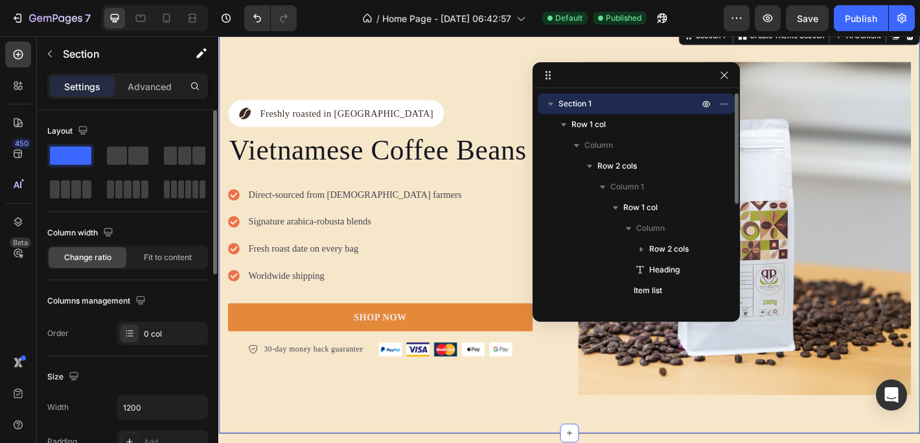
click at [549, 102] on icon "button" at bounding box center [550, 103] width 5 height 3
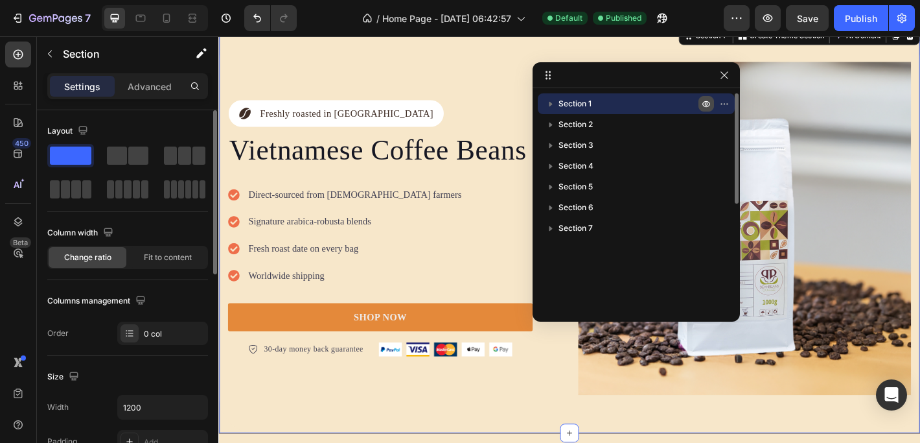
click at [705, 102] on icon "button" at bounding box center [706, 103] width 3 height 3
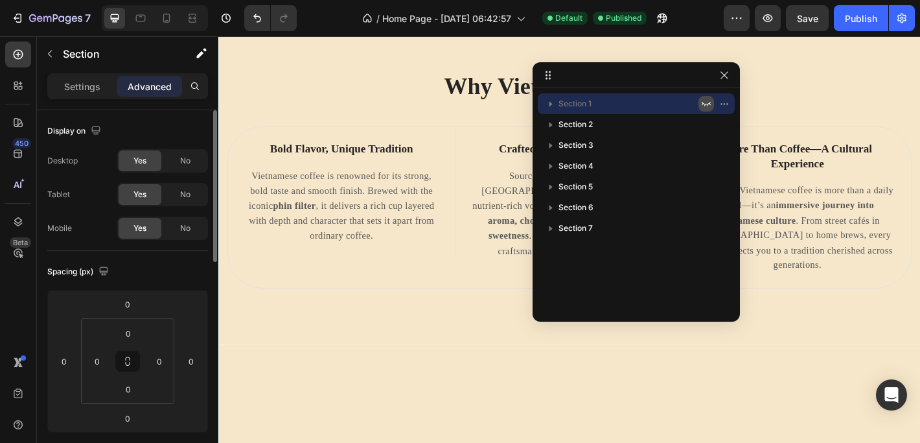
click at [705, 102] on icon "button" at bounding box center [706, 103] width 10 height 10
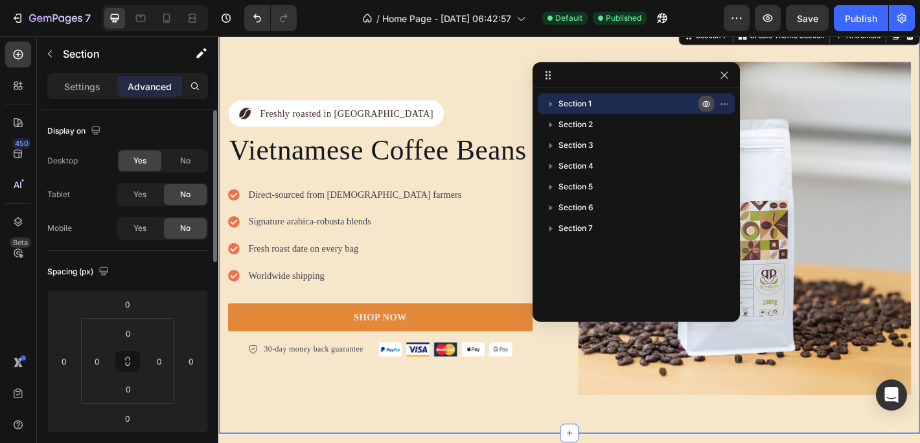
click at [600, 97] on p "Section 1" at bounding box center [630, 103] width 143 height 13
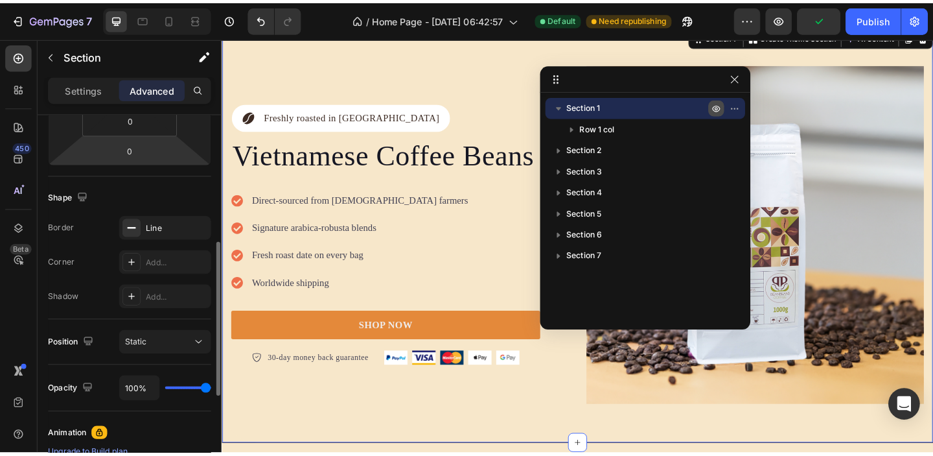
scroll to position [283, 0]
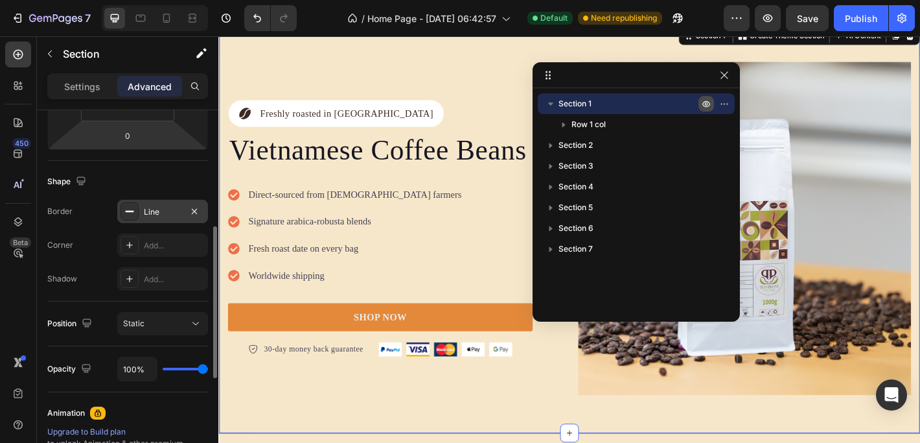
click at [179, 208] on div "Line" at bounding box center [163, 212] width 38 height 12
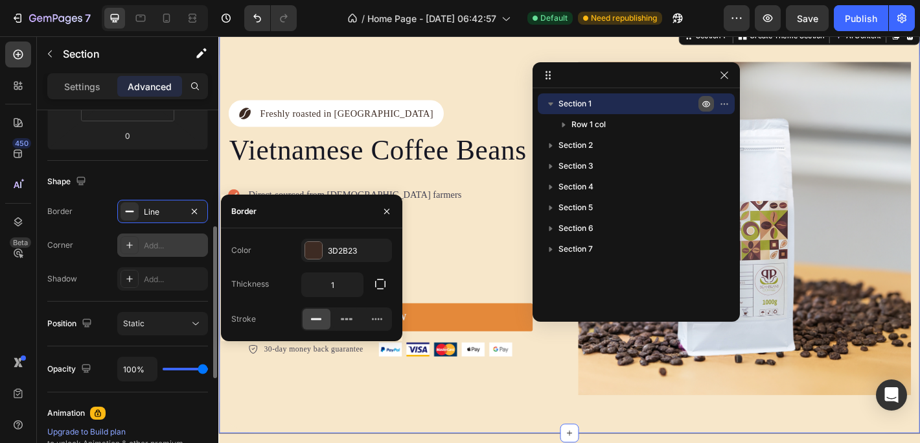
click at [157, 240] on div "Add..." at bounding box center [174, 246] width 61 height 12
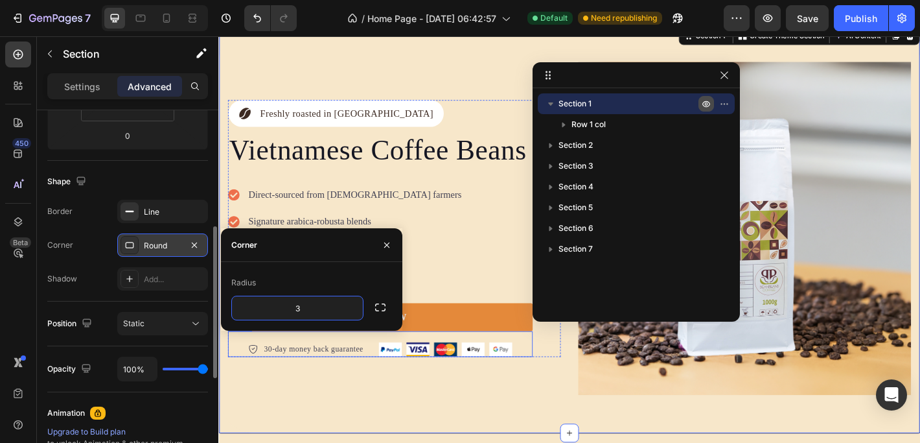
type input "30"
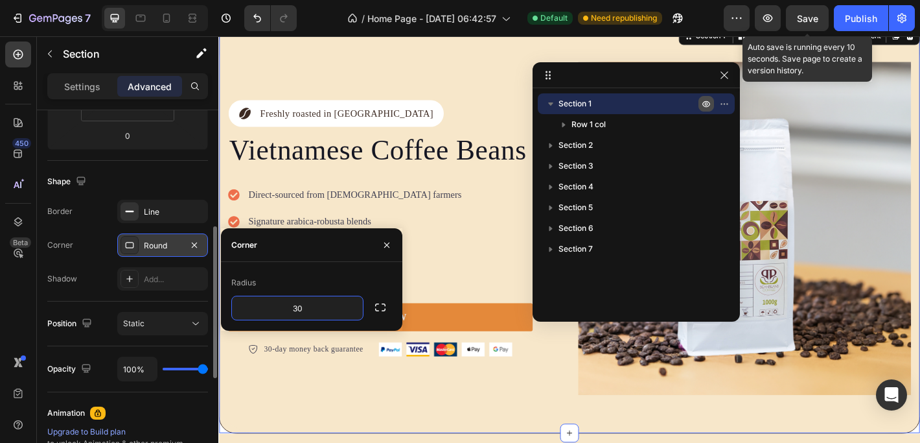
click at [816, 16] on span "Save" at bounding box center [807, 18] width 21 height 11
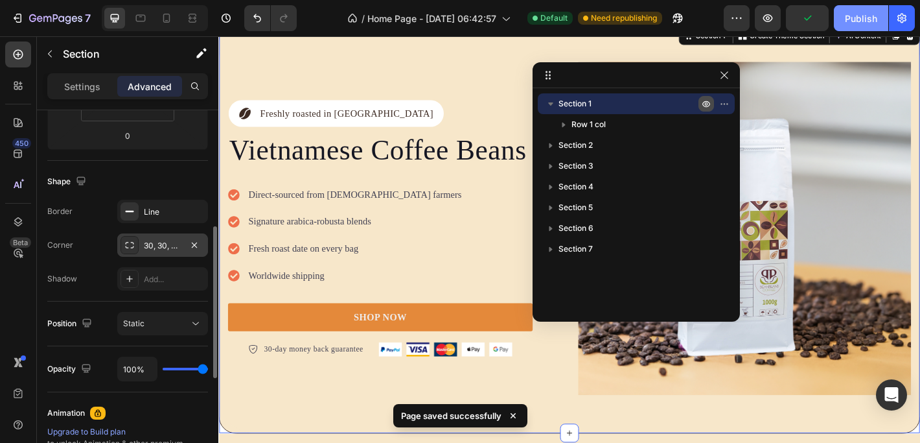
click at [862, 14] on div "Publish" at bounding box center [861, 19] width 32 height 14
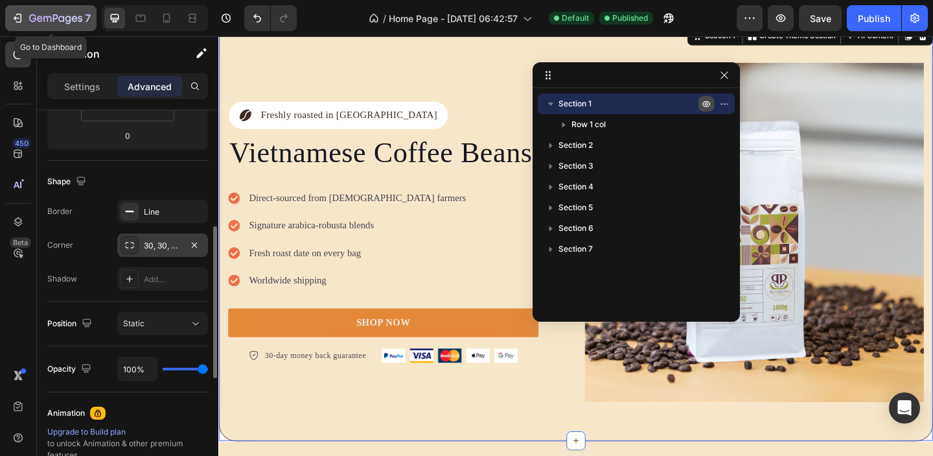
click at [19, 16] on icon "button" at bounding box center [17, 18] width 13 height 13
